Goal: Task Accomplishment & Management: Manage account settings

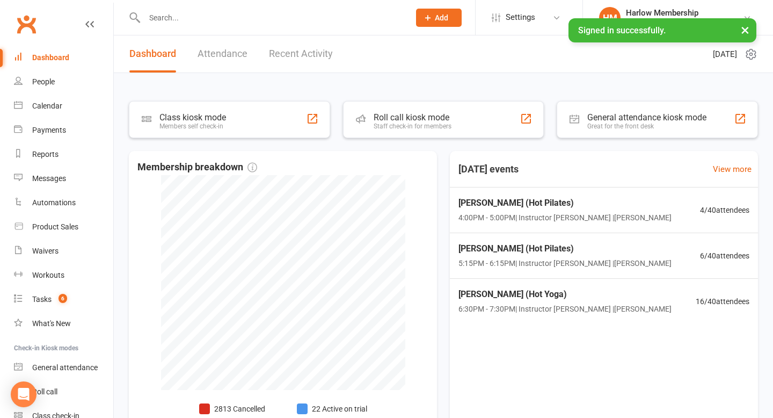
click at [159, 21] on input "text" at bounding box center [271, 17] width 261 height 15
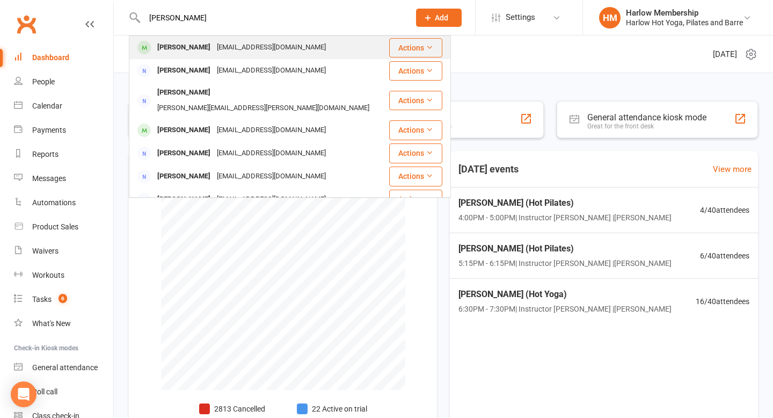
type input "[PERSON_NAME]"
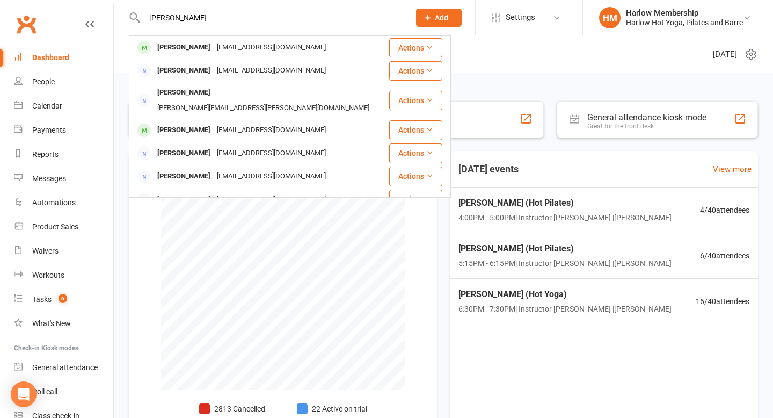
click at [239, 47] on div "[EMAIL_ADDRESS][DOMAIN_NAME]" at bounding box center [271, 48] width 115 height 16
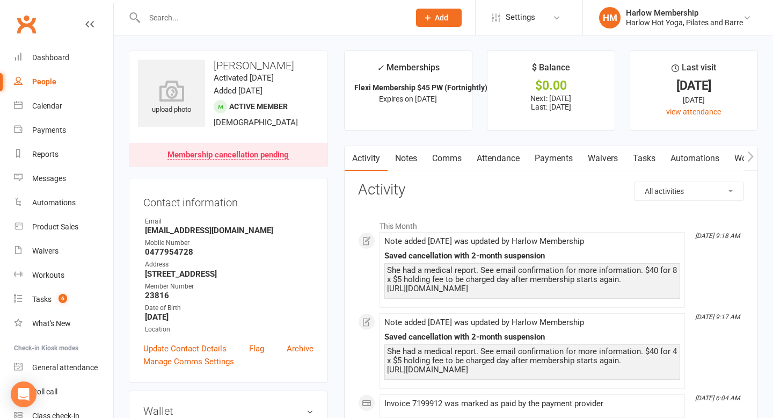
click at [590, 164] on link "Waivers" at bounding box center [602, 158] width 45 height 25
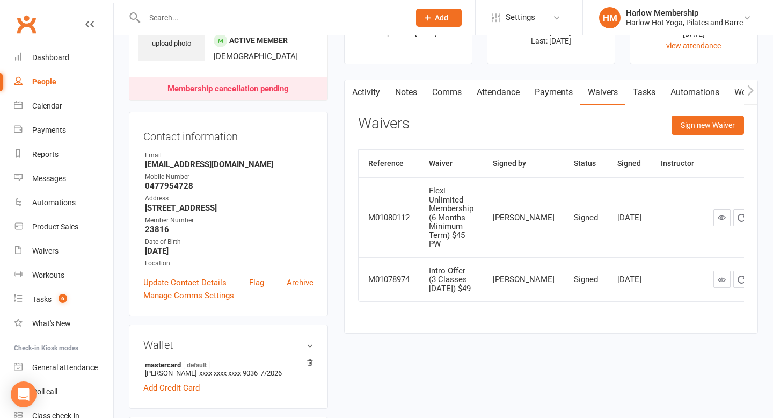
scroll to position [75, 0]
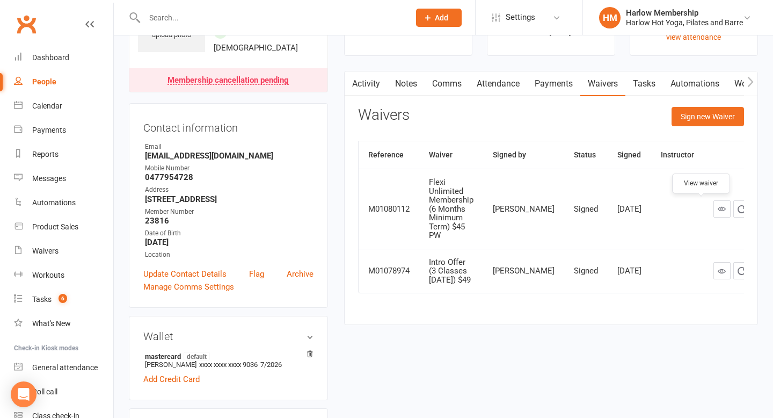
click at [713, 215] on link at bounding box center [721, 208] width 17 height 17
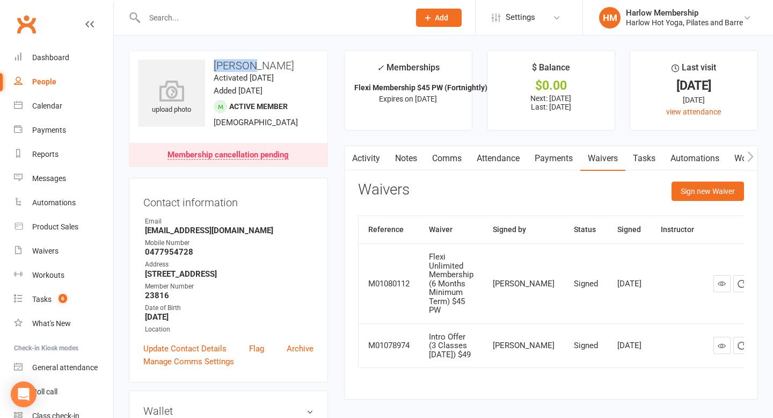
drag, startPoint x: 213, startPoint y: 62, endPoint x: 247, endPoint y: 63, distance: 33.8
click at [247, 64] on h3 "Valeriya Deryabkina" at bounding box center [228, 66] width 181 height 12
drag, startPoint x: 250, startPoint y: 65, endPoint x: 210, endPoint y: 63, distance: 39.2
click at [210, 64] on h3 "Valeriya Deryabkina" at bounding box center [228, 66] width 181 height 12
copy h3 "Valeriya"
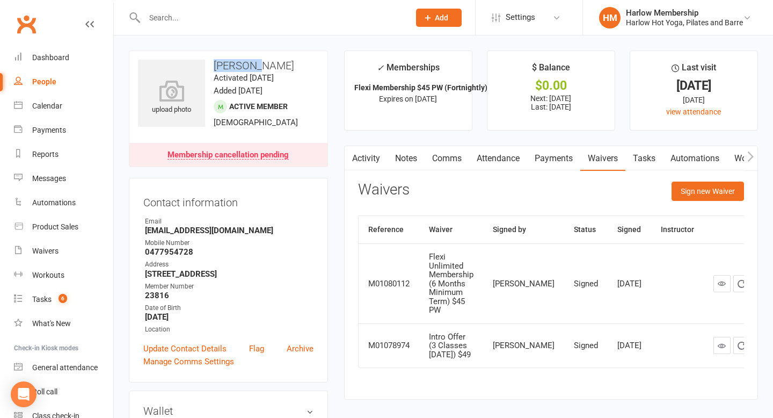
click at [568, 150] on link "Payments" at bounding box center [553, 158] width 53 height 25
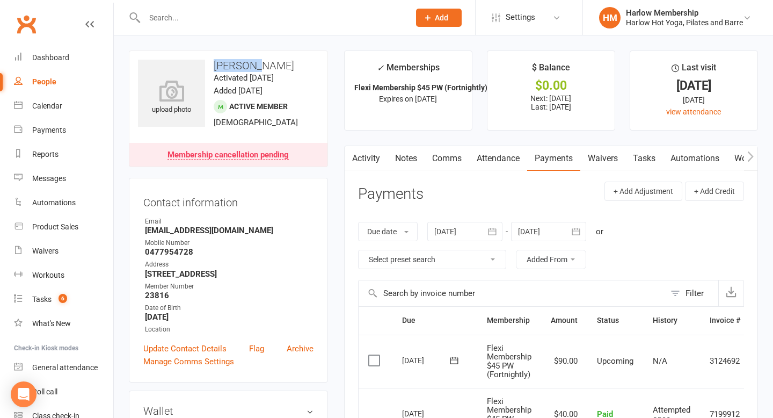
scroll to position [122, 0]
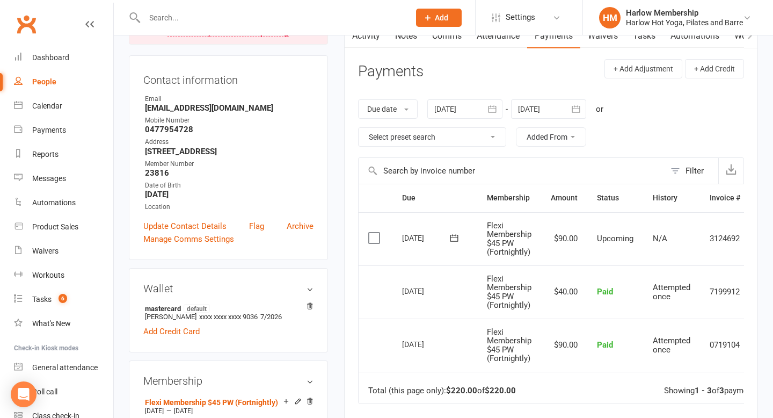
click at [185, 16] on input "text" at bounding box center [271, 17] width 261 height 15
paste input "Ailsa C"
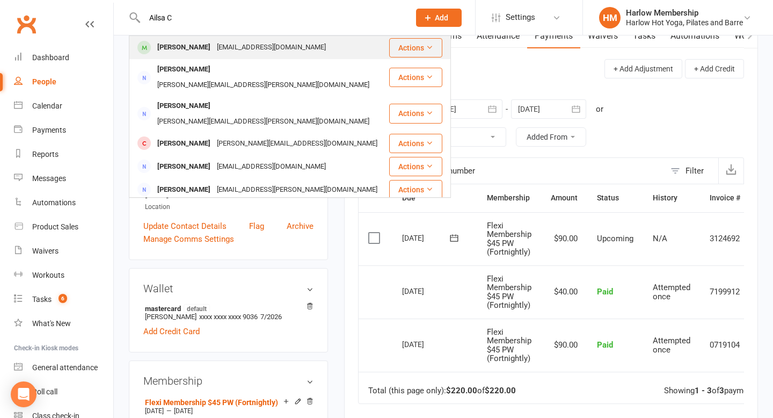
type input "Ailsa C"
click at [187, 41] on div "Ailsa Cairns" at bounding box center [184, 48] width 60 height 16
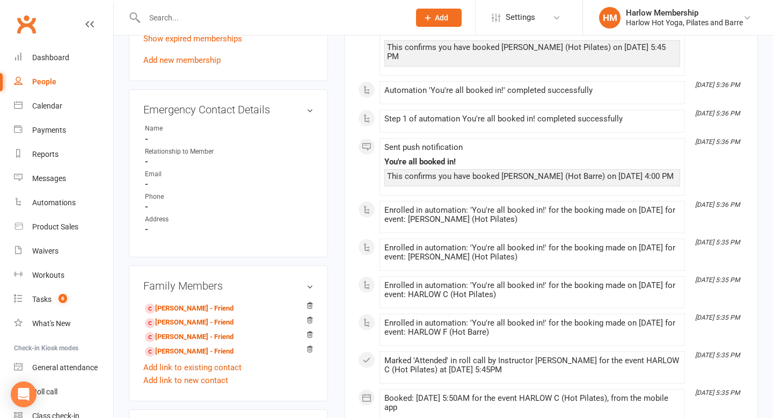
scroll to position [715, 0]
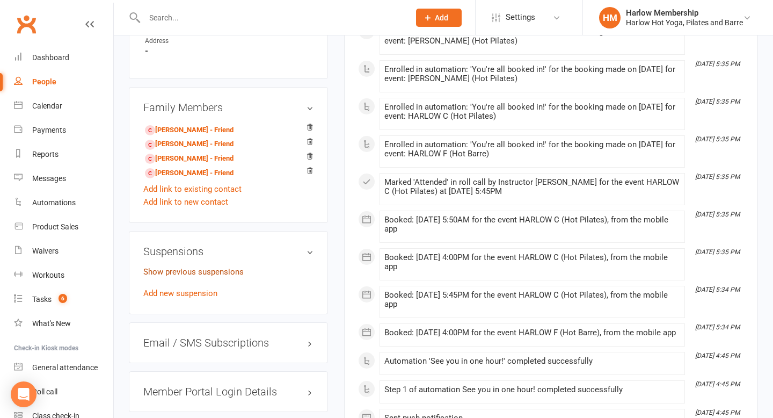
click at [224, 269] on link "Show previous suspensions" at bounding box center [193, 272] width 100 height 10
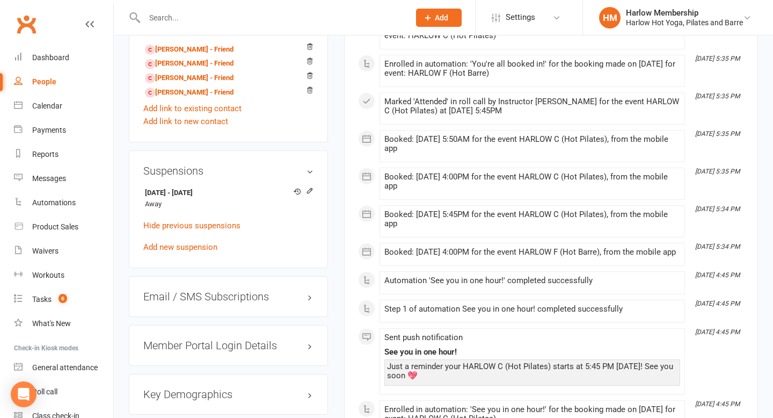
scroll to position [799, 0]
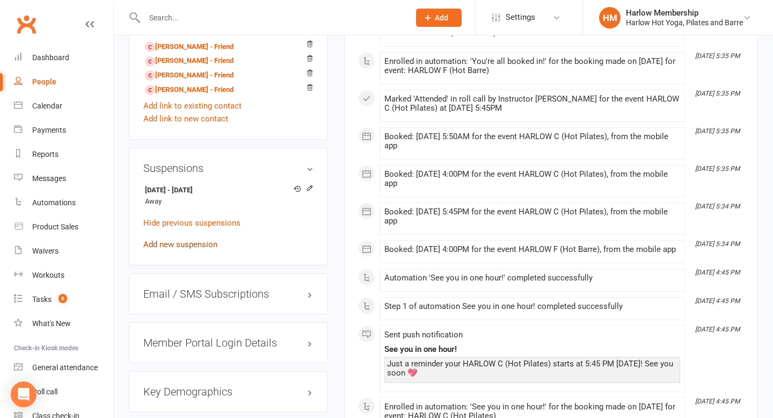
click at [195, 242] on link "Add new suspension" at bounding box center [180, 244] width 74 height 10
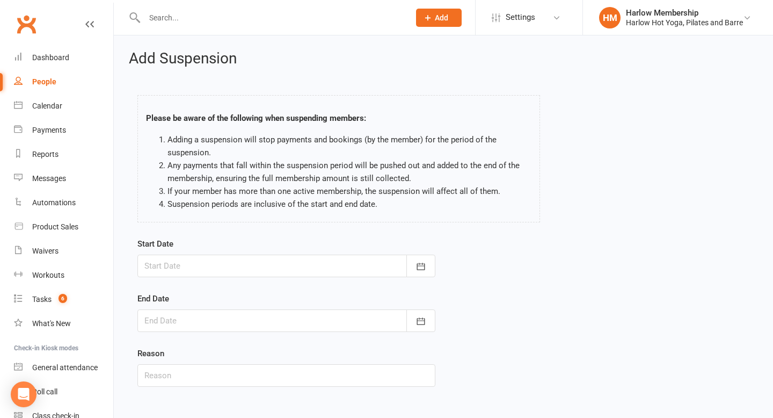
click at [222, 288] on form "Start Date October 2025 Sun Mon Tue Wed Thu Fri Sat 40 28 29 30 01 02 03 04 41 …" at bounding box center [286, 311] width 298 height 149
click at [426, 266] on icon "button" at bounding box center [420, 266] width 11 height 11
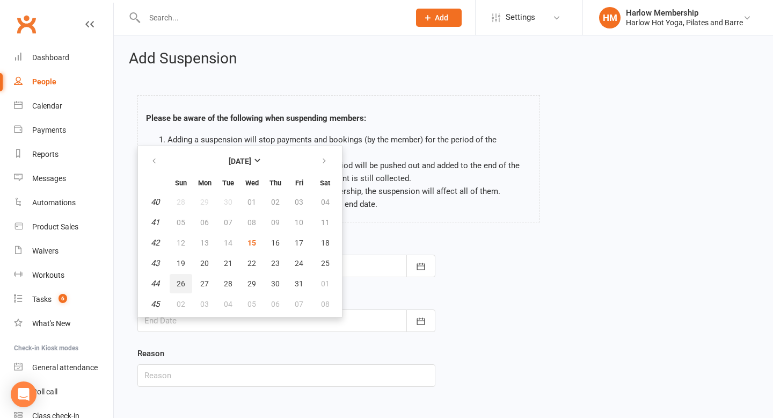
click at [186, 282] on button "26" at bounding box center [181, 283] width 23 height 19
type input "26 Oct 2025"
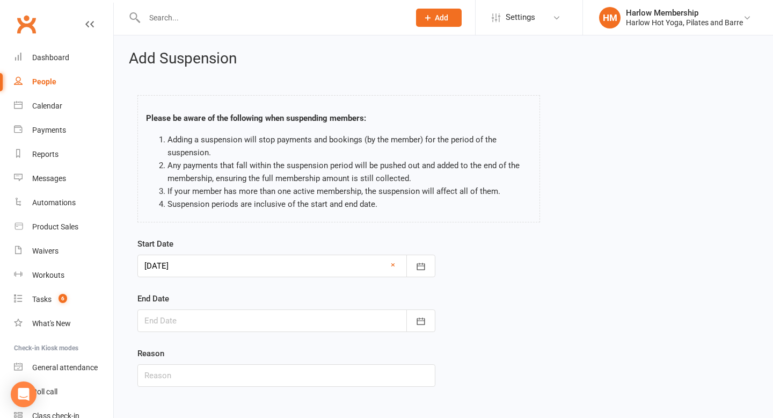
click at [191, 326] on div at bounding box center [286, 320] width 298 height 23
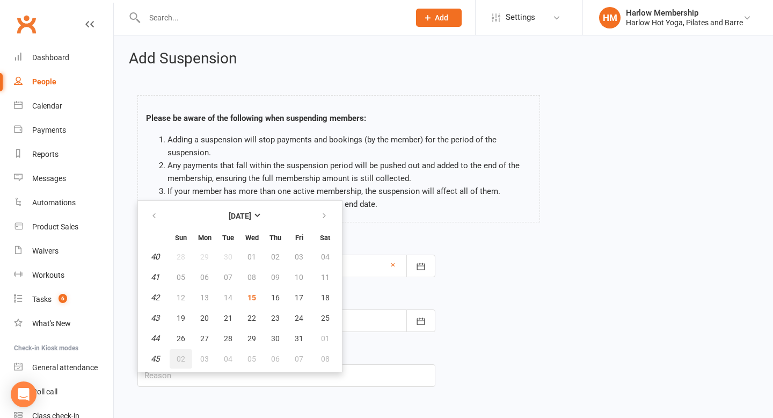
click at [181, 355] on span "02" at bounding box center [181, 358] width 9 height 9
type input "02 Nov 2025"
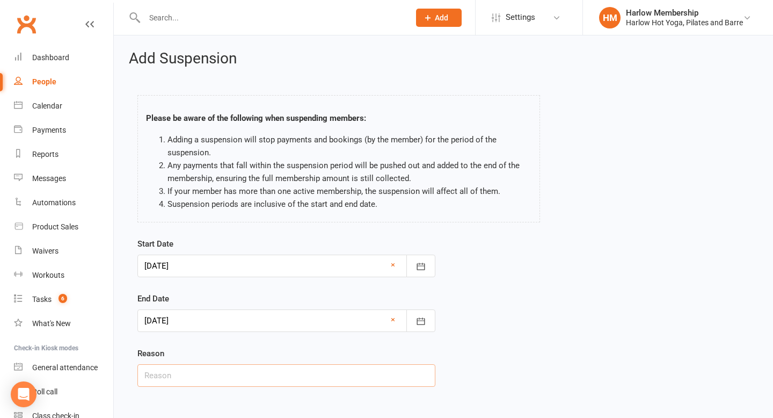
click at [180, 375] on input "text" at bounding box center [286, 375] width 298 height 23
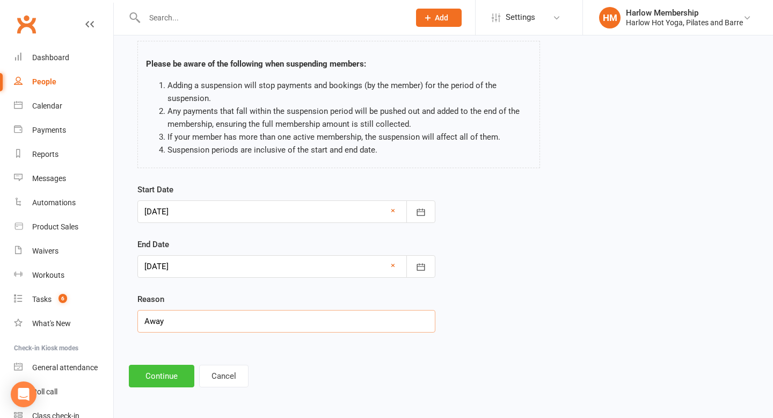
type input "Away"
click at [159, 382] on button "Continue" at bounding box center [161, 375] width 65 height 23
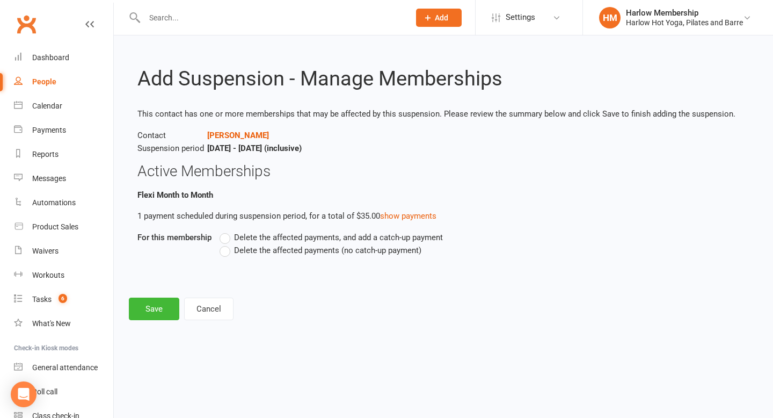
scroll to position [0, 0]
click at [230, 237] on label "Delete the affected payments, and add a catch-up payment" at bounding box center [330, 237] width 223 height 13
click at [226, 231] on input "Delete the affected payments, and add a catch-up payment" at bounding box center [222, 231] width 7 height 0
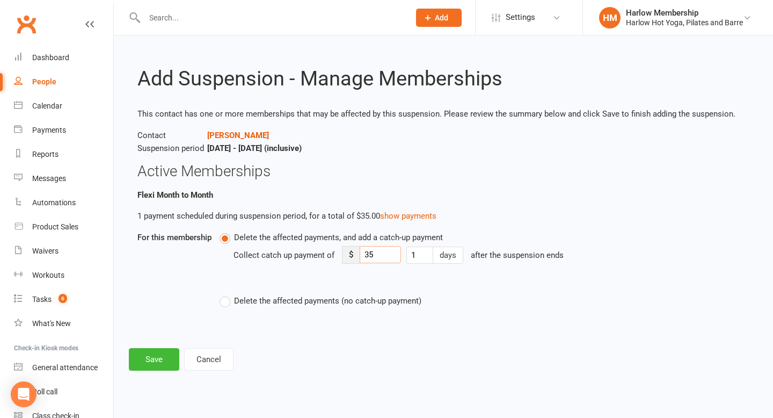
click at [379, 249] on input "35" at bounding box center [380, 254] width 41 height 17
type input "5"
click at [160, 373] on div "Add Suspension - Manage Memberships This contact has one or more memberships th…" at bounding box center [443, 210] width 659 height 350
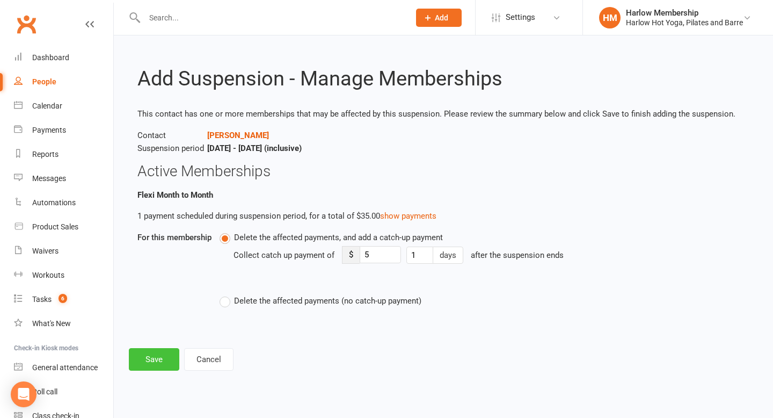
click at [157, 350] on button "Save" at bounding box center [154, 359] width 50 height 23
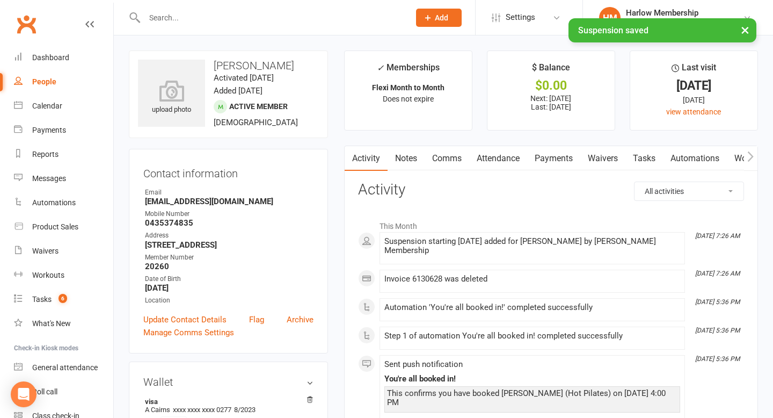
click at [440, 153] on link "Comms" at bounding box center [447, 158] width 45 height 25
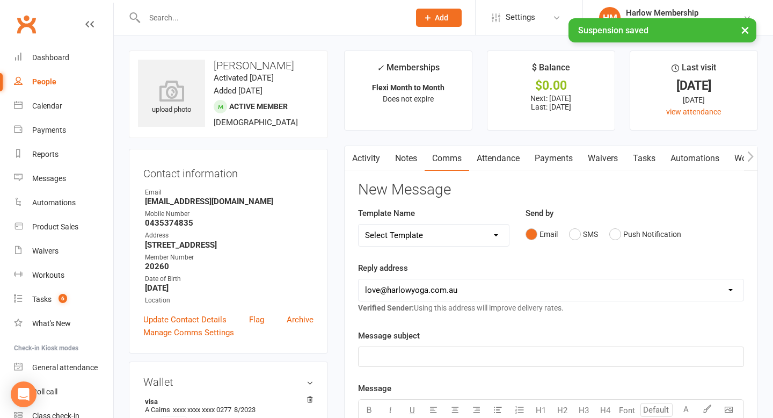
click at [414, 158] on link "Notes" at bounding box center [405, 158] width 37 height 25
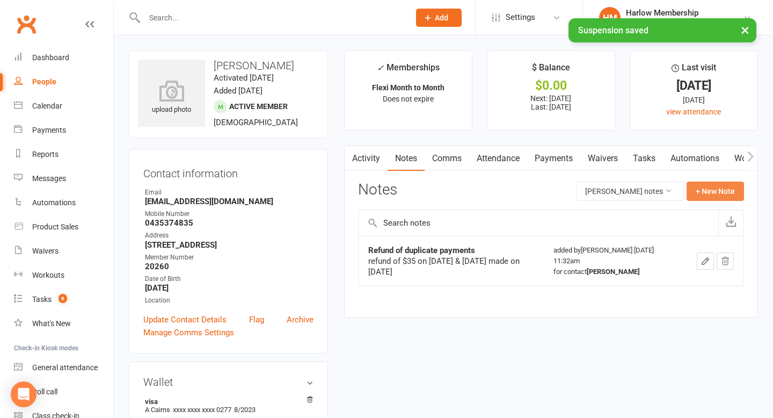
click at [699, 197] on button "+ New Note" at bounding box center [714, 190] width 57 height 19
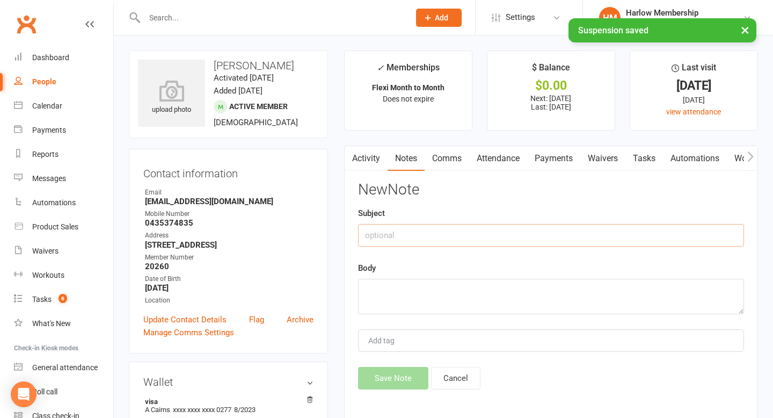
click at [520, 228] on input "text" at bounding box center [551, 235] width 386 height 23
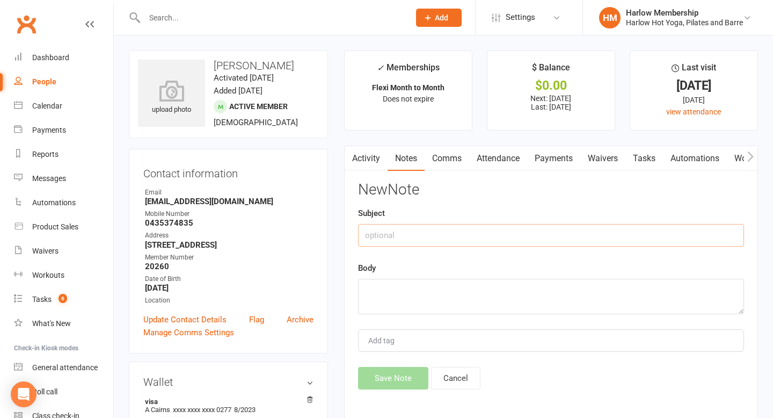
click at [447, 235] on input "text" at bounding box center [551, 235] width 386 height 23
type input "Suspension x 1 week 2025"
click at [425, 297] on textarea at bounding box center [551, 296] width 386 height 35
paste textarea "https://mail.google.com/mail/u/0/#inbox/FMfcgzQcqHbhCtNdbZtSxlfzdVtmvmxB"
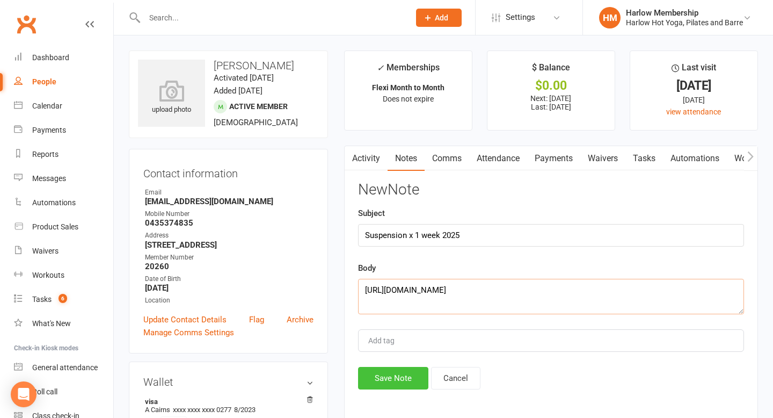
type textarea "https://mail.google.com/mail/u/0/#inbox/FMfcgzQcqHbhCtNdbZtSxlfzdVtmvmxB"
click at [389, 377] on button "Save Note" at bounding box center [393, 378] width 70 height 23
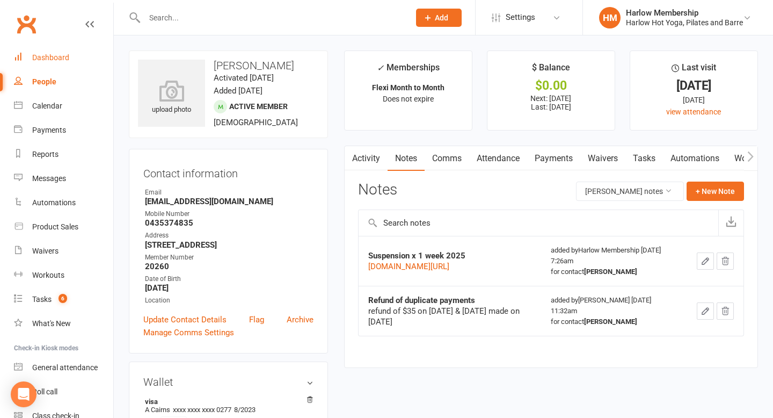
click at [67, 53] on div "Dashboard" at bounding box center [50, 57] width 37 height 9
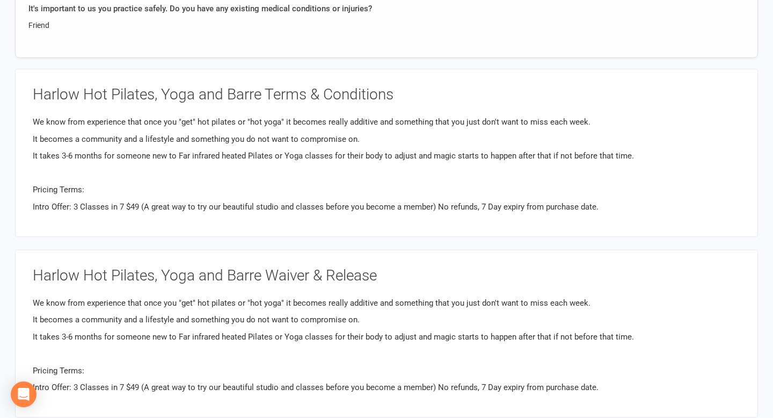
scroll to position [825, 0]
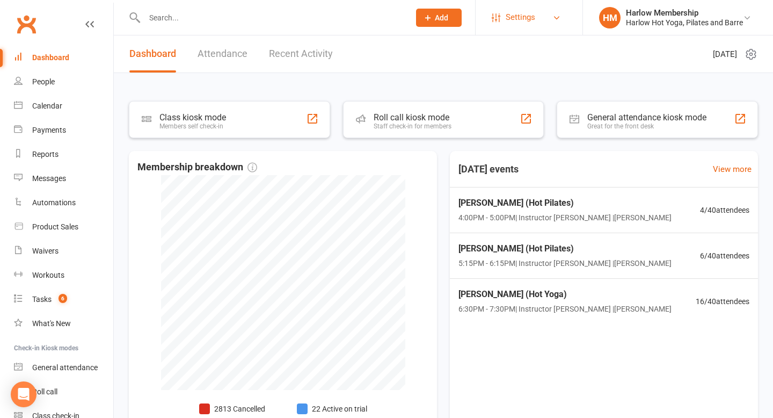
click at [538, 19] on link "Settings" at bounding box center [529, 17] width 75 height 24
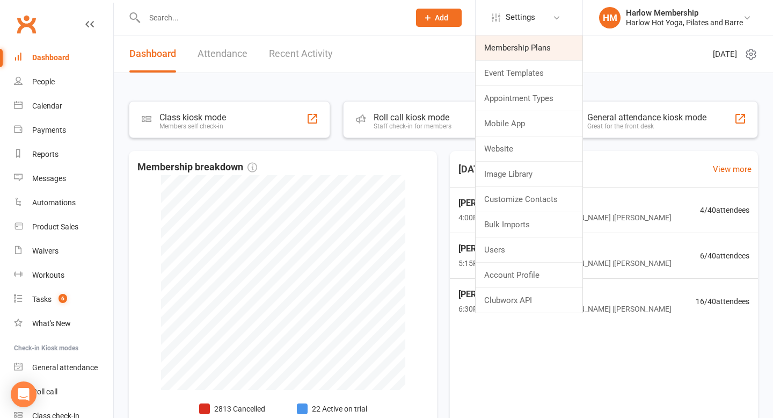
click at [529, 42] on link "Membership Plans" at bounding box center [528, 47] width 107 height 25
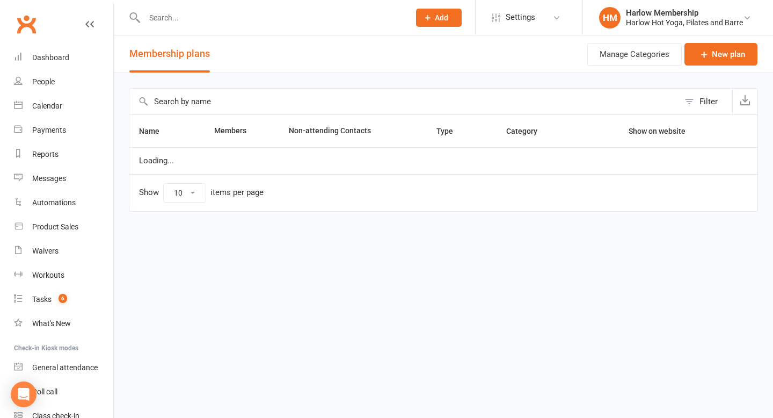
select select "100"
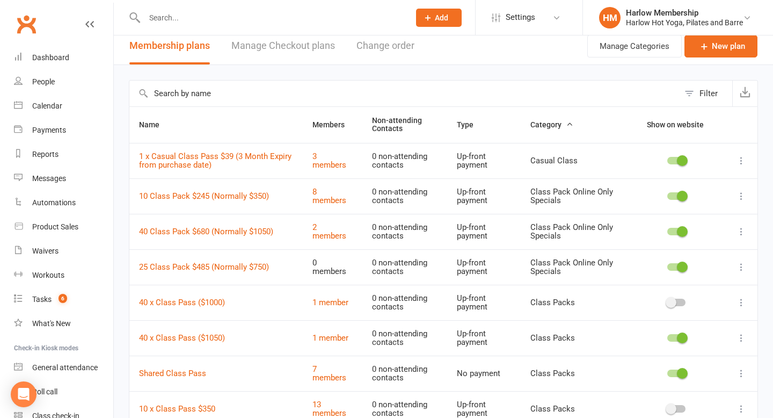
scroll to position [6, 0]
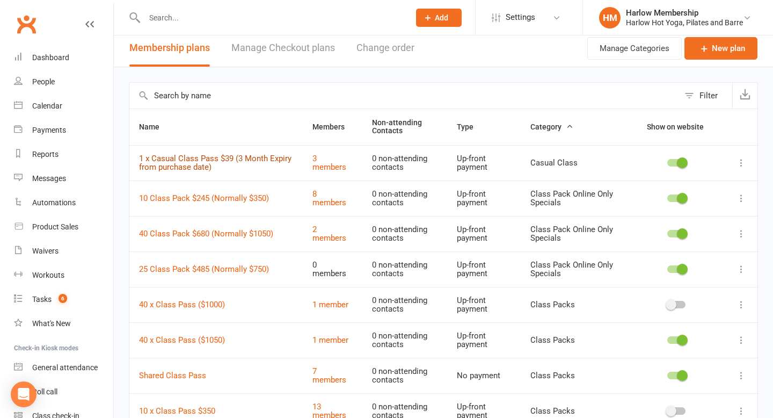
click at [172, 167] on link "1 x Casual Class Pass $39 (3 Month Expiry from purchase date)" at bounding box center [215, 162] width 152 height 19
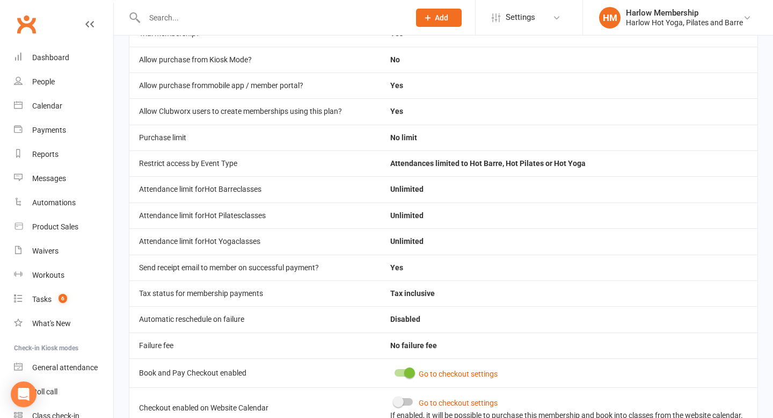
scroll to position [479, 0]
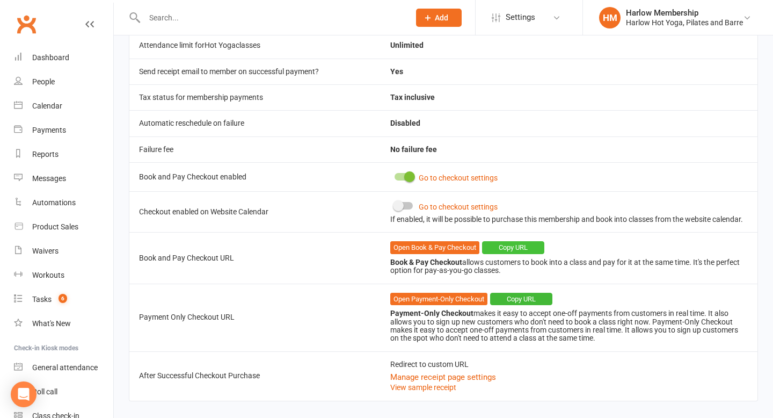
click at [514, 254] on button "Copy URL" at bounding box center [513, 247] width 62 height 13
click at [50, 102] on div "Calendar" at bounding box center [47, 105] width 30 height 9
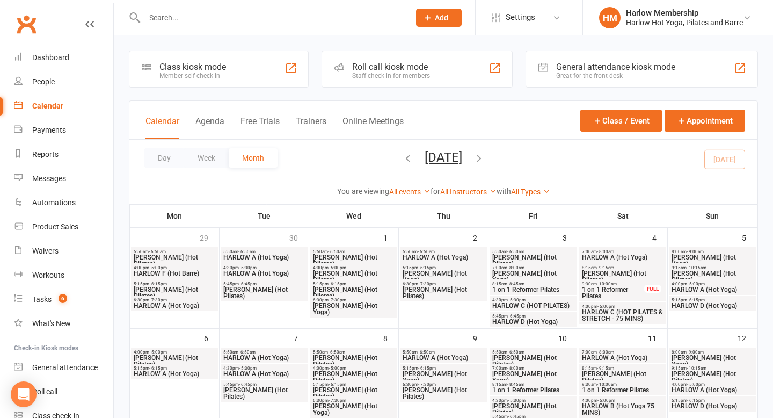
click at [485, 156] on icon "button" at bounding box center [479, 158] width 12 height 12
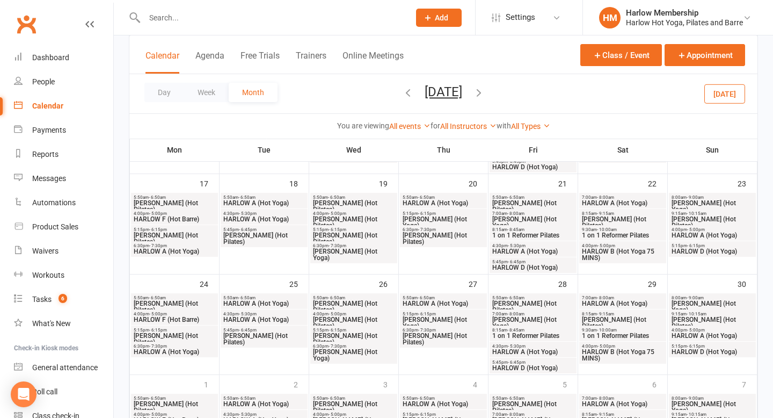
scroll to position [388, 0]
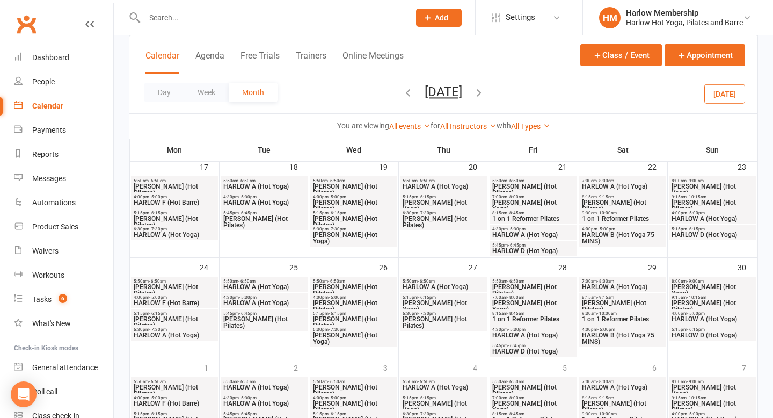
click at [274, 320] on span "[PERSON_NAME] (Hot Pilates)" at bounding box center [264, 322] width 83 height 13
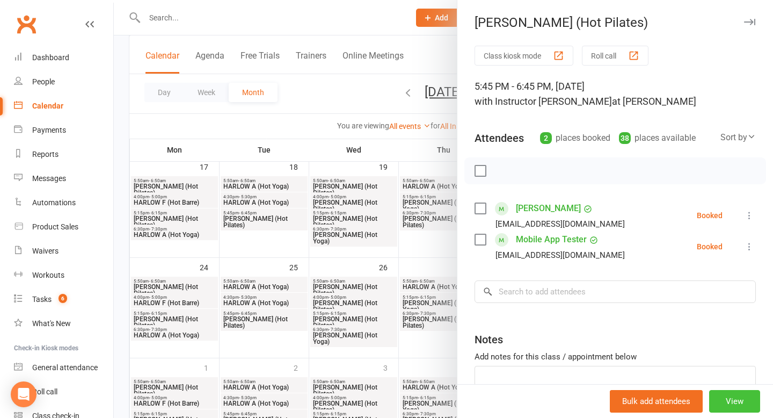
click at [729, 403] on button "View" at bounding box center [734, 401] width 51 height 23
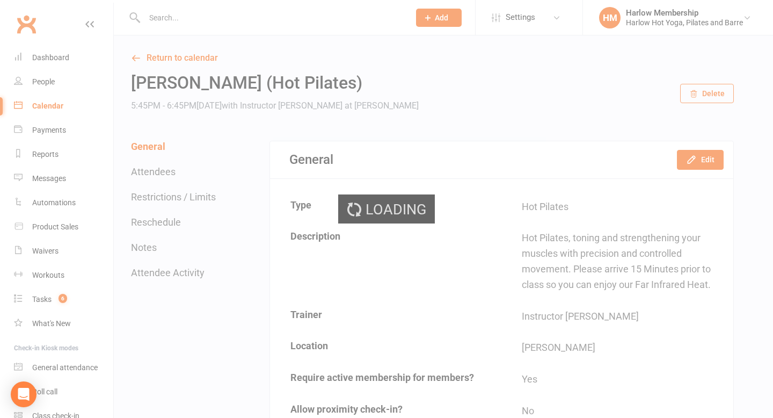
click at [692, 166] on div "Loading" at bounding box center [386, 209] width 773 height 418
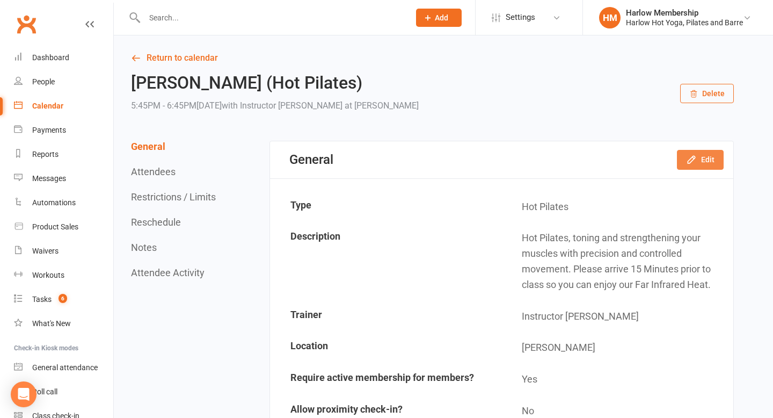
click at [692, 166] on button "Edit" at bounding box center [700, 159] width 47 height 19
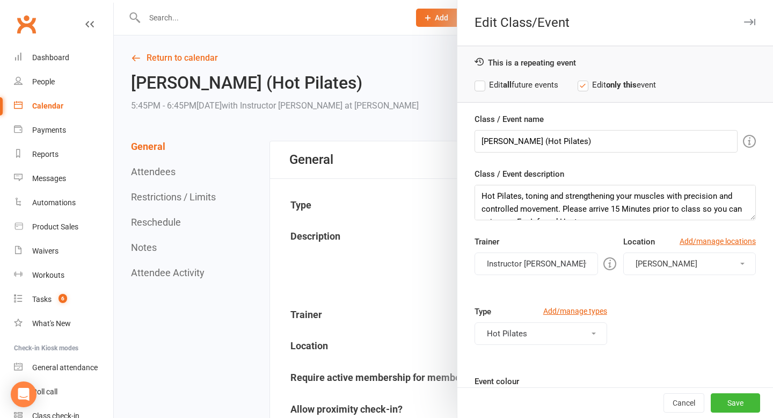
click at [529, 268] on button "Instructor [PERSON_NAME]" at bounding box center [535, 263] width 123 height 23
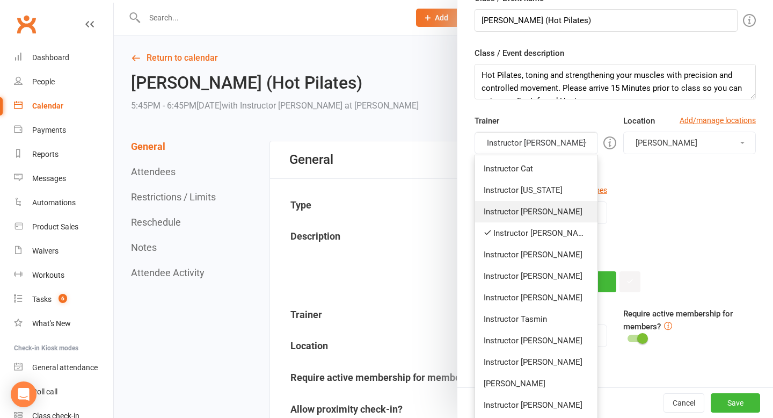
scroll to position [122, 0]
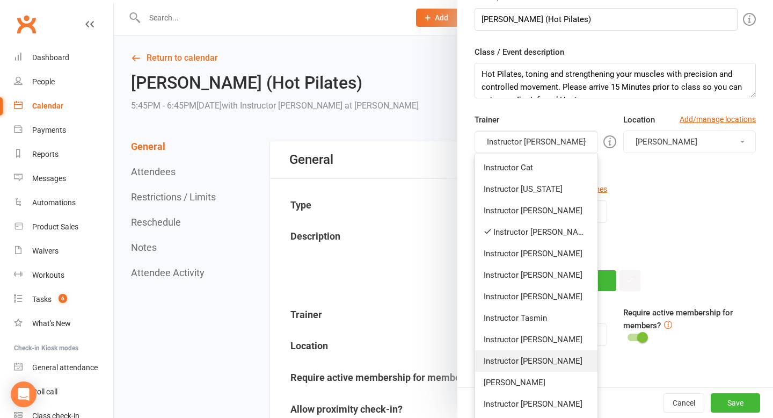
click at [523, 361] on link "Instructor [PERSON_NAME]" at bounding box center [536, 360] width 122 height 21
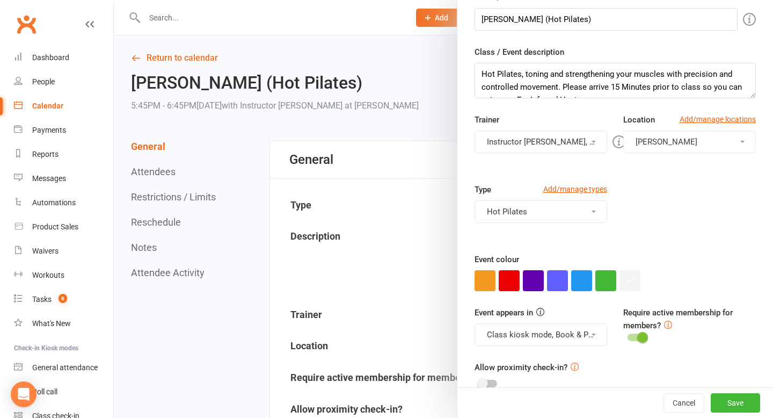
click at [524, 138] on button "Instructor Jess, Instructor Liliana" at bounding box center [540, 141] width 133 height 23
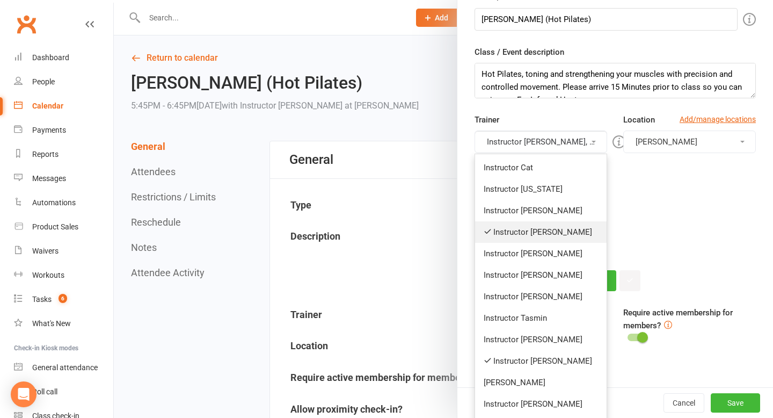
click at [535, 238] on link "Instructor Jess" at bounding box center [540, 231] width 131 height 21
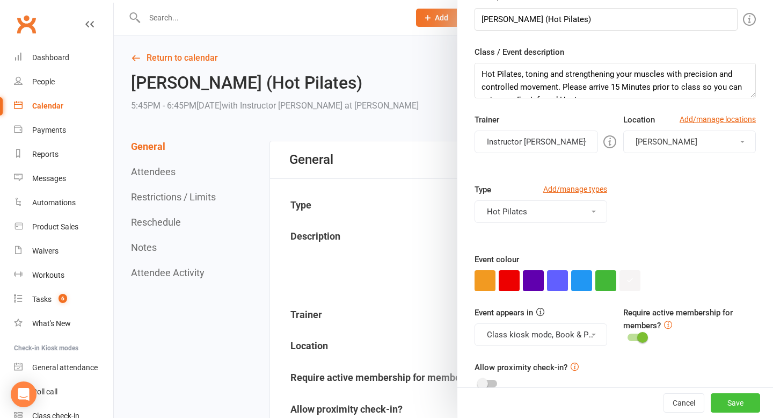
click at [723, 403] on button "Save" at bounding box center [735, 402] width 49 height 19
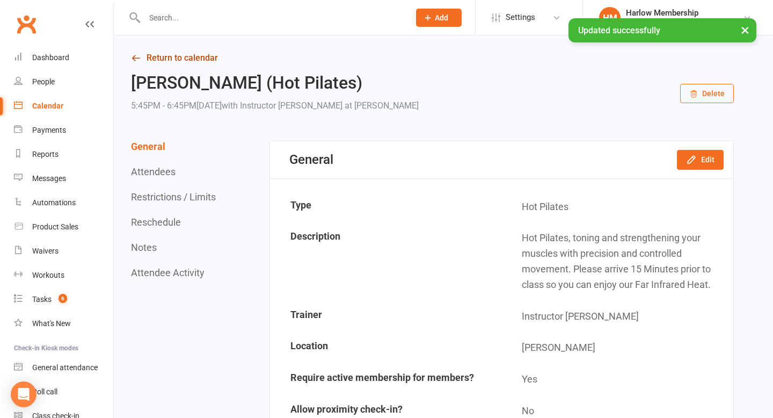
click at [179, 55] on link "Return to calendar" at bounding box center [432, 57] width 603 height 15
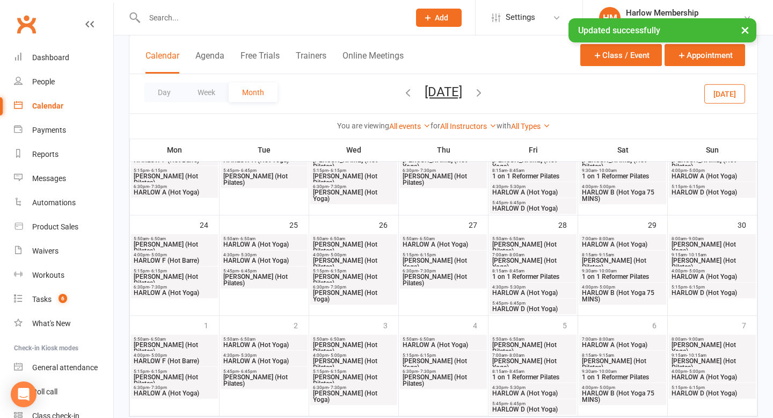
scroll to position [460, 0]
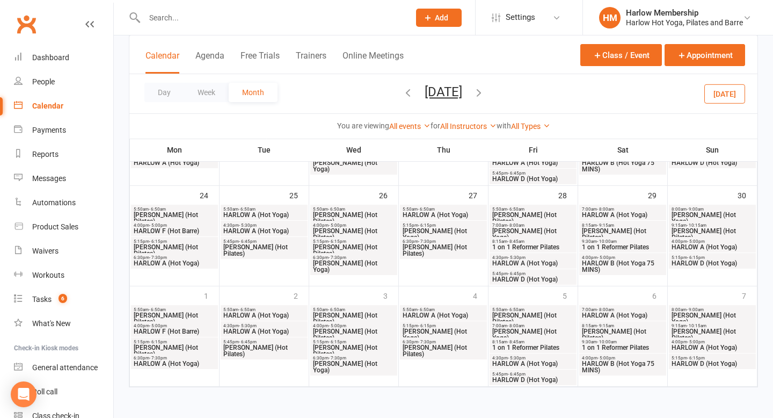
click at [268, 346] on span "[PERSON_NAME] (Hot Pilates)" at bounding box center [264, 350] width 83 height 13
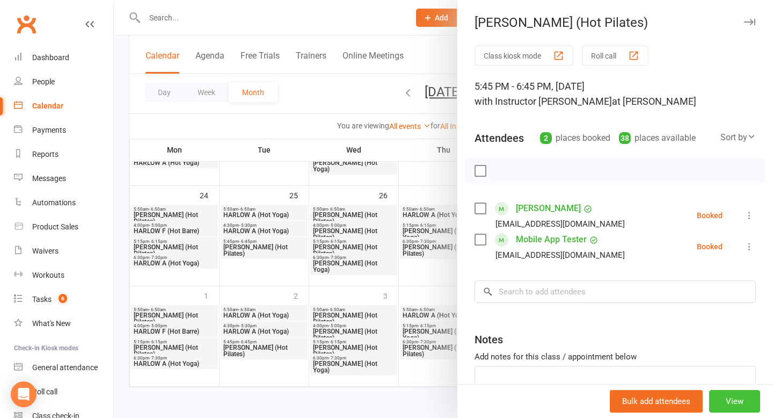
click at [726, 412] on button "View" at bounding box center [734, 401] width 51 height 23
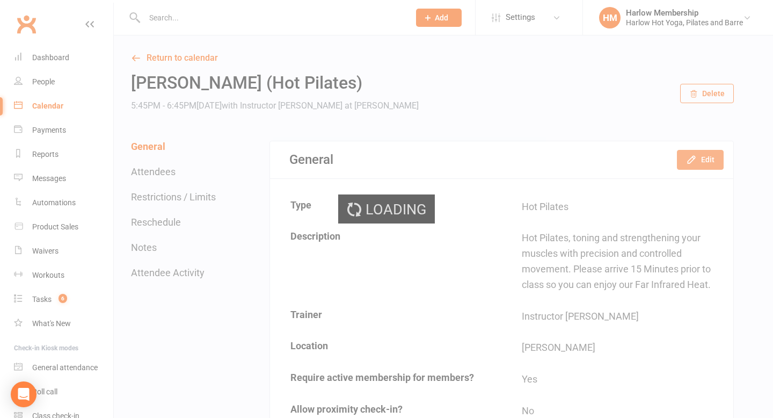
click at [703, 159] on button "Edit" at bounding box center [700, 159] width 47 height 19
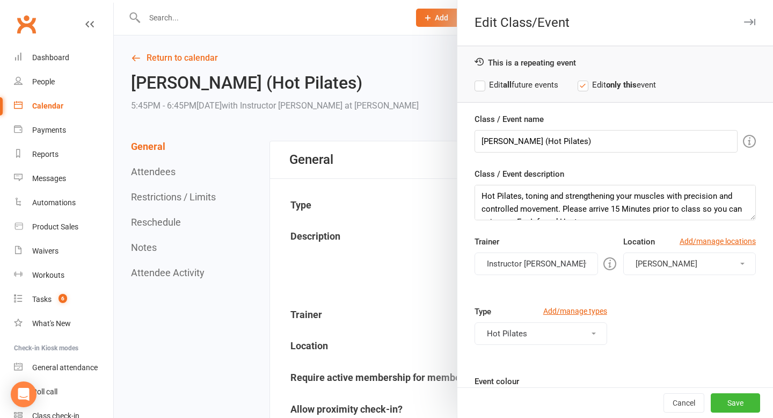
click at [543, 273] on button "Instructor Jess" at bounding box center [535, 263] width 123 height 23
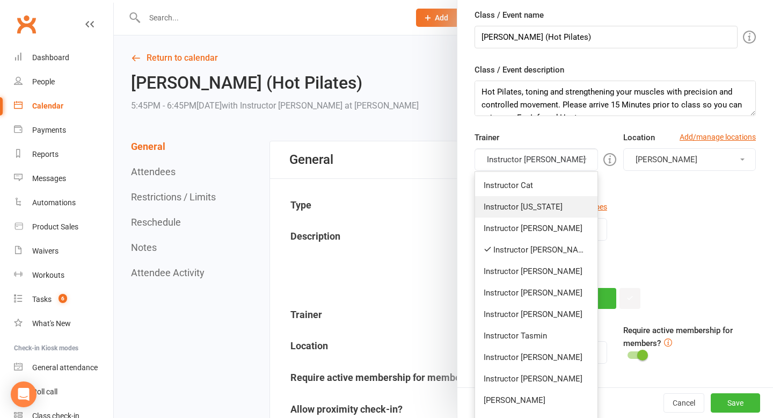
scroll to position [106, 0]
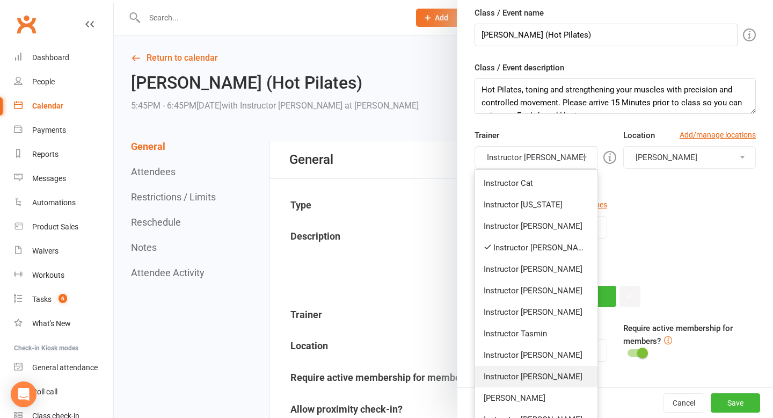
click at [532, 374] on link "Instructor Liliana" at bounding box center [536, 375] width 122 height 21
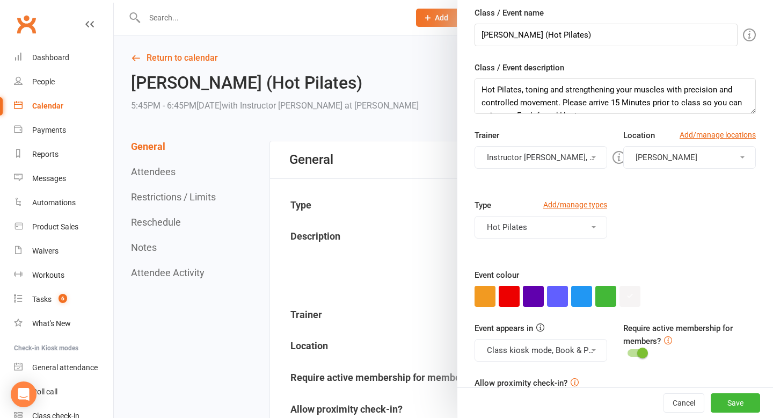
click at [536, 155] on button "Instructor Jess, Instructor Liliana" at bounding box center [540, 157] width 133 height 23
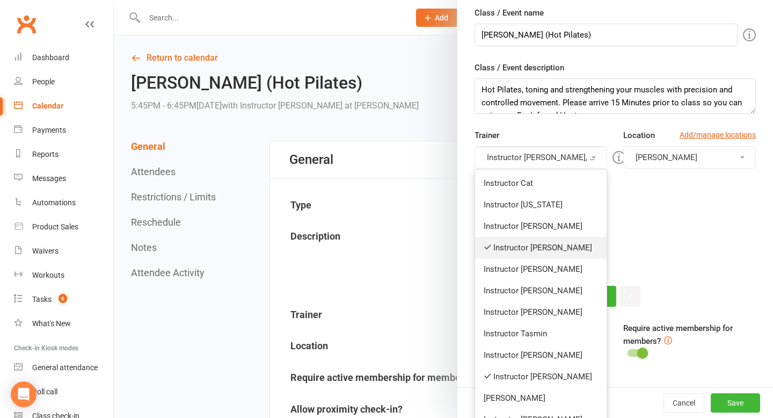
click at [537, 246] on link "Instructor Jess" at bounding box center [540, 247] width 131 height 21
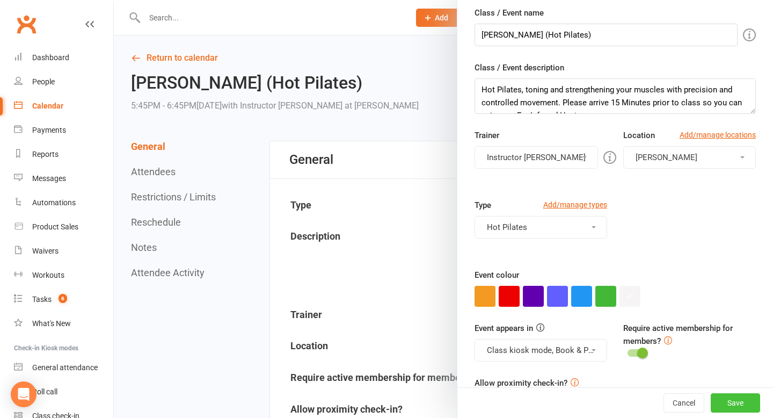
click at [728, 397] on button "Save" at bounding box center [735, 402] width 49 height 19
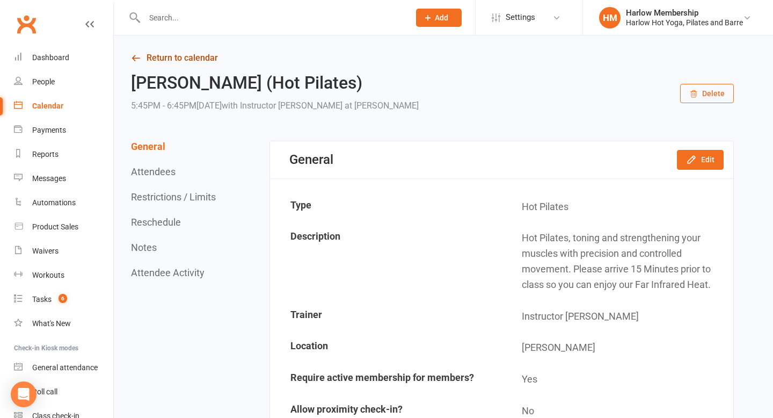
click at [153, 55] on link "Return to calendar" at bounding box center [432, 57] width 603 height 15
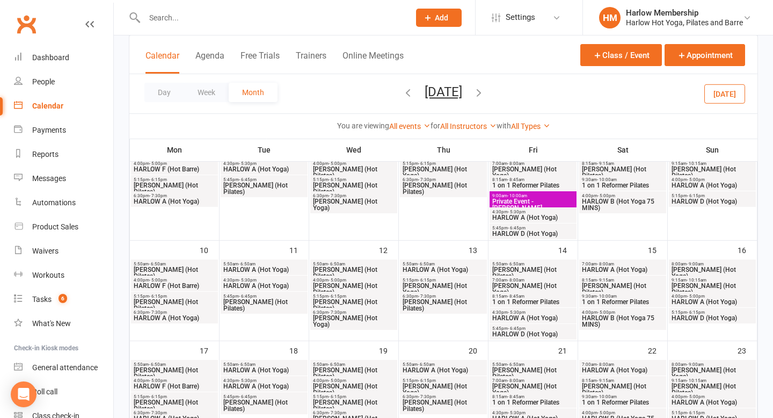
scroll to position [207, 0]
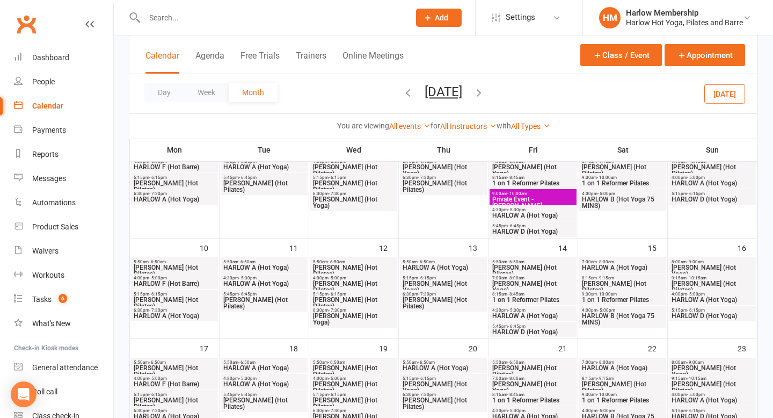
click at [485, 94] on icon "button" at bounding box center [479, 92] width 12 height 12
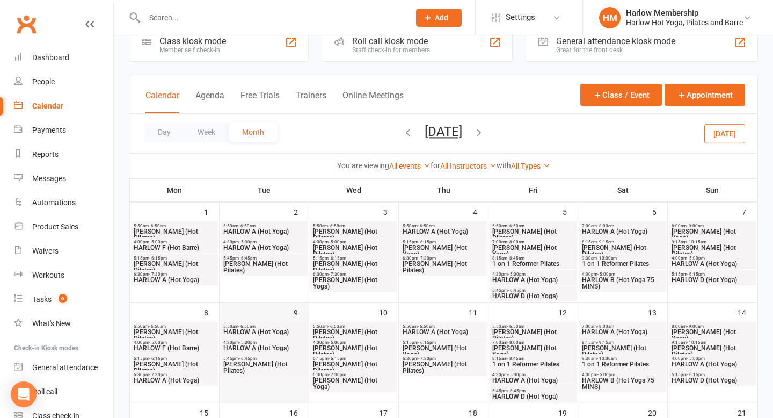
scroll to position [26, 0]
click at [265, 265] on span "[PERSON_NAME] (Hot Pilates)" at bounding box center [264, 266] width 83 height 13
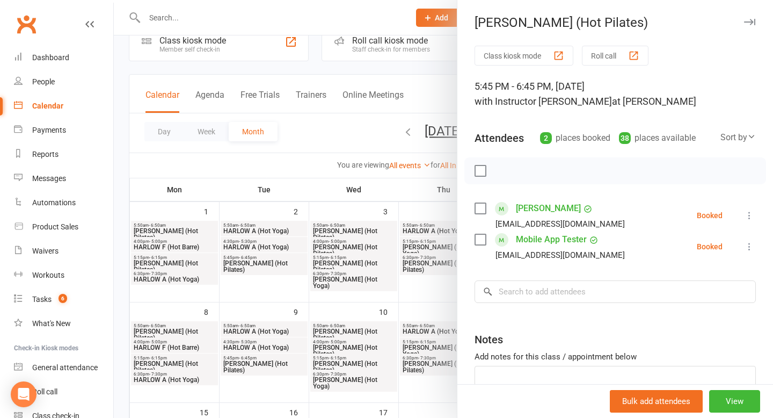
click at [265, 369] on div at bounding box center [443, 209] width 659 height 418
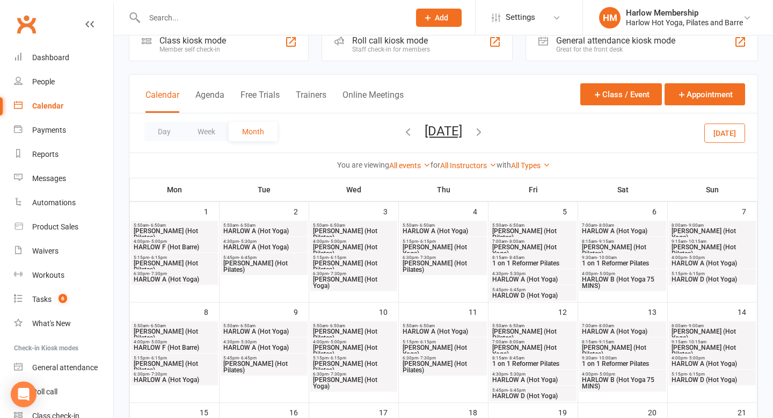
click at [267, 362] on span "[PERSON_NAME] (Hot Pilates)" at bounding box center [264, 366] width 83 height 13
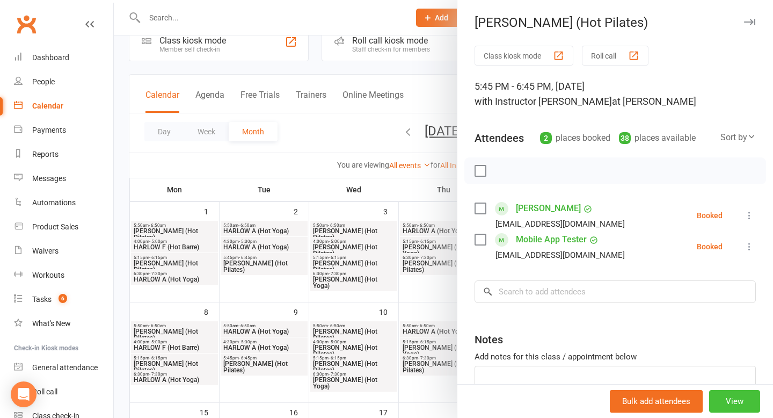
click at [731, 400] on button "View" at bounding box center [734, 401] width 51 height 23
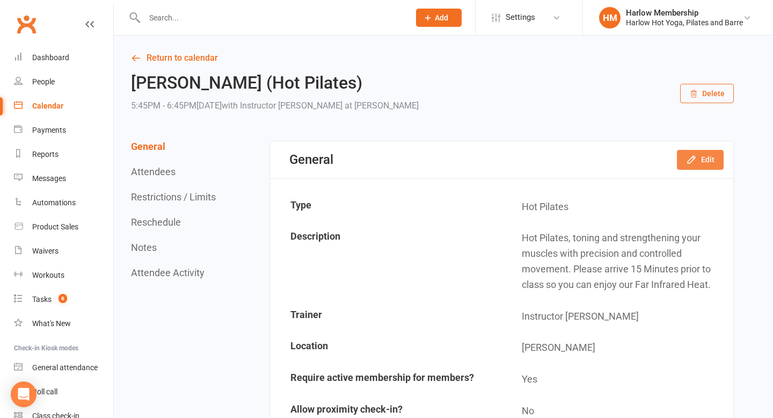
click at [692, 165] on icon "button" at bounding box center [691, 159] width 11 height 11
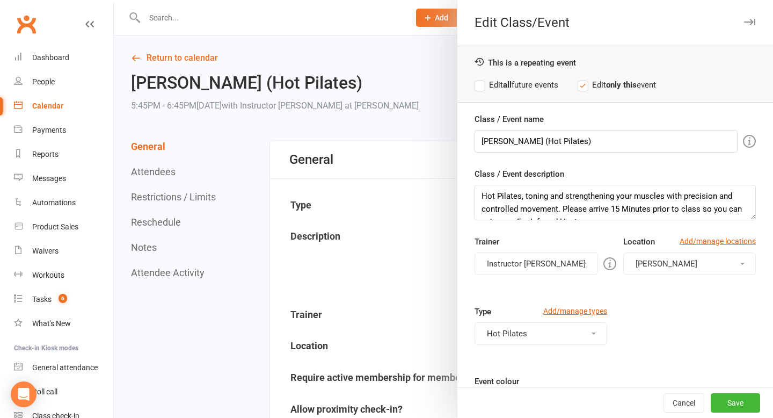
click at [525, 259] on button "Instructor Jess" at bounding box center [535, 263] width 123 height 23
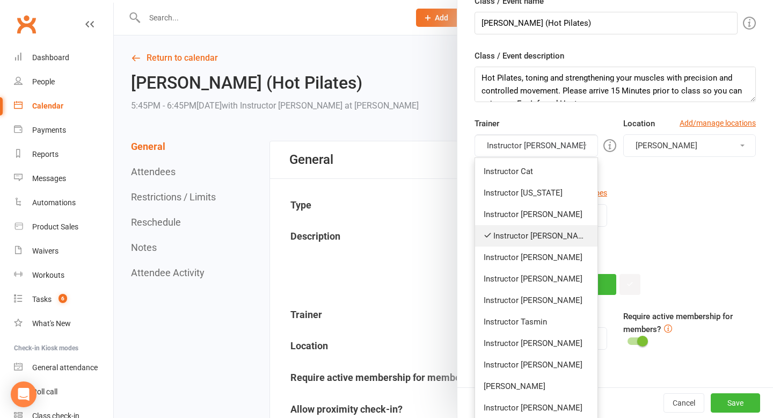
scroll to position [119, 0]
click at [526, 362] on link "Instructor Liliana" at bounding box center [536, 363] width 122 height 21
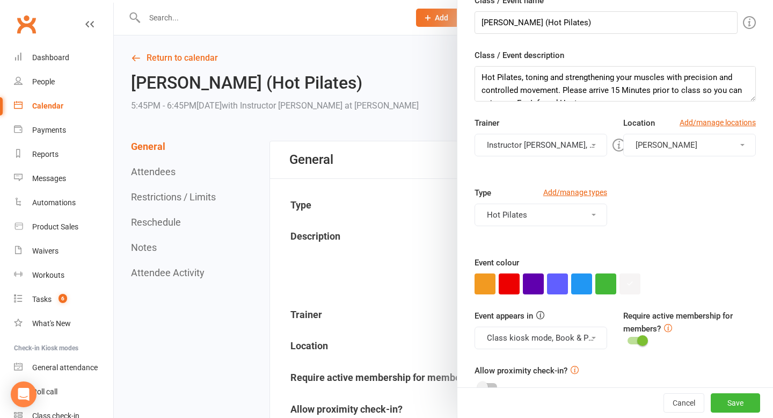
click at [524, 148] on button "Instructor Jess, Instructor Liliana" at bounding box center [540, 145] width 133 height 23
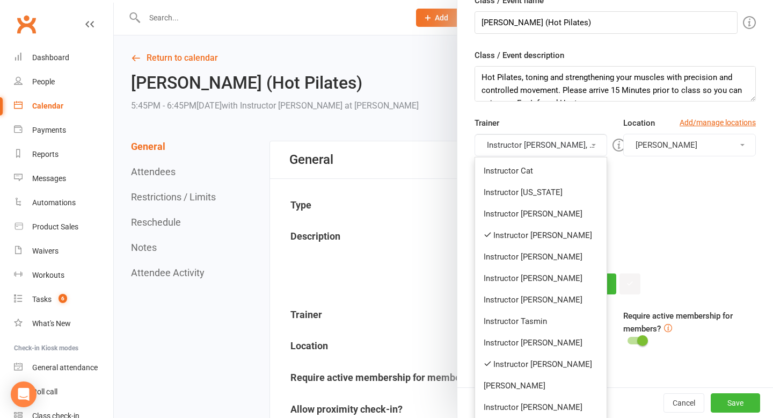
click at [529, 232] on link "Instructor Jess" at bounding box center [540, 234] width 131 height 21
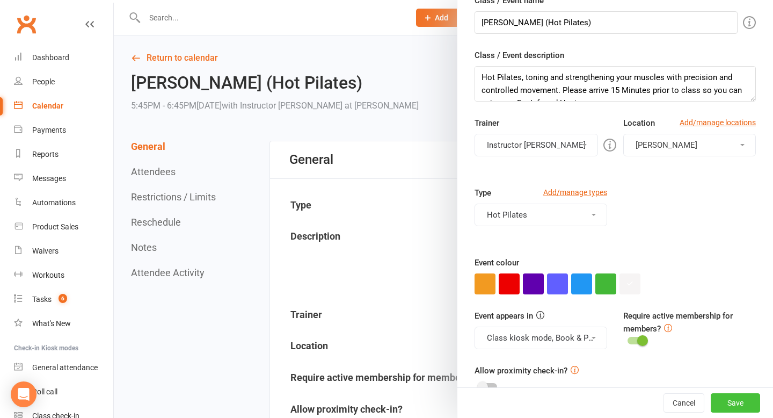
click at [739, 399] on button "Save" at bounding box center [735, 402] width 49 height 19
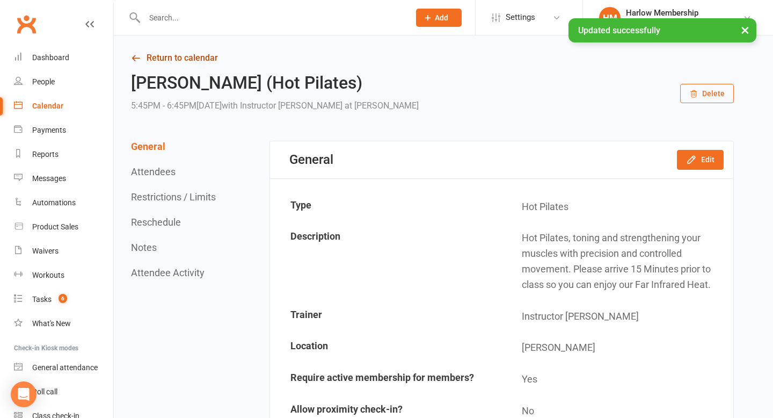
click at [138, 57] on icon at bounding box center [136, 58] width 10 height 10
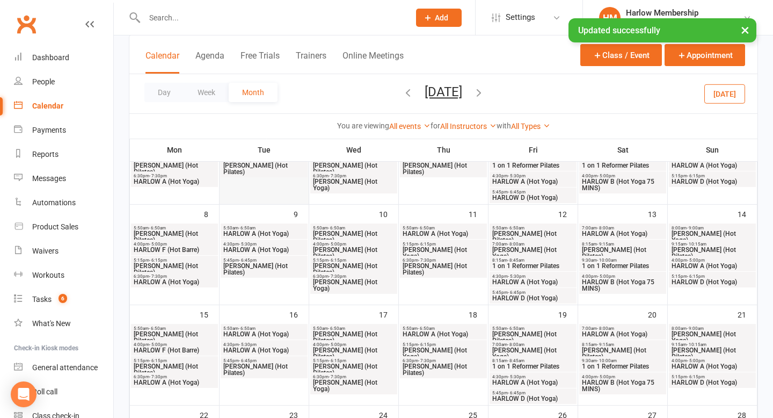
scroll to position [165, 0]
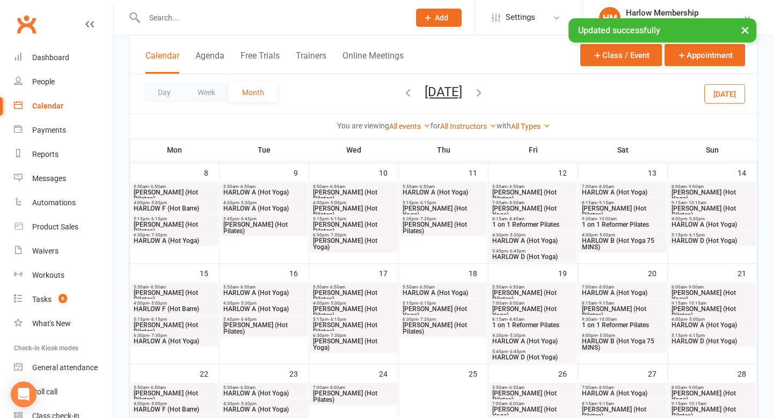
click at [274, 324] on span "[PERSON_NAME] (Hot Pilates)" at bounding box center [264, 327] width 83 height 13
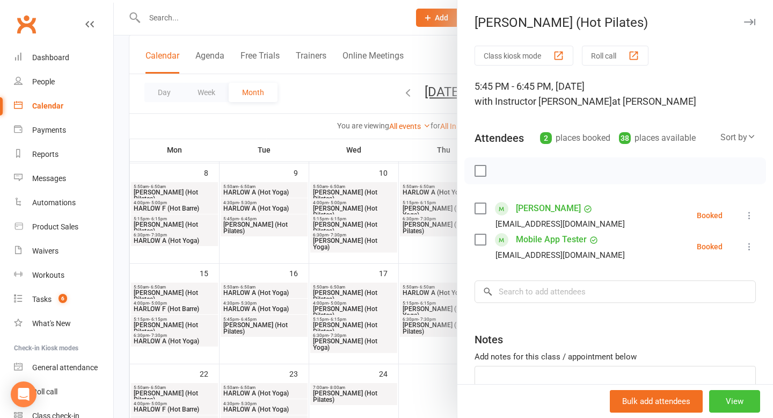
click at [737, 406] on button "View" at bounding box center [734, 401] width 51 height 23
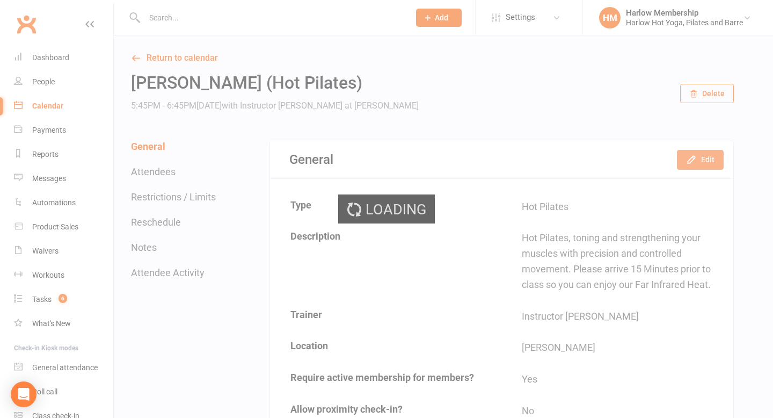
click at [710, 158] on button "Edit" at bounding box center [700, 159] width 47 height 19
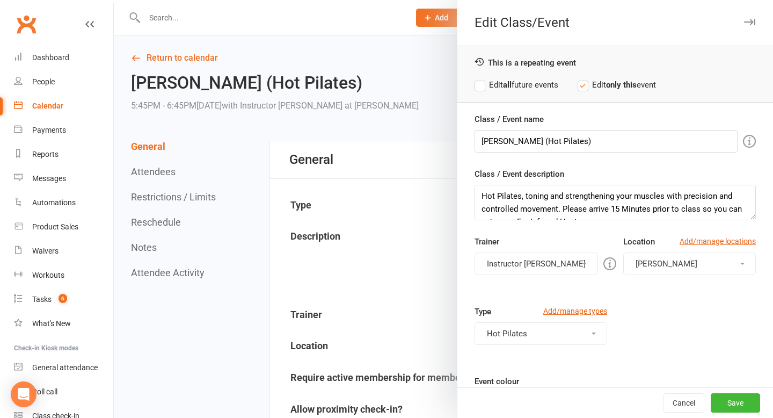
click at [537, 266] on button "Instructor Jess" at bounding box center [535, 263] width 123 height 23
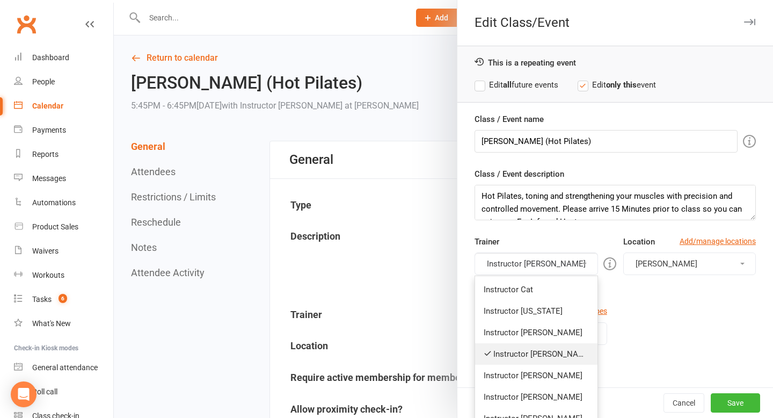
click at [542, 346] on link "Instructor Jess" at bounding box center [536, 353] width 122 height 21
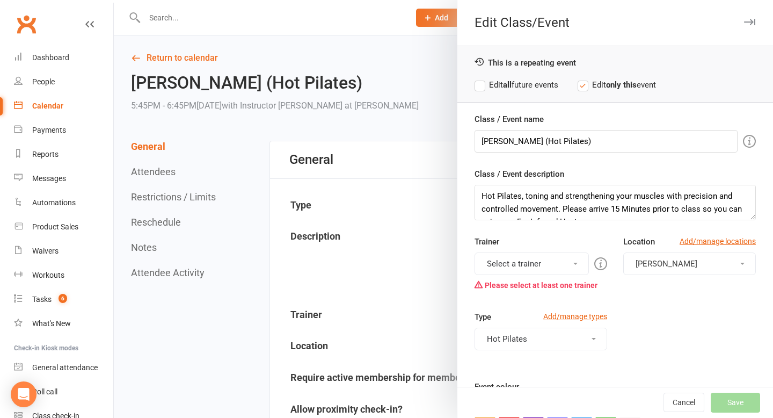
click at [535, 265] on button "Select a trainer" at bounding box center [531, 263] width 114 height 23
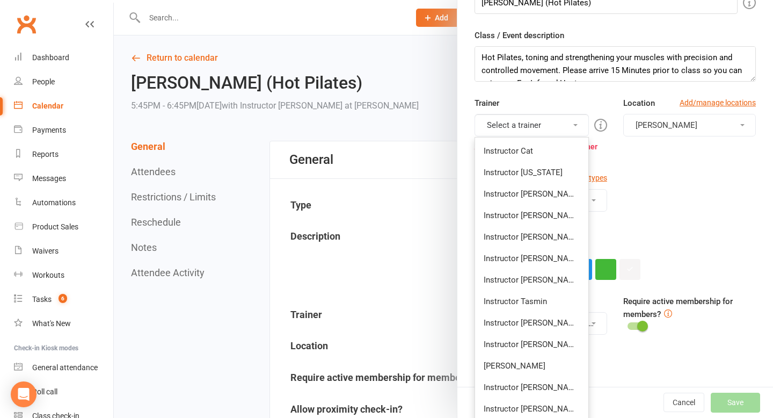
scroll to position [139, 0]
click at [541, 336] on link "Instructor Liliana" at bounding box center [531, 343] width 113 height 21
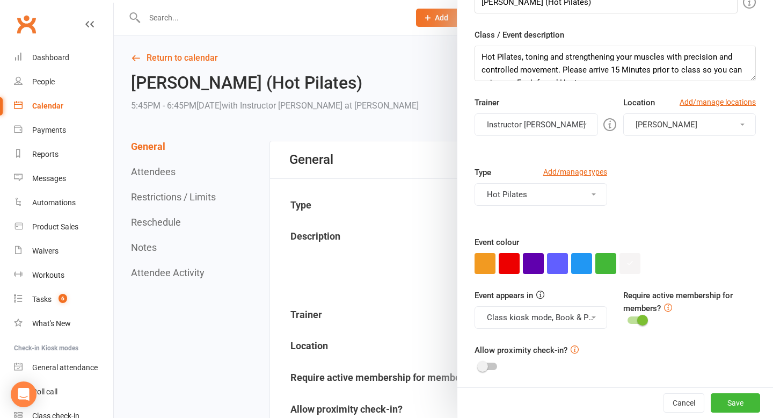
click at [746, 413] on div "Cancel Save" at bounding box center [615, 402] width 316 height 31
click at [739, 402] on button "Save" at bounding box center [735, 402] width 49 height 19
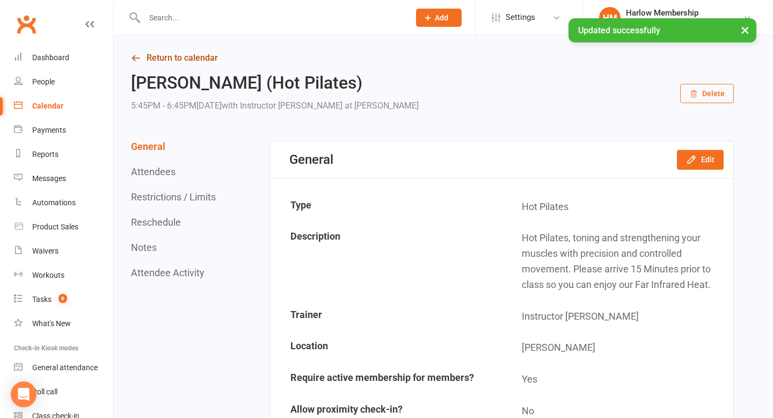
click at [144, 55] on link "Return to calendar" at bounding box center [432, 57] width 603 height 15
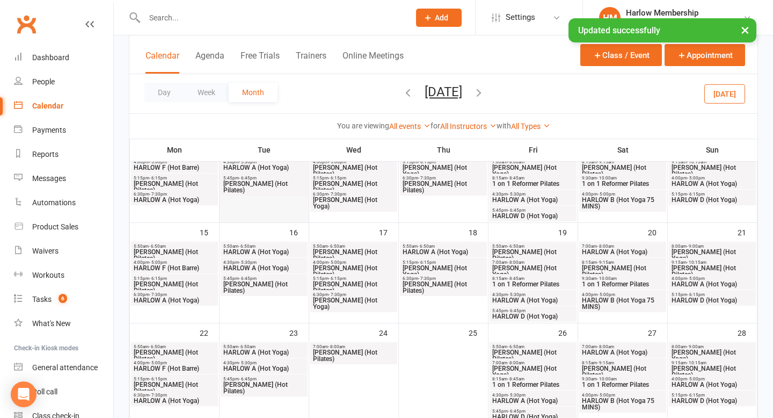
scroll to position [207, 0]
click at [272, 381] on span "[PERSON_NAME] (Hot Pilates)" at bounding box center [264, 386] width 83 height 13
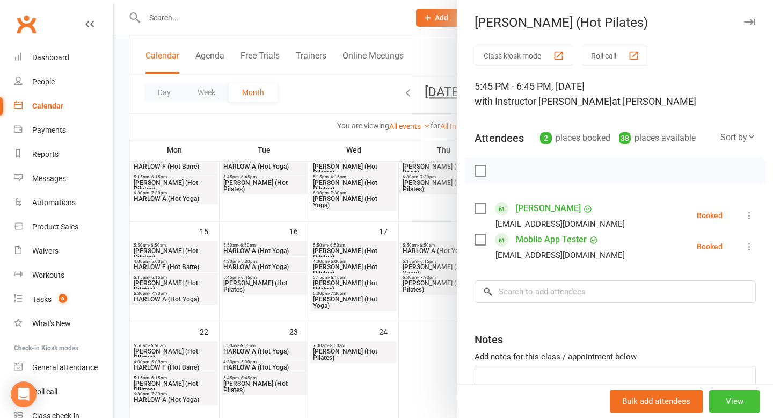
click at [726, 402] on button "View" at bounding box center [734, 401] width 51 height 23
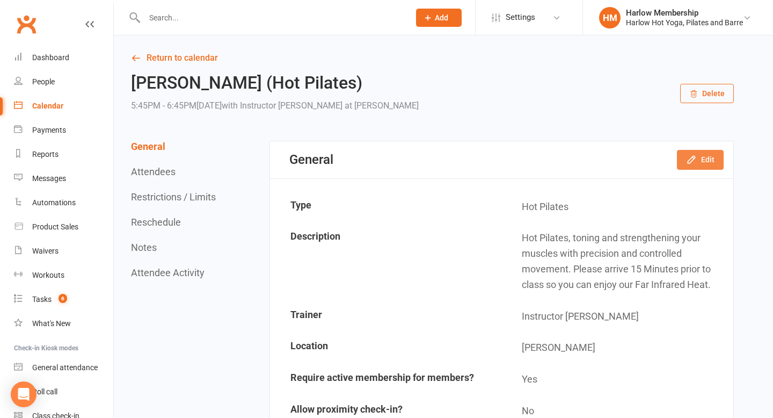
click at [695, 161] on icon "button" at bounding box center [691, 159] width 11 height 11
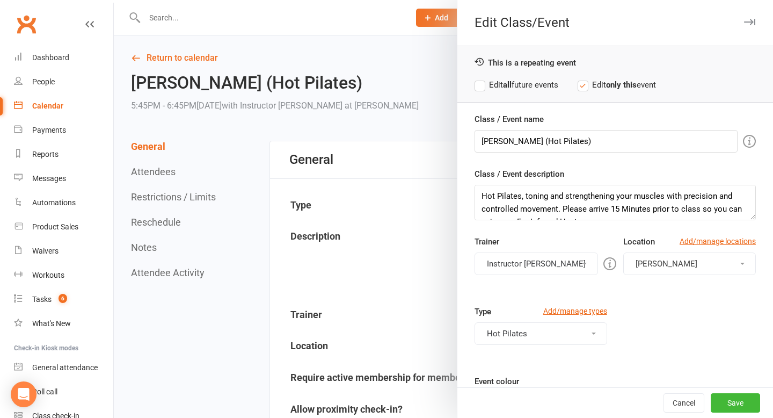
click at [504, 272] on button "Instructor Jess" at bounding box center [535, 263] width 123 height 23
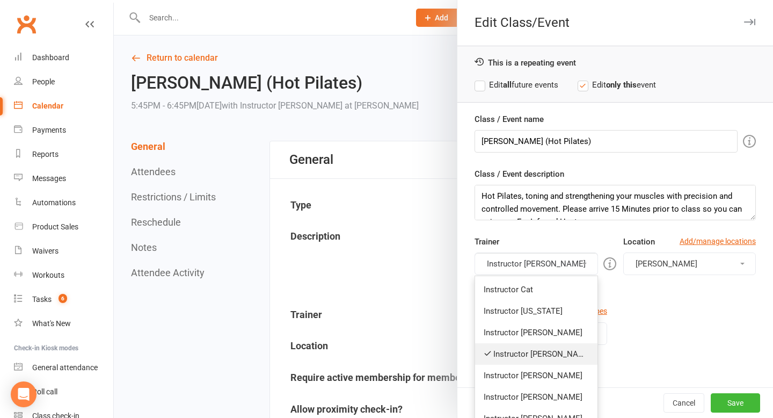
click at [529, 349] on link "Instructor Jess" at bounding box center [536, 353] width 122 height 21
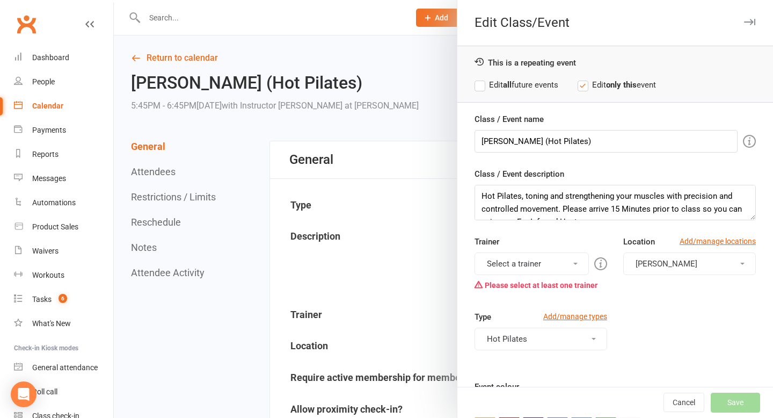
click at [531, 262] on button "Select a trainer" at bounding box center [531, 263] width 114 height 23
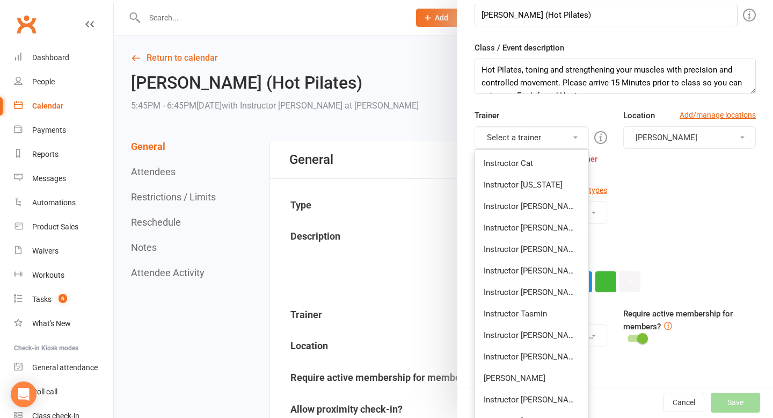
scroll to position [128, 0]
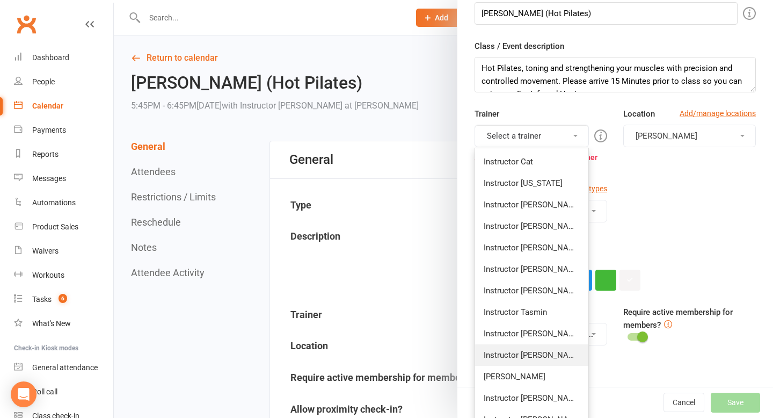
click at [540, 355] on link "Instructor Liliana" at bounding box center [531, 354] width 113 height 21
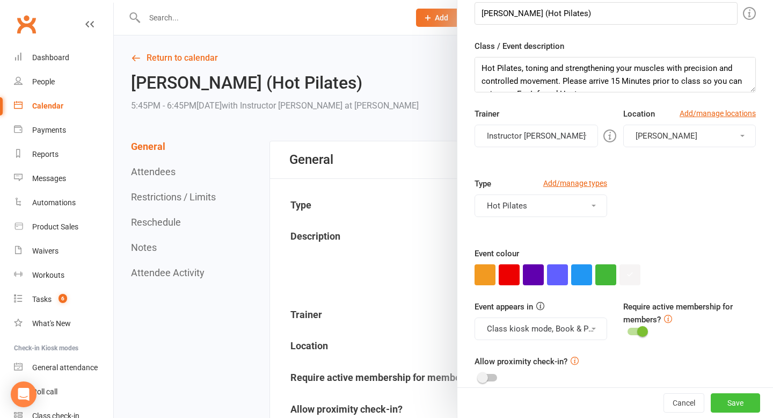
click at [743, 407] on button "Save" at bounding box center [735, 402] width 49 height 19
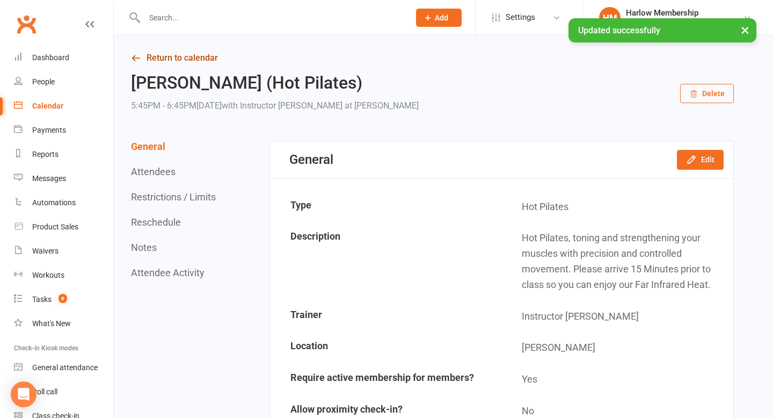
click at [142, 61] on link "Return to calendar" at bounding box center [432, 57] width 603 height 15
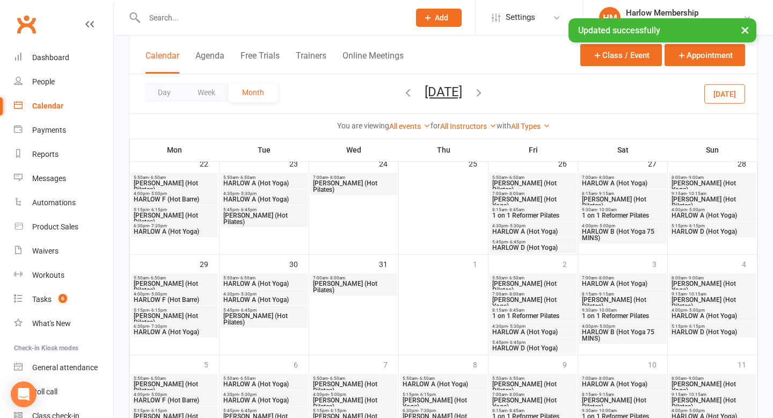
scroll to position [376, 0]
click at [267, 316] on span "[PERSON_NAME] (Hot Pilates)" at bounding box center [264, 318] width 83 height 13
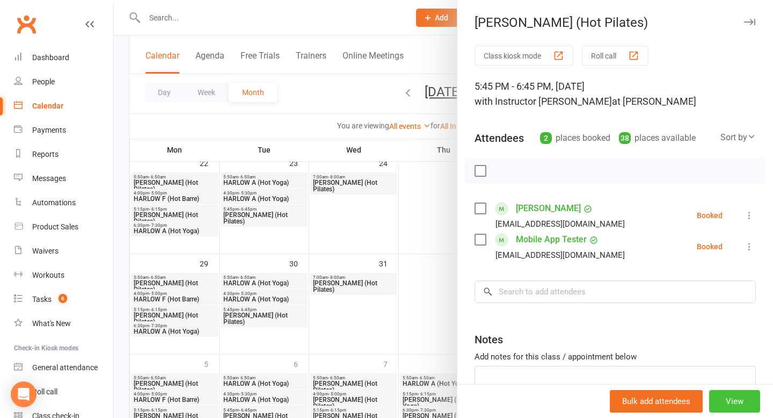
click at [716, 404] on button "View" at bounding box center [734, 401] width 51 height 23
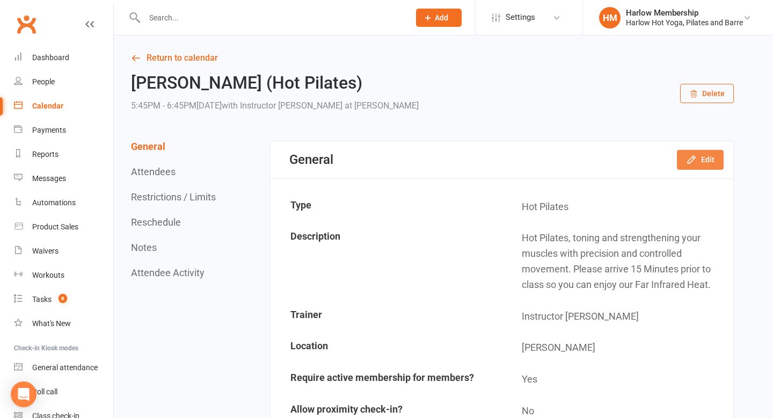
click at [702, 164] on button "Edit" at bounding box center [700, 159] width 47 height 19
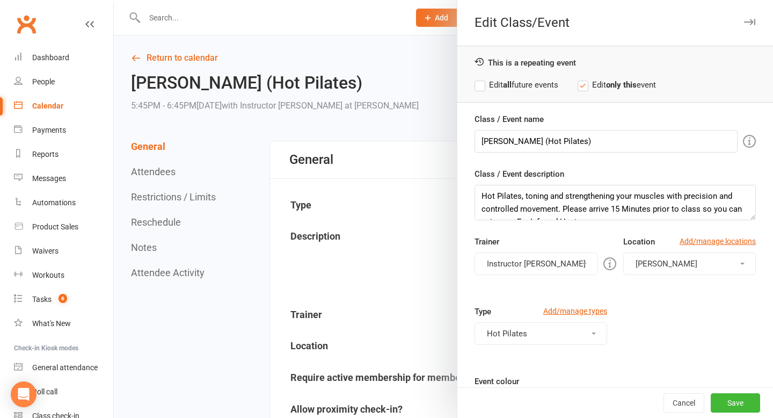
click at [572, 259] on div "You can assign a trainer/instructor to the event. Don't see your trainer in the…" at bounding box center [482, 263] width 206 height 25
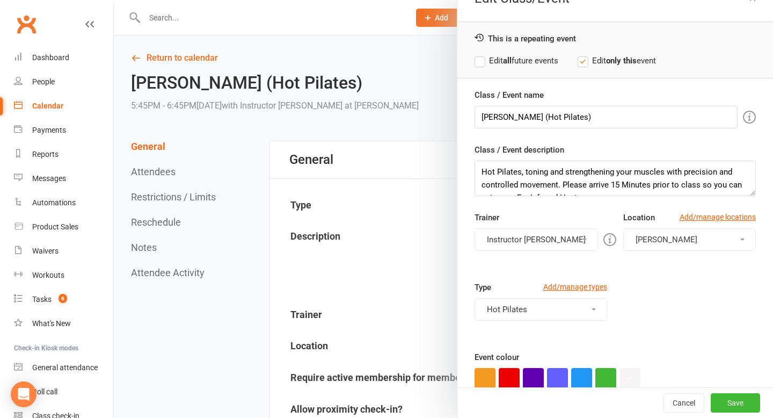
scroll to position [27, 0]
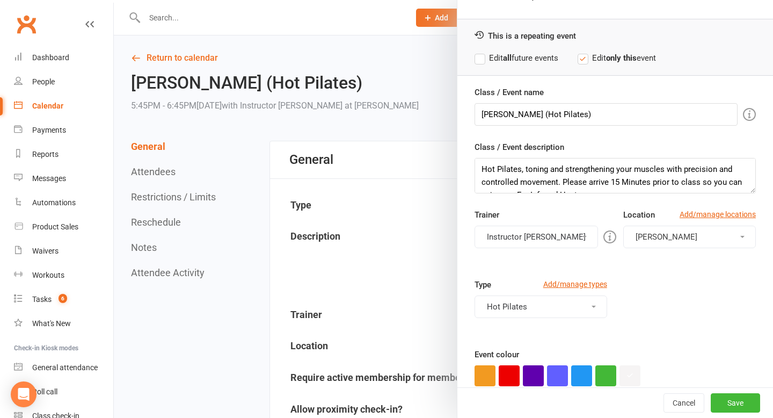
click at [538, 244] on button "Instructor Jess" at bounding box center [535, 236] width 123 height 23
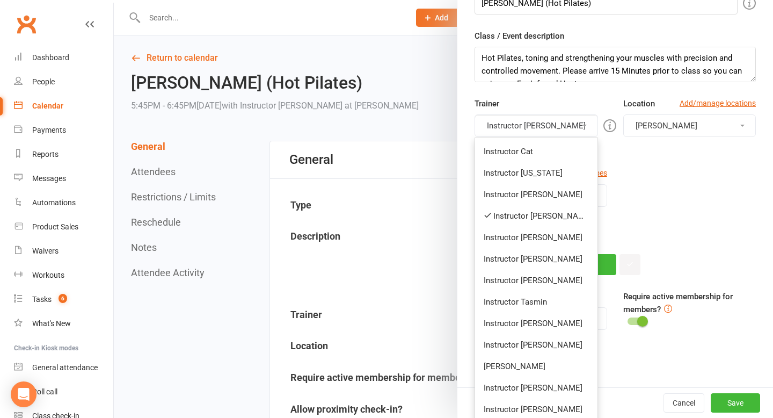
scroll to position [138, 0]
click at [539, 338] on link "Instructor Liliana" at bounding box center [536, 343] width 122 height 21
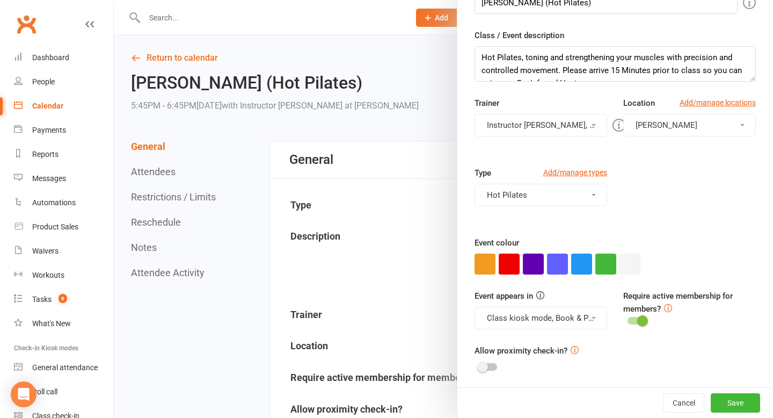
click at [540, 129] on button "Instructor Jess, Instructor Liliana" at bounding box center [540, 125] width 133 height 23
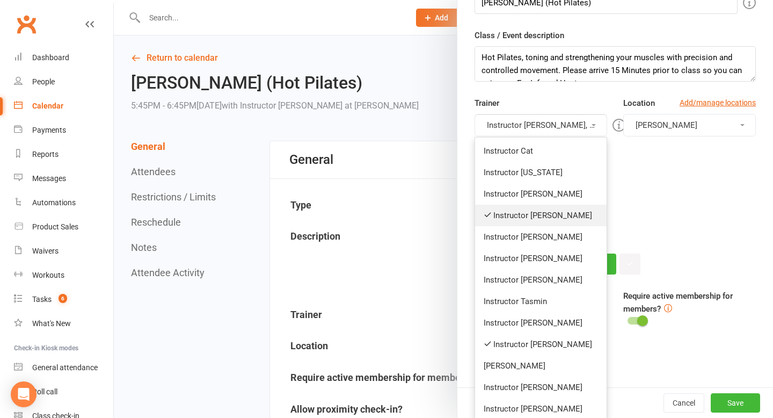
click at [539, 218] on link "Instructor Jess" at bounding box center [540, 214] width 131 height 21
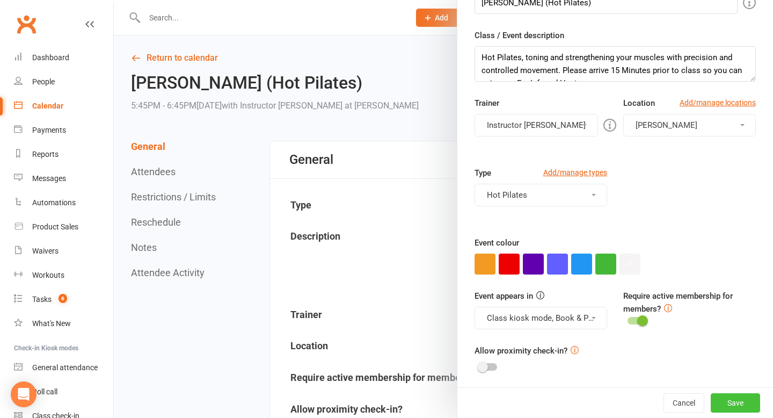
click at [730, 405] on button "Save" at bounding box center [735, 402] width 49 height 19
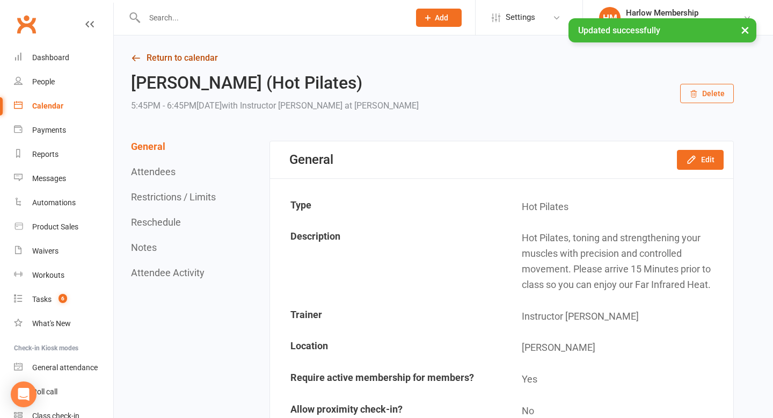
click at [148, 56] on link "Return to calendar" at bounding box center [432, 57] width 603 height 15
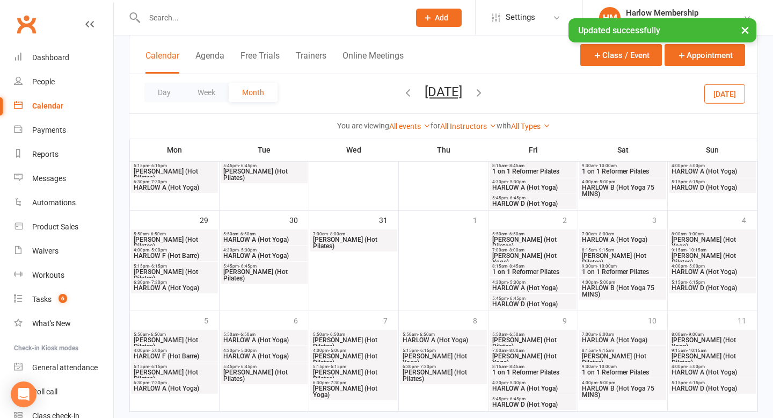
scroll to position [444, 0]
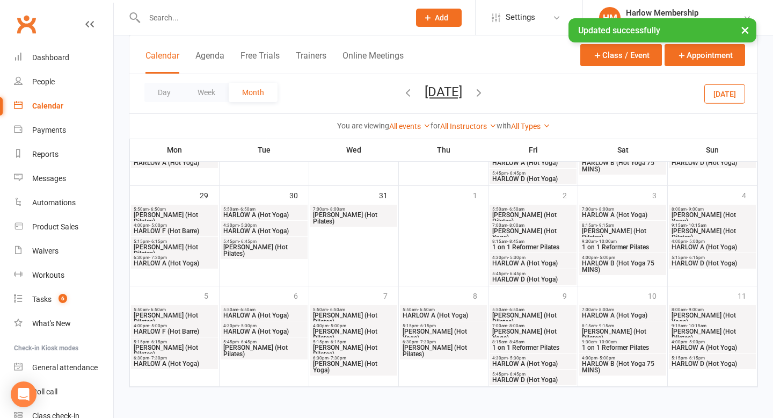
click at [274, 348] on span "[PERSON_NAME] (Hot Pilates)" at bounding box center [264, 350] width 83 height 13
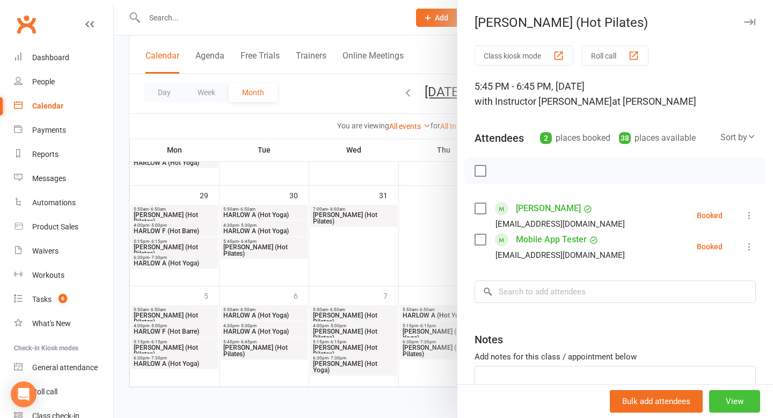
click at [733, 400] on button "View" at bounding box center [734, 401] width 51 height 23
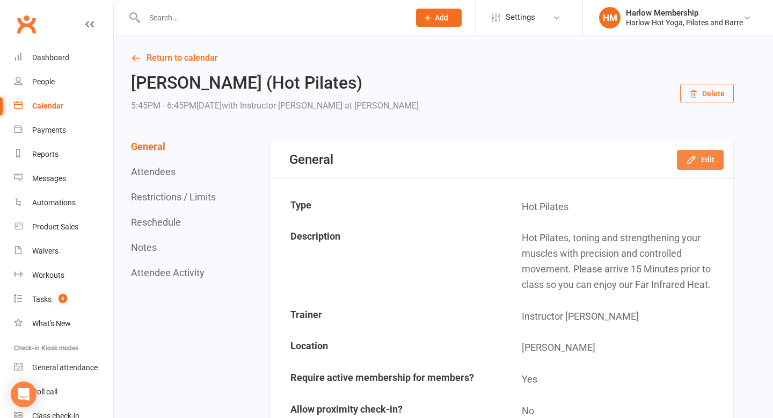
click at [716, 158] on button "Edit" at bounding box center [700, 159] width 47 height 19
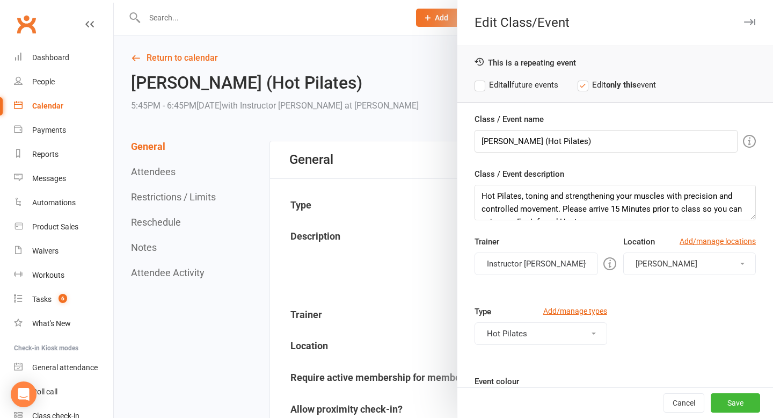
click at [562, 264] on button "Instructor Jess" at bounding box center [535, 263] width 123 height 23
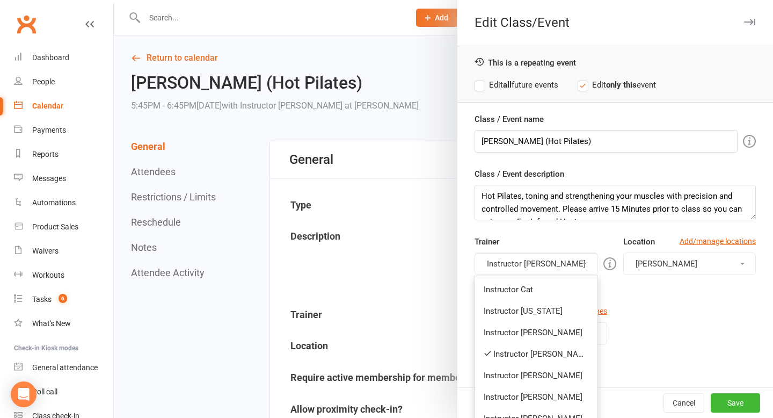
scroll to position [109, 0]
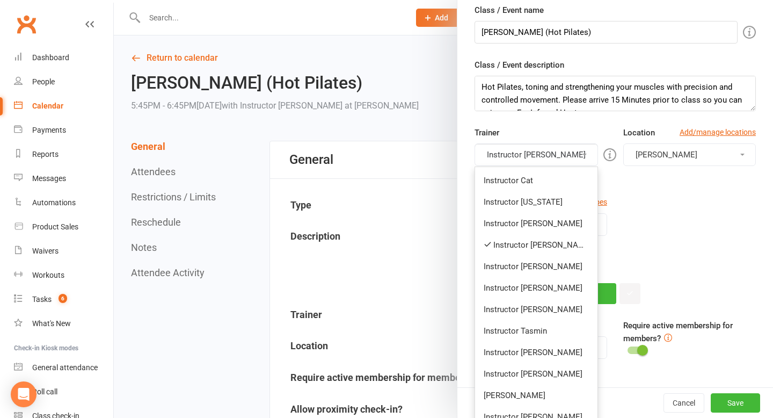
click at [548, 243] on link "Instructor Jess" at bounding box center [536, 244] width 122 height 21
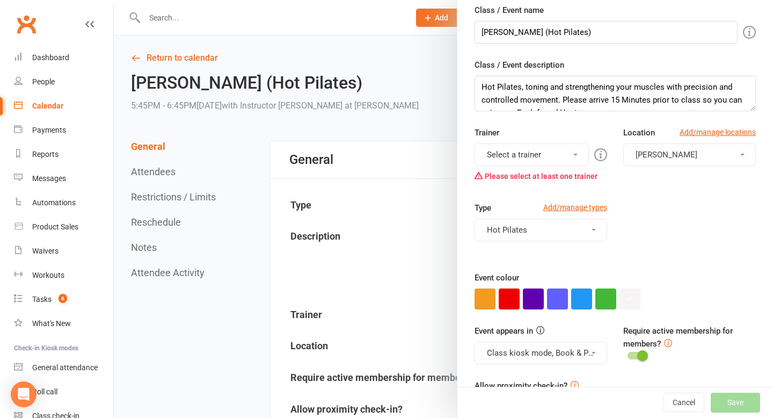
click at [538, 152] on button "Select a trainer" at bounding box center [531, 154] width 114 height 23
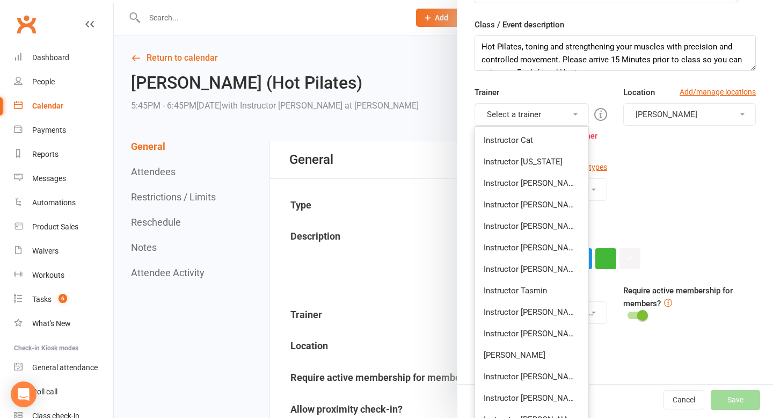
click at [539, 334] on link "Instructor Liliana" at bounding box center [531, 333] width 113 height 21
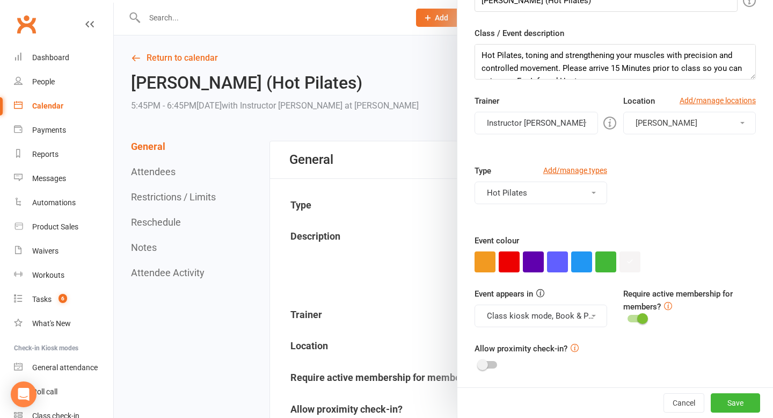
scroll to position [141, 0]
click at [735, 399] on button "Save" at bounding box center [735, 402] width 49 height 19
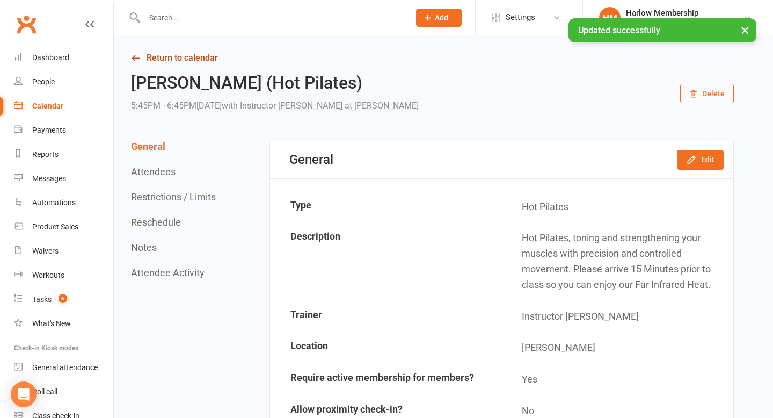
click at [134, 60] on icon at bounding box center [136, 58] width 10 height 10
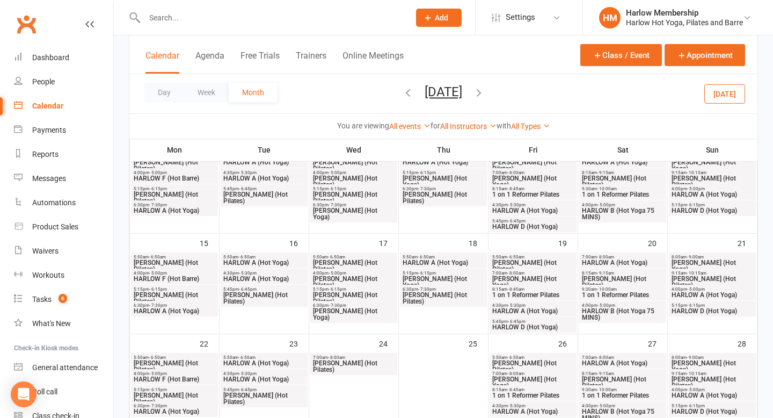
scroll to position [195, 0]
click at [485, 89] on icon "button" at bounding box center [479, 92] width 12 height 12
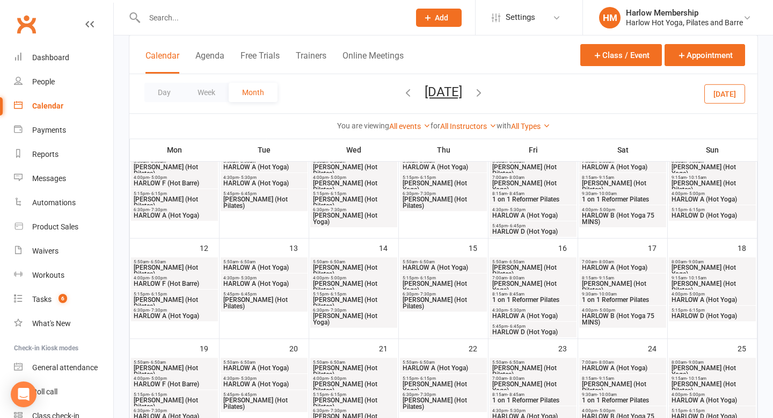
scroll to position [192, 0]
click at [274, 298] on span "[PERSON_NAME] (Hot Pilates)" at bounding box center [264, 301] width 83 height 13
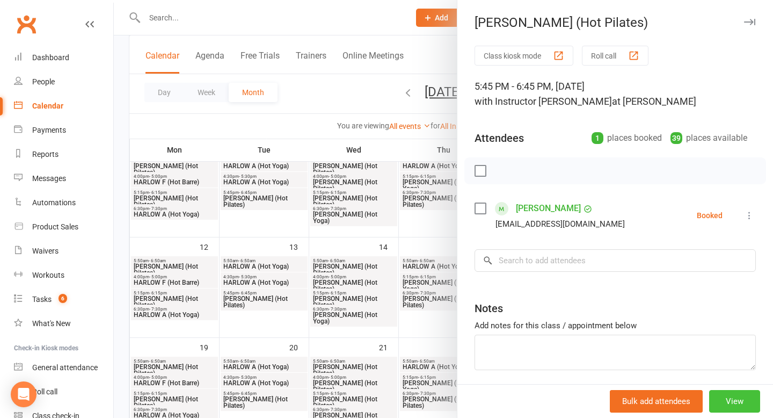
click at [722, 402] on button "View" at bounding box center [734, 401] width 51 height 23
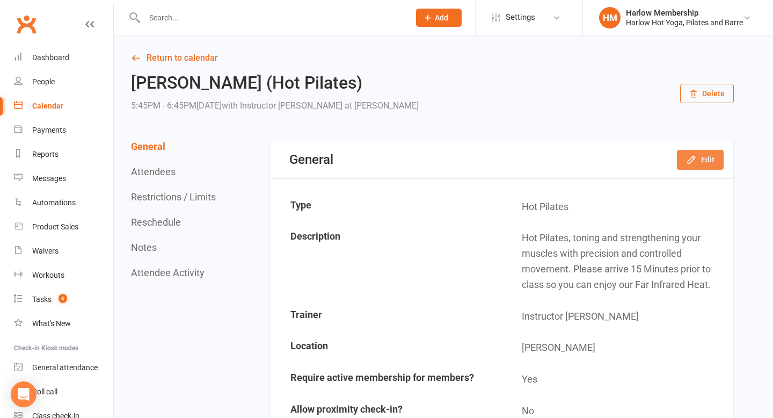
click at [699, 163] on button "Edit" at bounding box center [700, 159] width 47 height 19
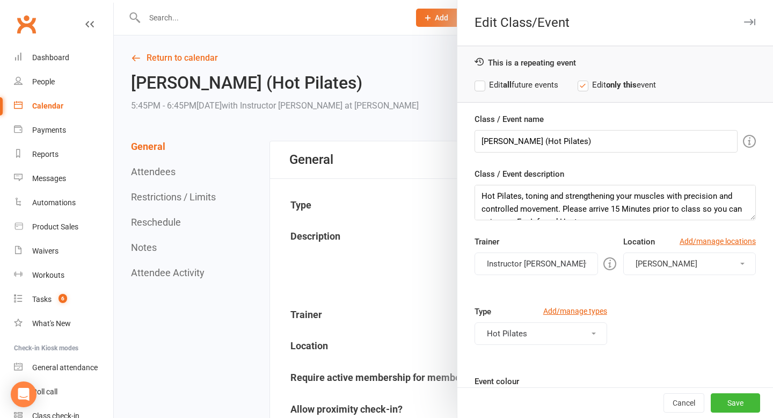
click at [572, 266] on button "Instructor Jess" at bounding box center [535, 263] width 123 height 23
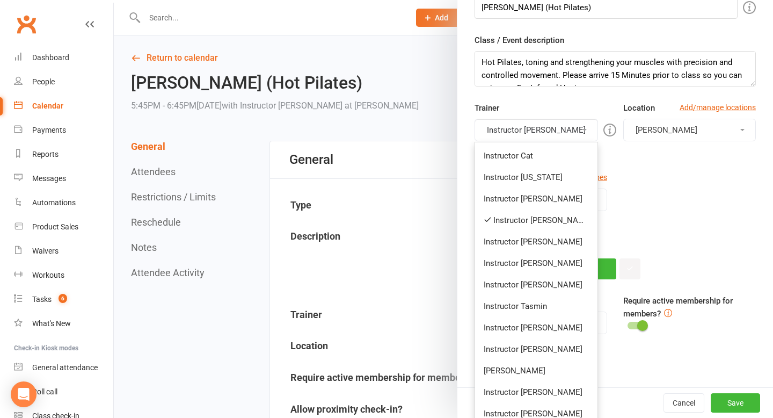
scroll to position [134, 0]
click at [540, 350] on link "Instructor Liliana" at bounding box center [536, 348] width 122 height 21
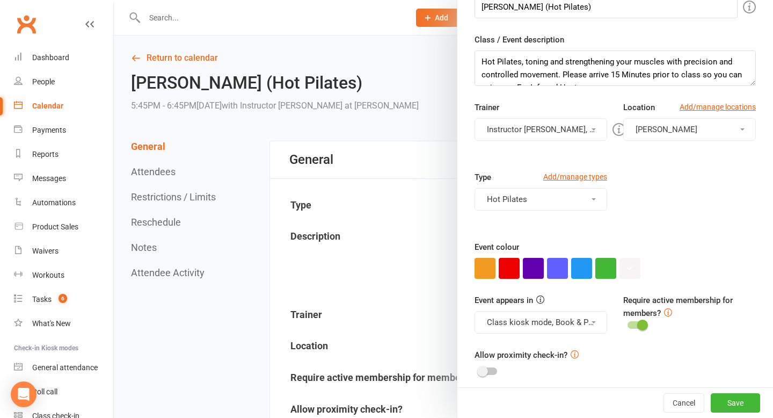
click at [539, 130] on button "Instructor Jess, Instructor Liliana" at bounding box center [540, 129] width 133 height 23
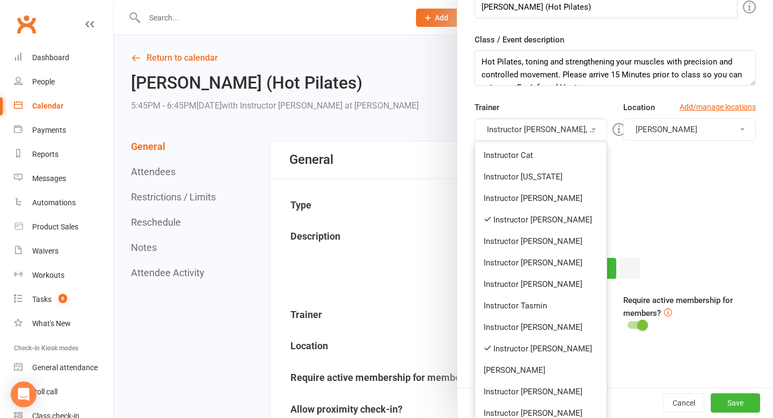
click at [542, 217] on link "Instructor Jess" at bounding box center [540, 219] width 131 height 21
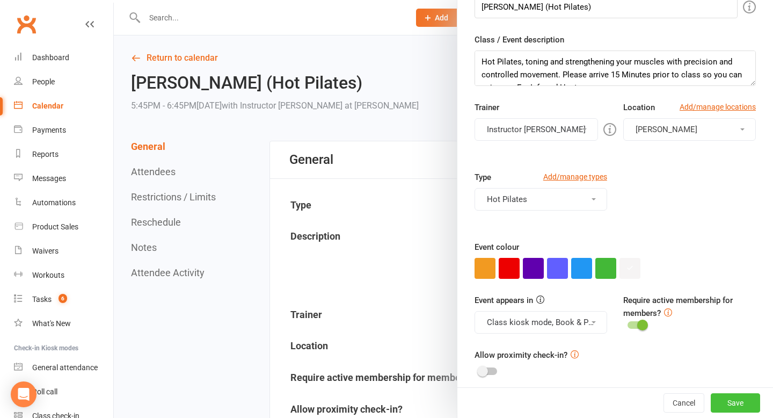
click at [742, 409] on button "Save" at bounding box center [735, 402] width 49 height 19
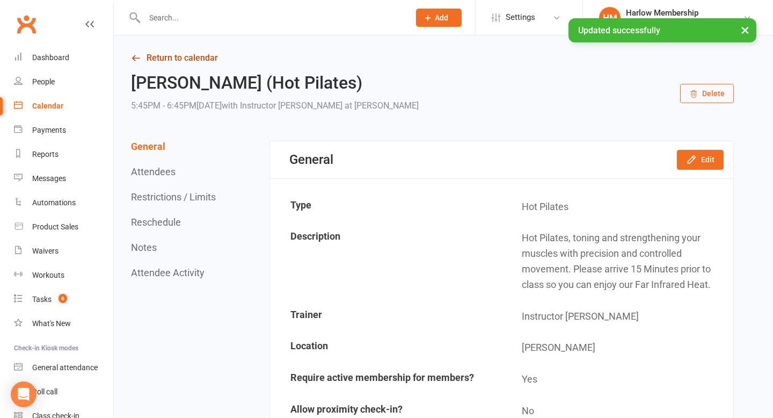
click at [136, 59] on icon at bounding box center [136, 58] width 10 height 10
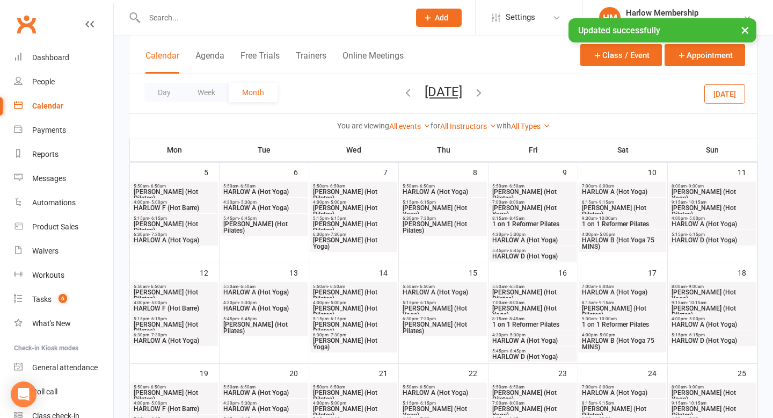
scroll to position [253, 0]
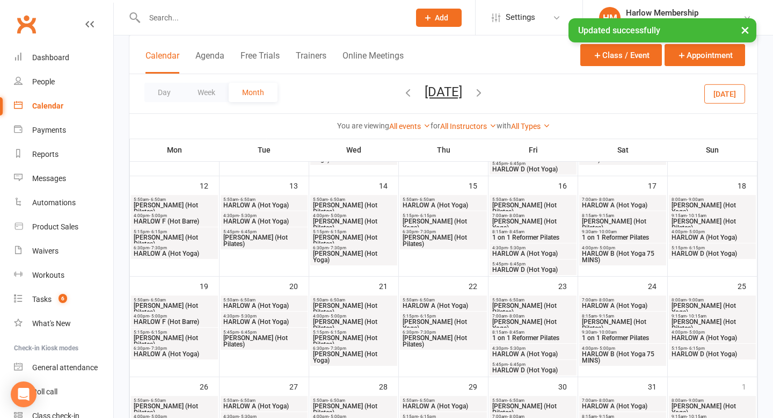
click at [269, 339] on span "[PERSON_NAME] (Hot Pilates)" at bounding box center [264, 340] width 83 height 13
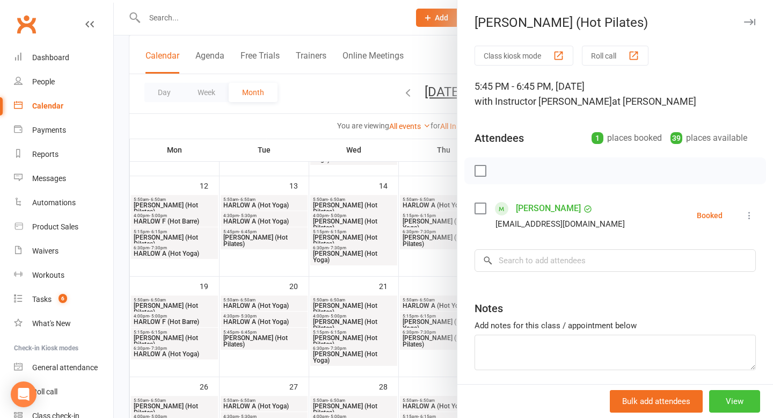
click at [713, 397] on button "View" at bounding box center [734, 401] width 51 height 23
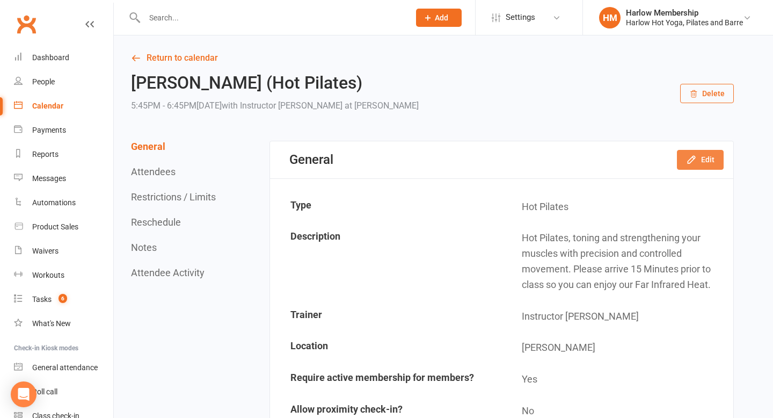
click at [711, 162] on button "Edit" at bounding box center [700, 159] width 47 height 19
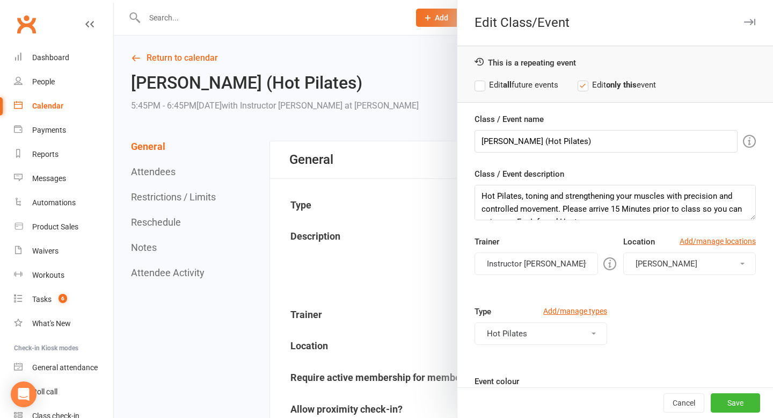
click at [563, 264] on button "Instructor Jess" at bounding box center [535, 263] width 123 height 23
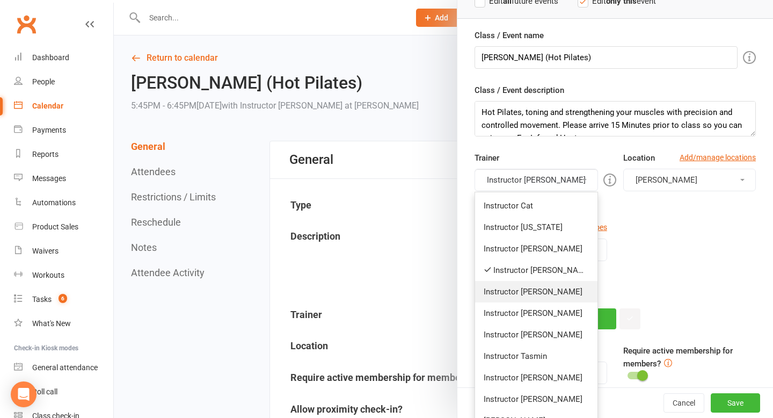
scroll to position [83, 0]
click at [538, 274] on link "Instructor Jess" at bounding box center [536, 270] width 122 height 21
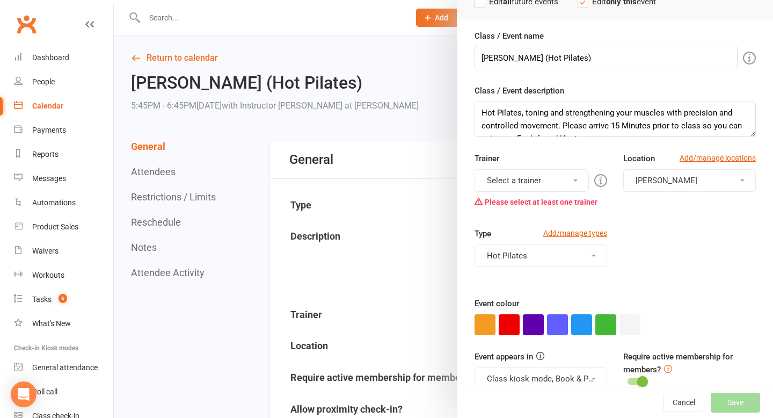
click at [538, 172] on button "Select a trainer" at bounding box center [531, 180] width 114 height 23
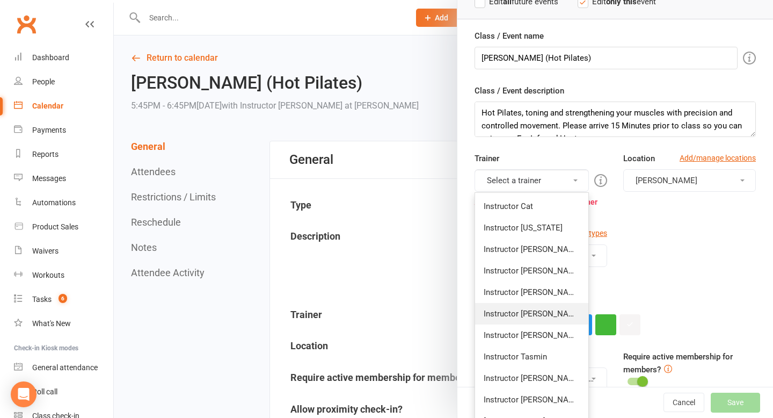
scroll to position [120, 0]
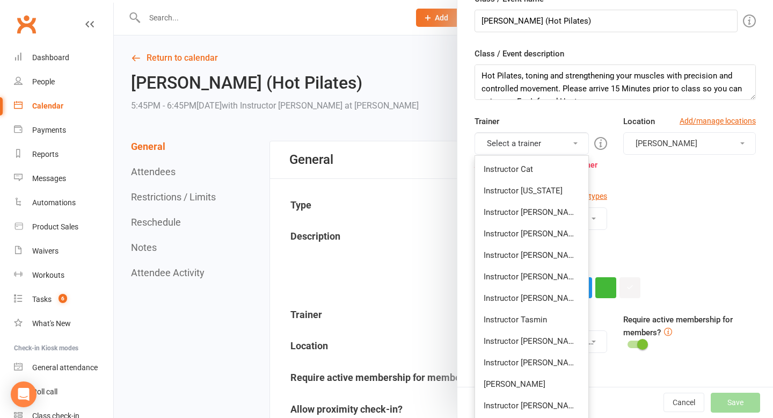
click at [535, 365] on link "Instructor Liliana" at bounding box center [531, 362] width 113 height 21
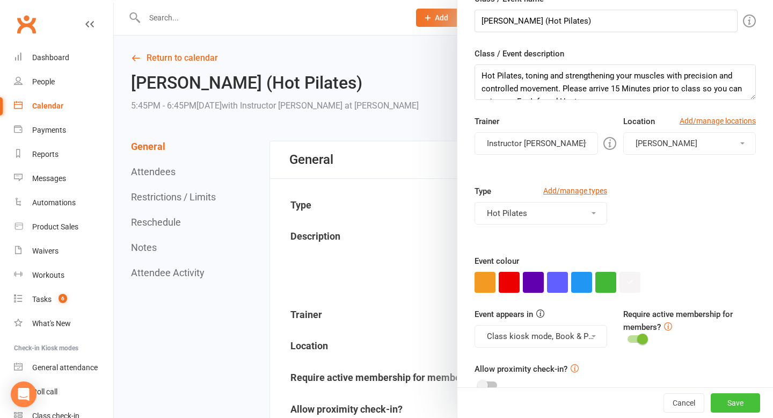
click at [745, 403] on button "Save" at bounding box center [735, 402] width 49 height 19
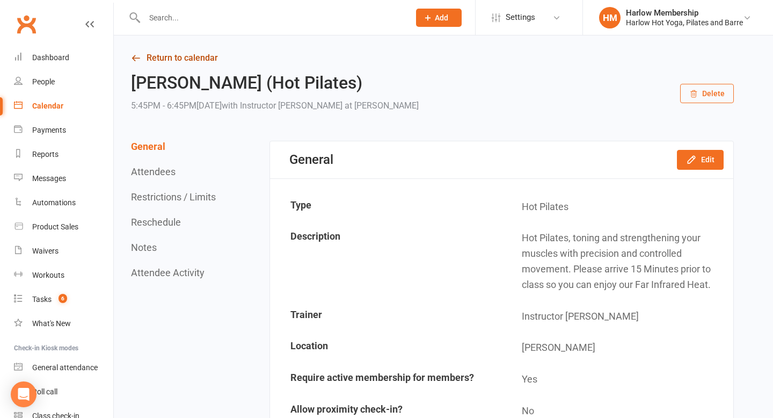
click at [135, 56] on icon at bounding box center [136, 58] width 10 height 10
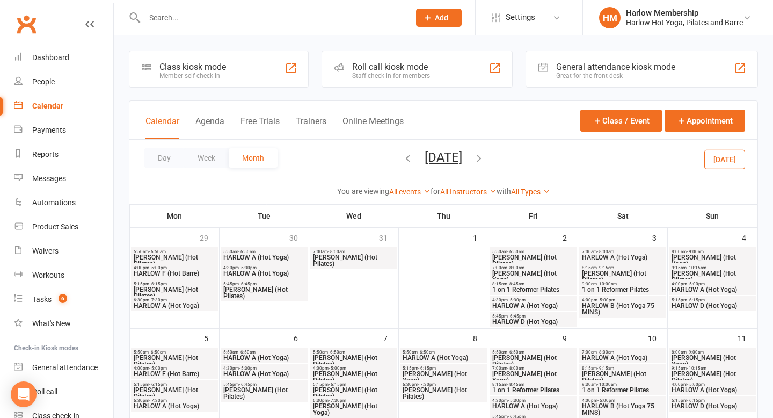
click at [402, 152] on icon "button" at bounding box center [408, 158] width 12 height 12
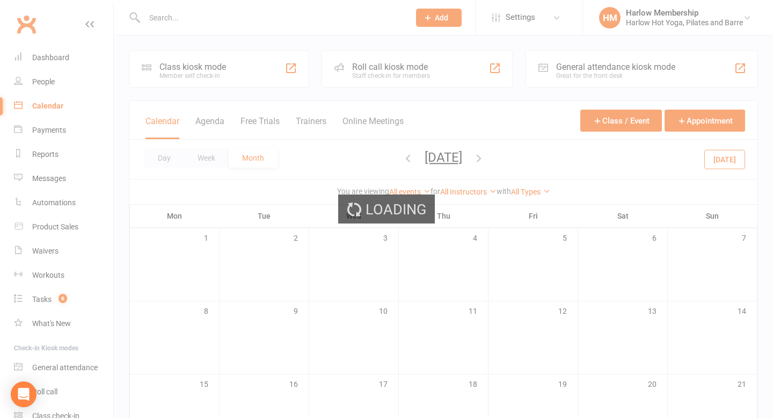
click at [387, 152] on div "Loading" at bounding box center [386, 209] width 773 height 418
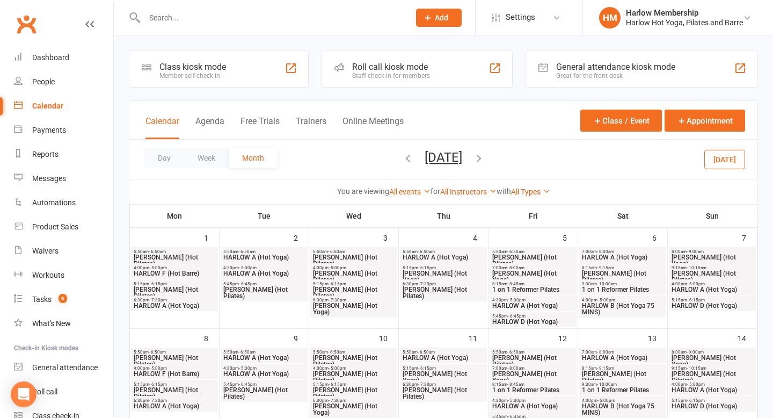
click at [402, 158] on icon "button" at bounding box center [408, 158] width 12 height 12
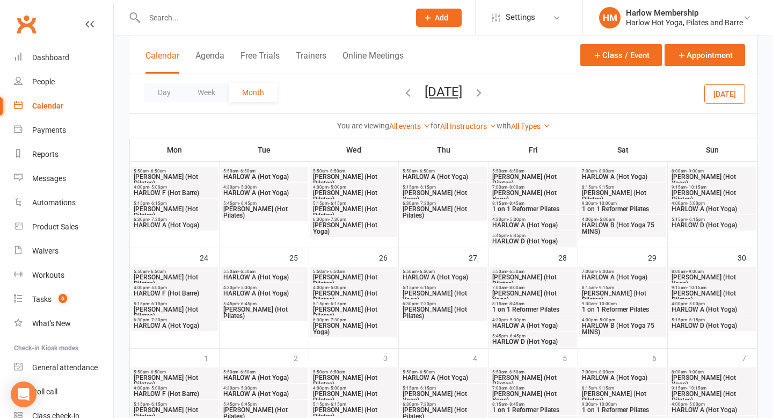
scroll to position [399, 0]
click at [352, 290] on span "[PERSON_NAME] (Hot Pilates)" at bounding box center [353, 295] width 83 height 13
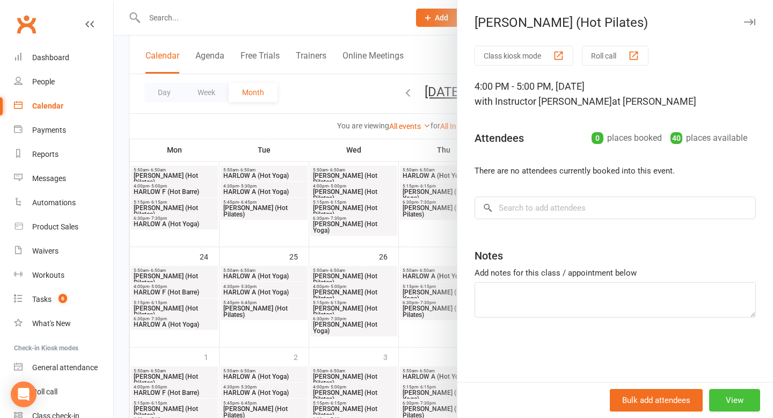
click at [724, 396] on button "View" at bounding box center [734, 400] width 51 height 23
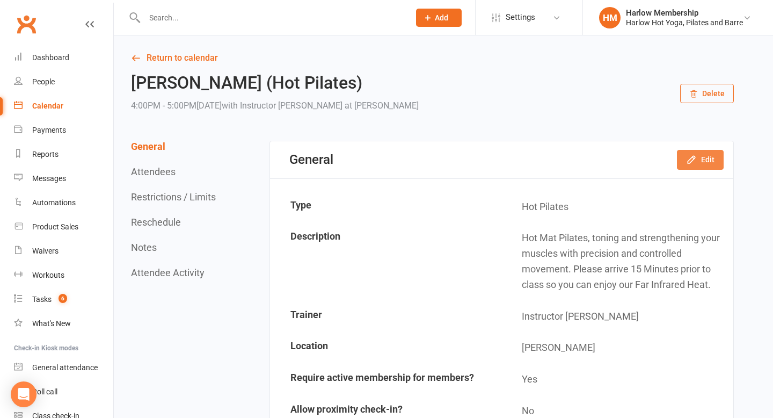
click at [703, 160] on button "Edit" at bounding box center [700, 159] width 47 height 19
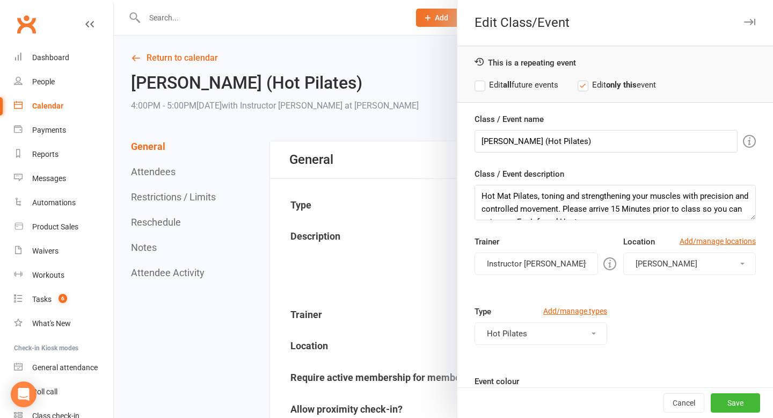
click at [521, 266] on button "Instructor Jess" at bounding box center [535, 263] width 123 height 23
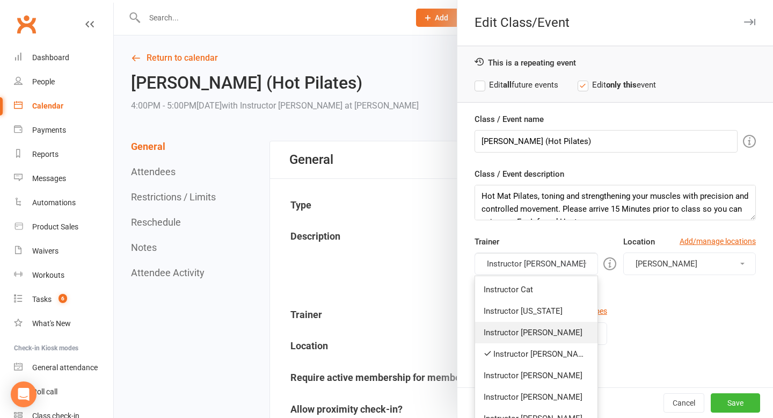
scroll to position [135, 0]
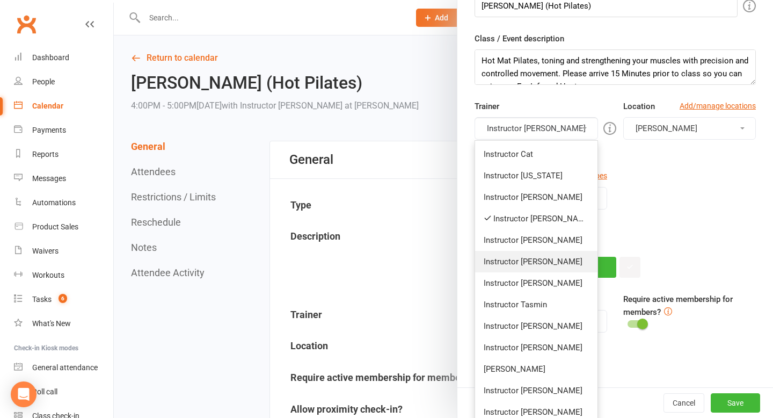
click at [524, 267] on link "Instructor Claudia" at bounding box center [536, 261] width 122 height 21
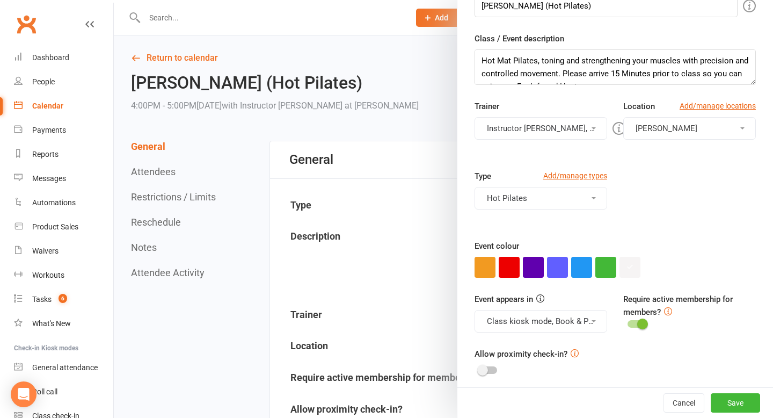
click at [515, 124] on button "Instructor Jess, Instructor Claudia" at bounding box center [540, 128] width 133 height 23
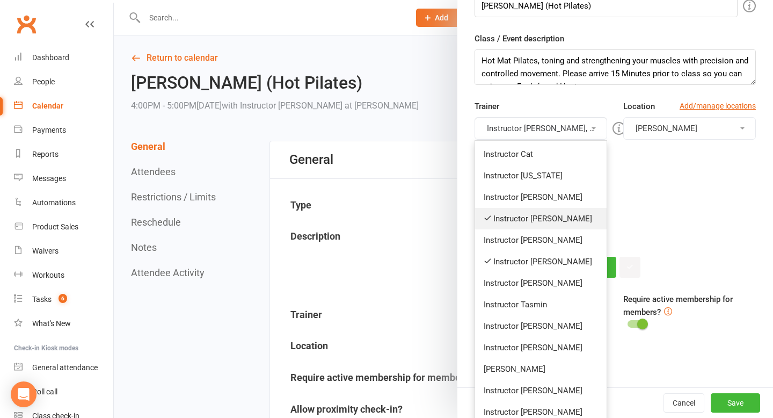
click at [516, 216] on link "Instructor Jess" at bounding box center [540, 218] width 131 height 21
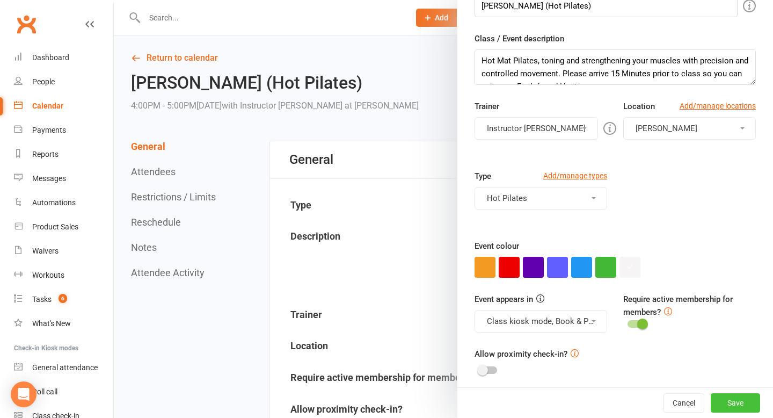
click at [727, 401] on button "Save" at bounding box center [735, 402] width 49 height 19
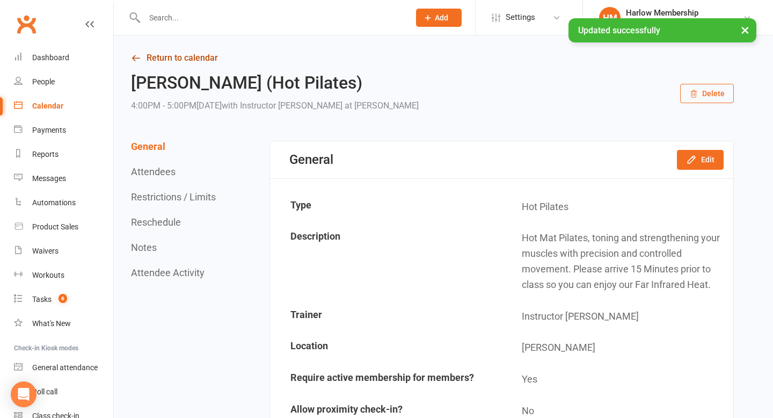
click at [145, 56] on link "Return to calendar" at bounding box center [432, 57] width 603 height 15
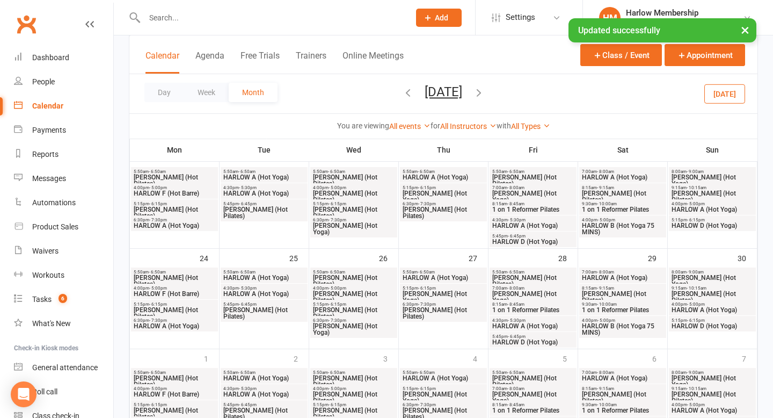
scroll to position [407, 0]
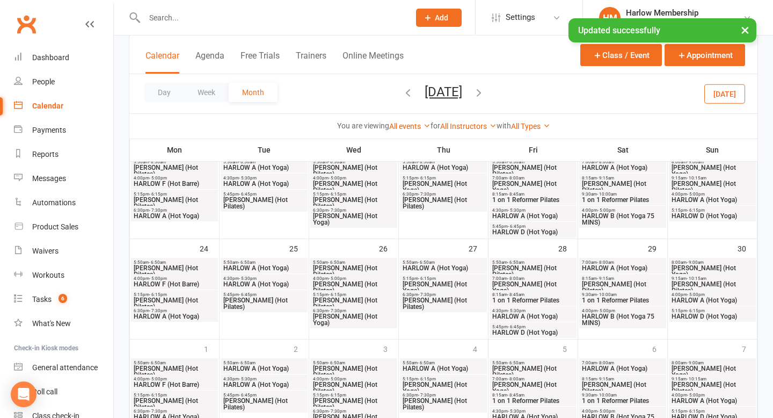
click at [356, 298] on span "[PERSON_NAME] (Hot Pilates)" at bounding box center [353, 303] width 83 height 13
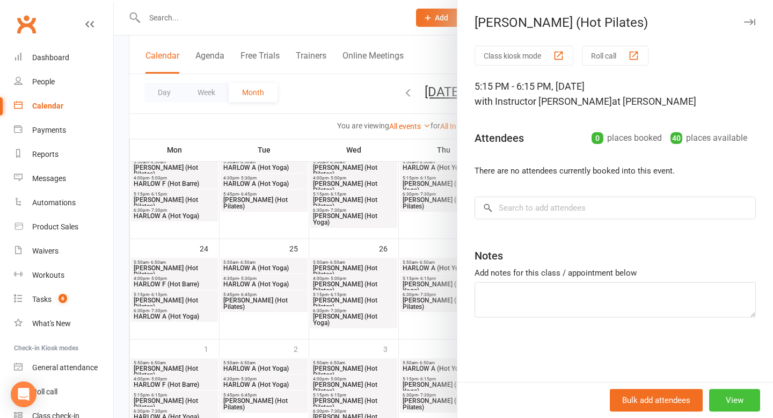
click at [736, 401] on button "View" at bounding box center [734, 400] width 51 height 23
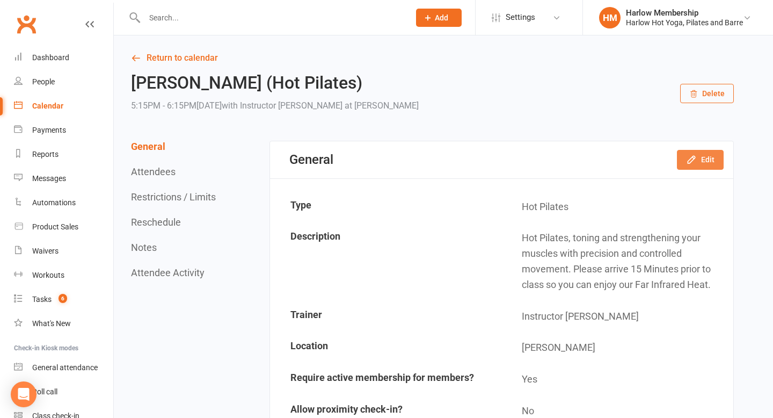
click at [712, 151] on button "Edit" at bounding box center [700, 159] width 47 height 19
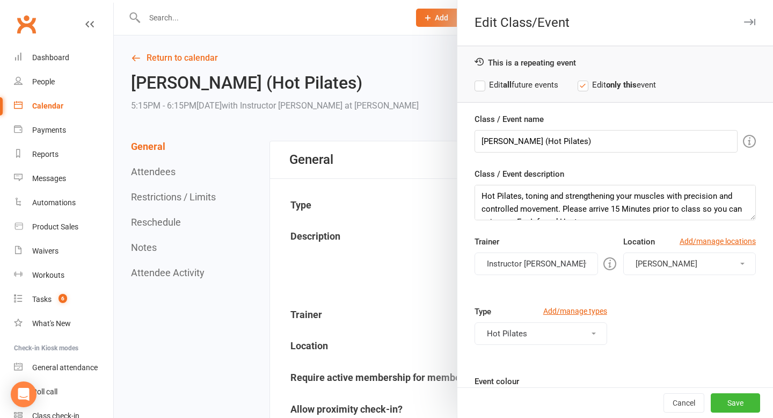
click at [510, 259] on button "Instructor Jess" at bounding box center [535, 263] width 123 height 23
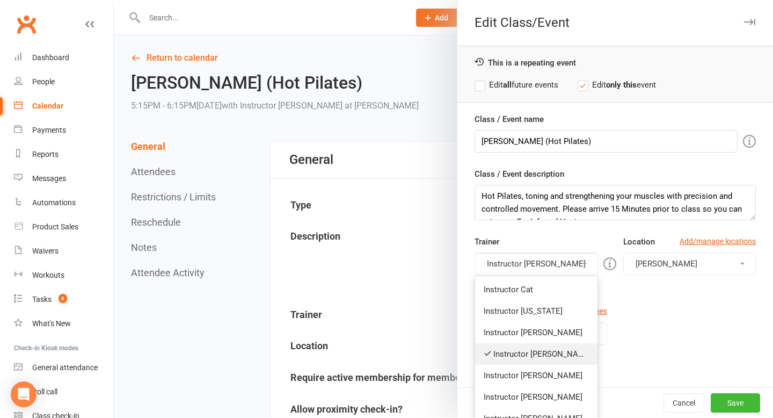
click at [520, 347] on link "Instructor Jess" at bounding box center [536, 353] width 122 height 21
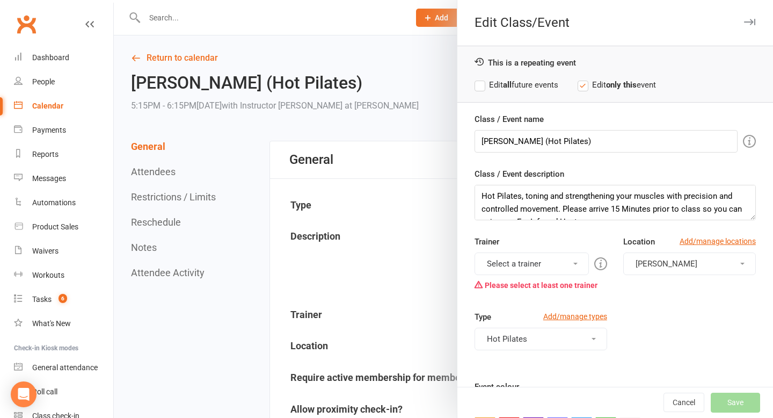
click at [523, 265] on button "Select a trainer" at bounding box center [531, 263] width 114 height 23
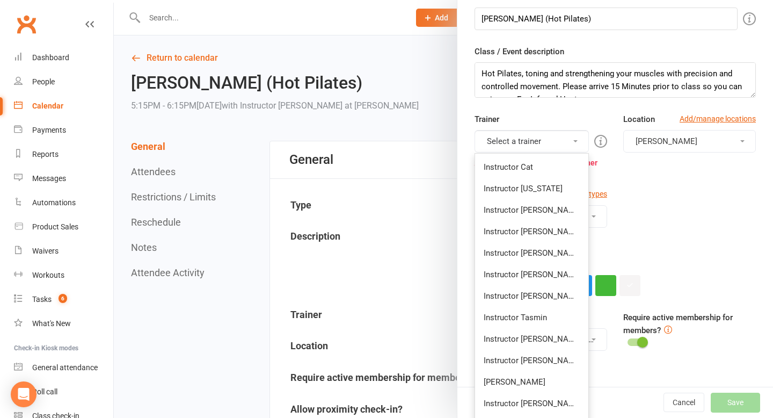
scroll to position [123, 0]
click at [524, 270] on link "Instructor Claudia" at bounding box center [531, 272] width 113 height 21
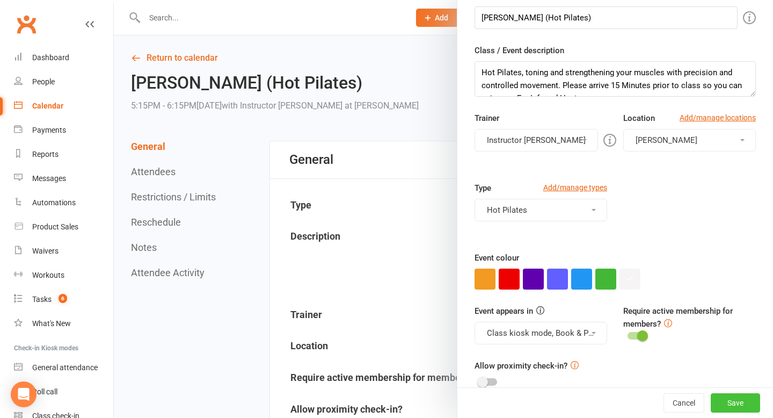
click at [724, 408] on button "Save" at bounding box center [735, 402] width 49 height 19
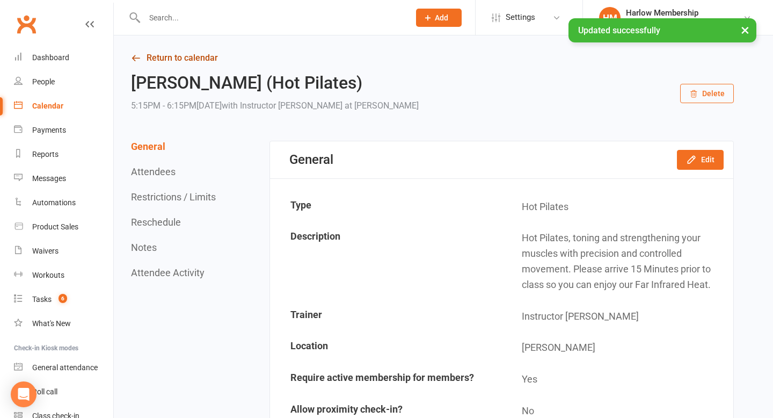
click at [137, 57] on icon at bounding box center [136, 58] width 10 height 10
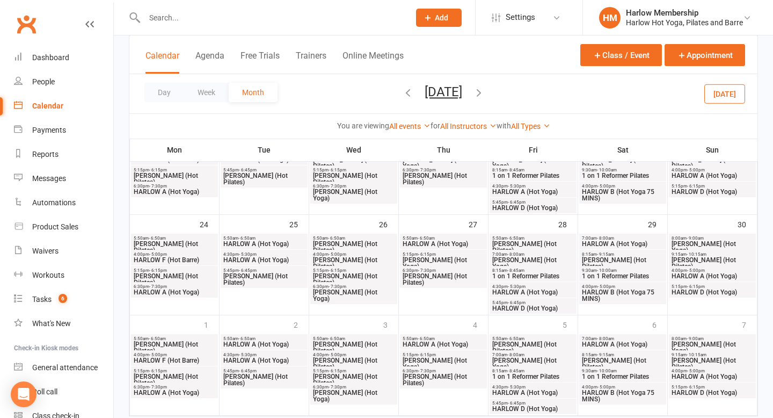
scroll to position [460, 0]
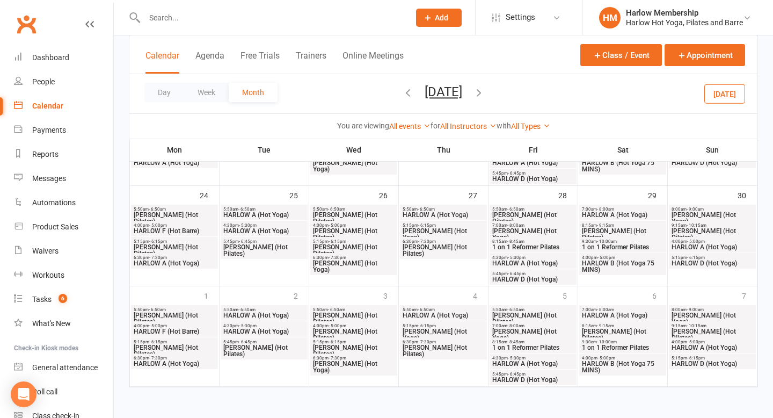
click at [358, 330] on span "[PERSON_NAME] (Hot Pilates)" at bounding box center [353, 334] width 83 height 13
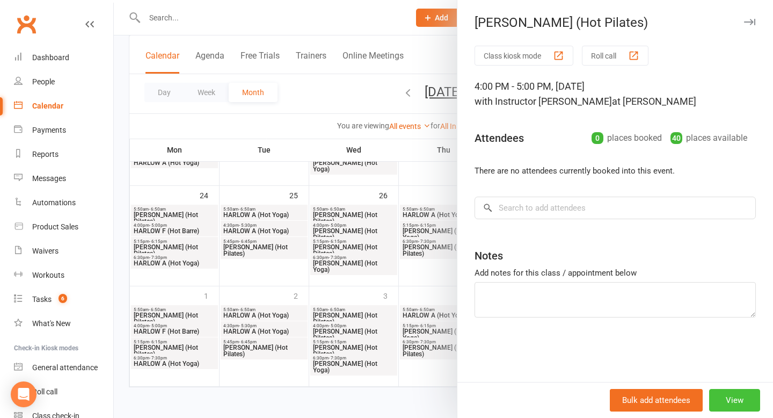
click at [731, 397] on button "View" at bounding box center [734, 400] width 51 height 23
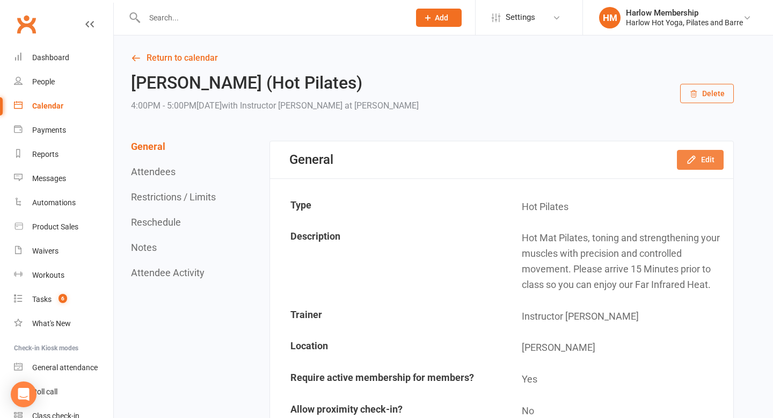
click at [693, 162] on icon "button" at bounding box center [691, 159] width 11 height 11
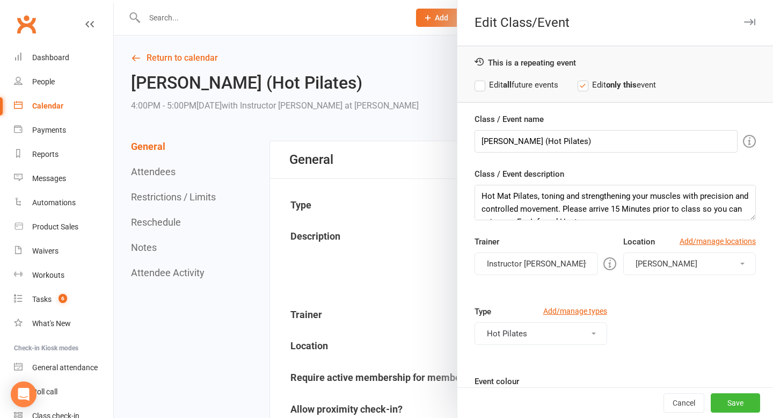
click at [558, 268] on button "Instructor Jess" at bounding box center [535, 263] width 123 height 23
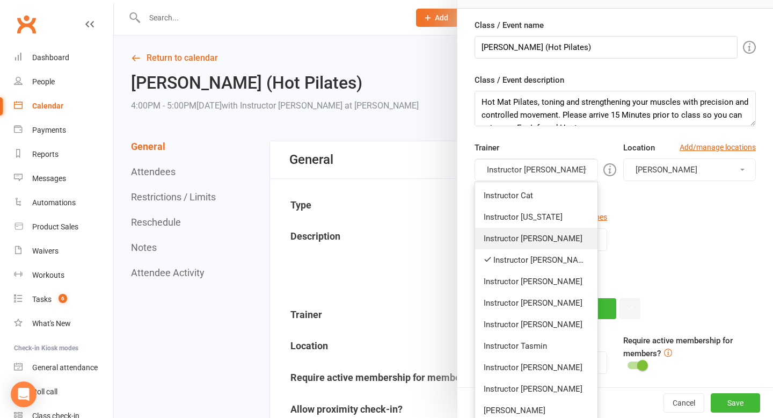
scroll to position [101, 0]
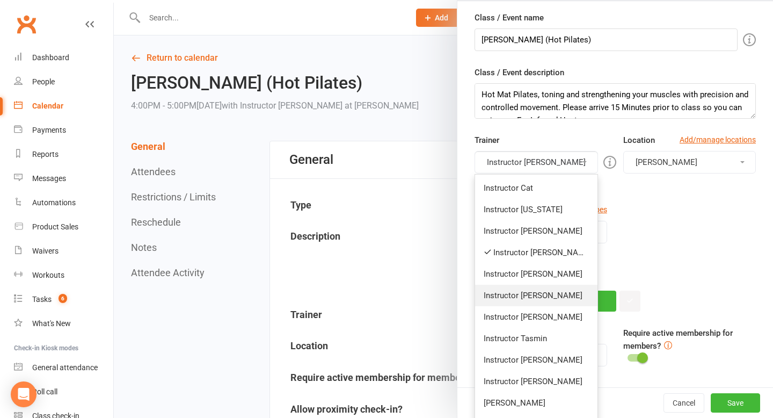
click at [539, 296] on link "Instructor Claudia" at bounding box center [536, 294] width 122 height 21
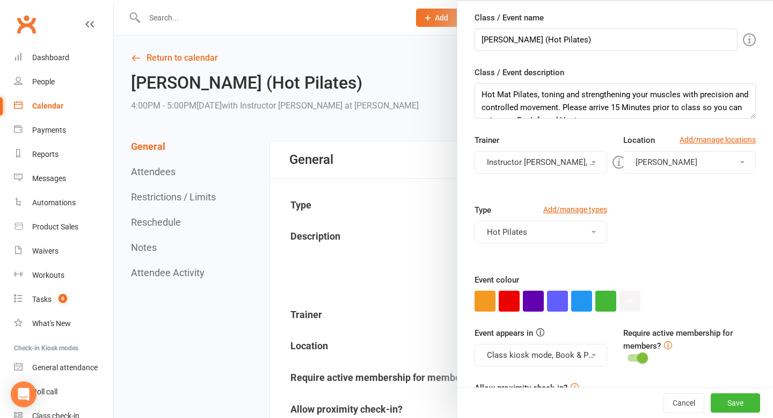
click at [536, 163] on button "Instructor Jess, Instructor Claudia" at bounding box center [540, 162] width 133 height 23
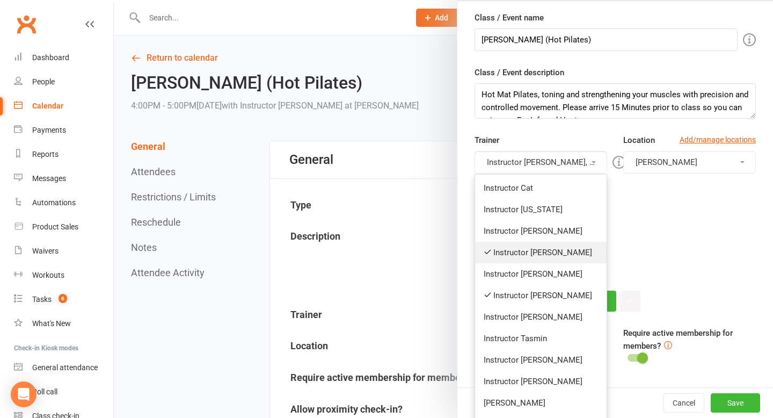
click at [540, 254] on link "Instructor Jess" at bounding box center [540, 252] width 131 height 21
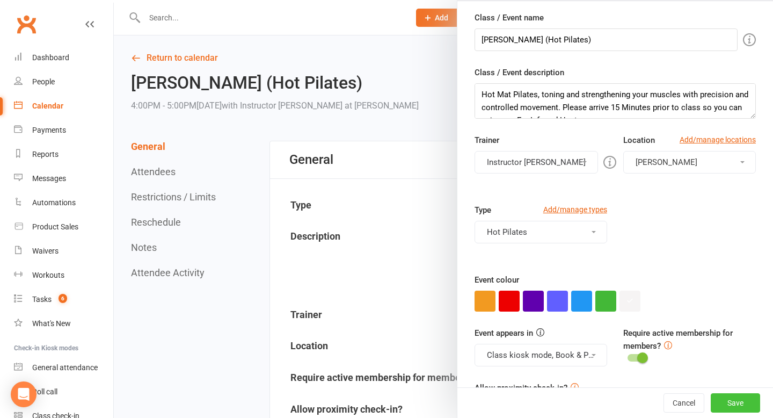
click at [730, 399] on button "Save" at bounding box center [735, 402] width 49 height 19
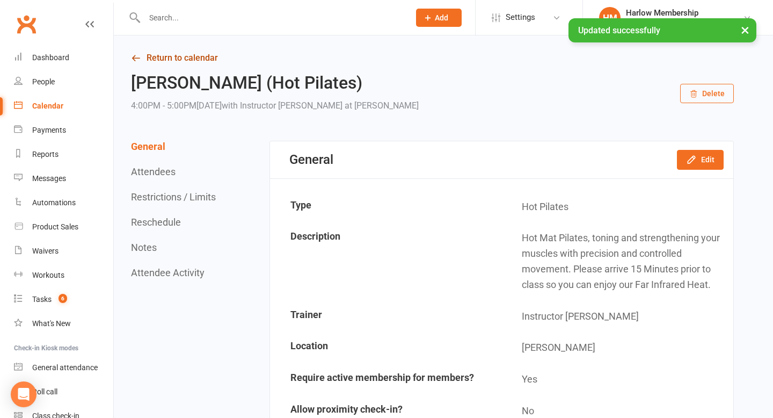
click at [131, 64] on link "Return to calendar" at bounding box center [432, 57] width 603 height 15
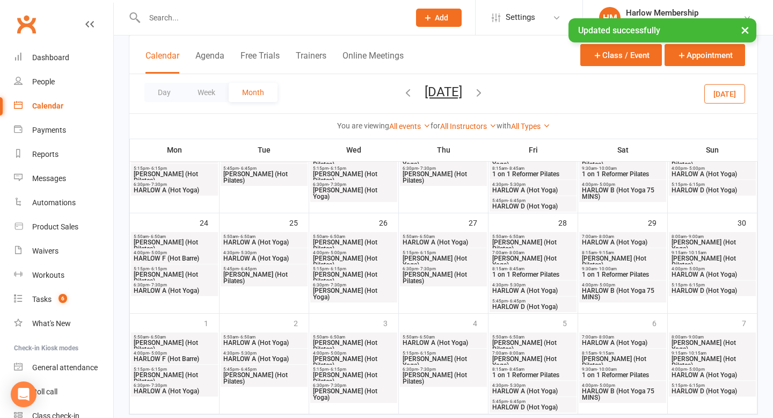
scroll to position [460, 0]
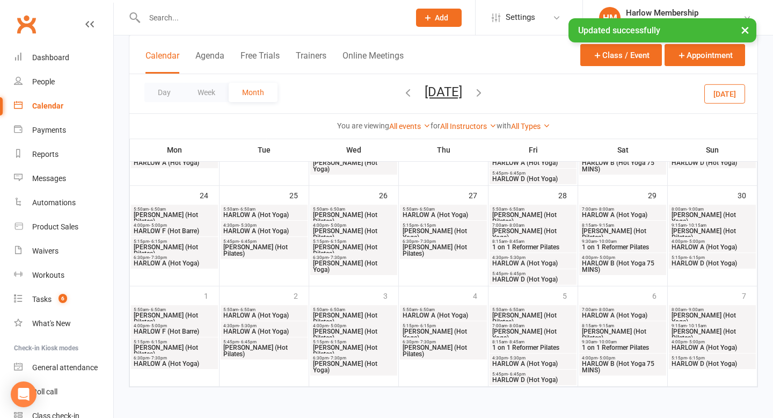
click at [348, 344] on span "[PERSON_NAME] (Hot Pilates)" at bounding box center [353, 350] width 83 height 13
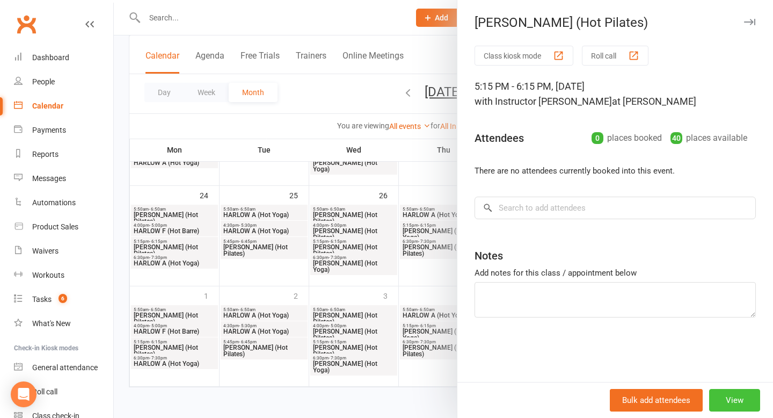
click at [728, 406] on button "View" at bounding box center [734, 400] width 51 height 23
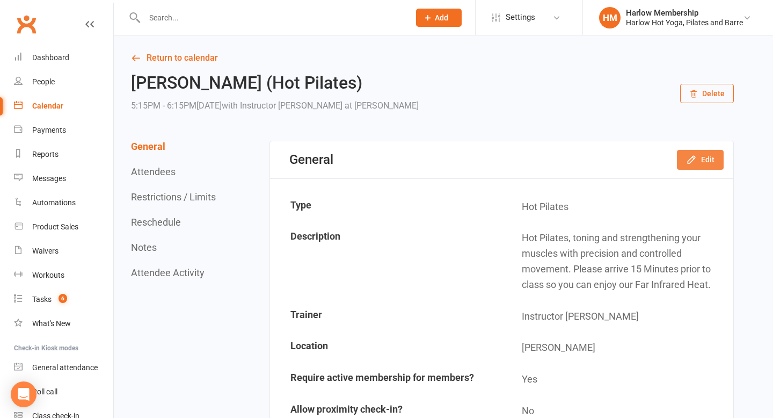
click at [698, 150] on button "Edit" at bounding box center [700, 159] width 47 height 19
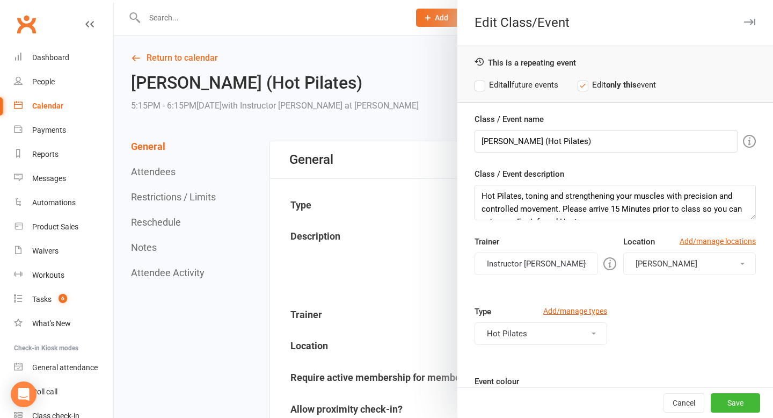
click at [522, 257] on button "Instructor Jess" at bounding box center [535, 263] width 123 height 23
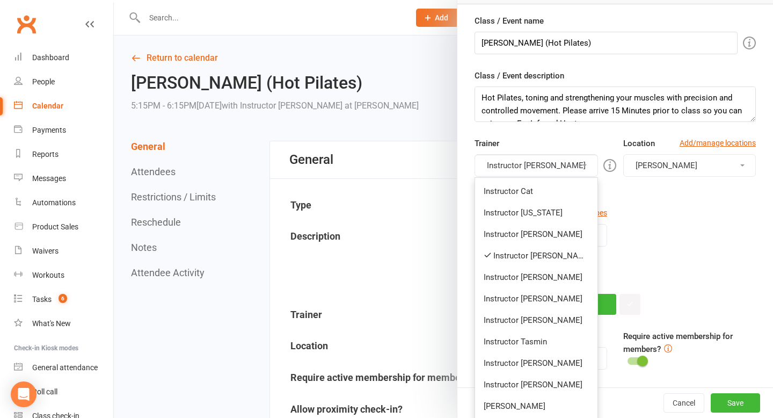
scroll to position [99, 0]
click at [525, 295] on link "Instructor Claudia" at bounding box center [536, 297] width 122 height 21
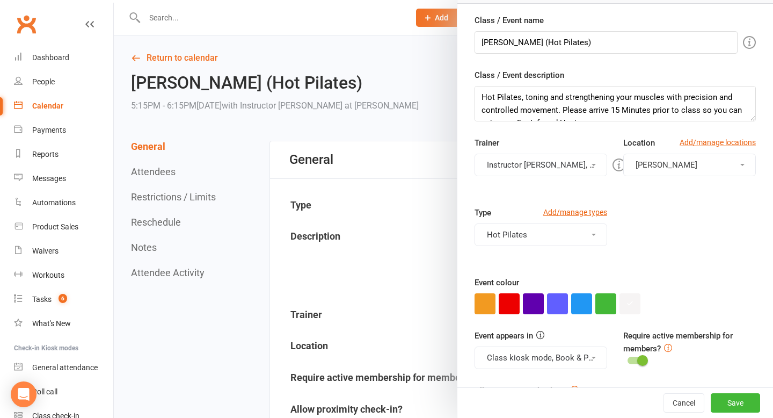
click at [523, 168] on button "Instructor Jess, Instructor Claudia" at bounding box center [540, 164] width 133 height 23
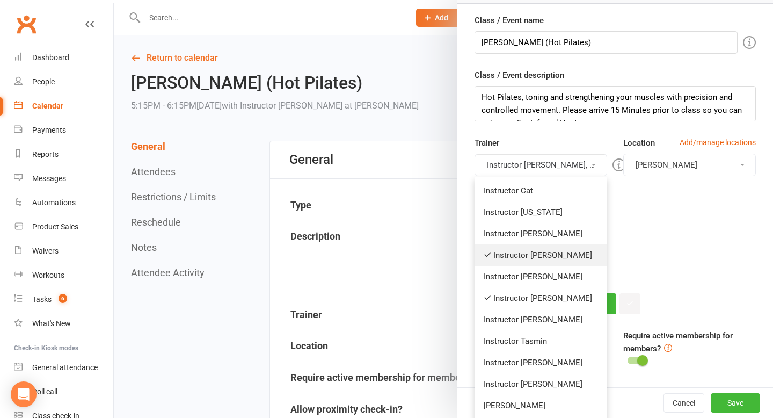
click at [529, 252] on link "Instructor Jess" at bounding box center [540, 254] width 131 height 21
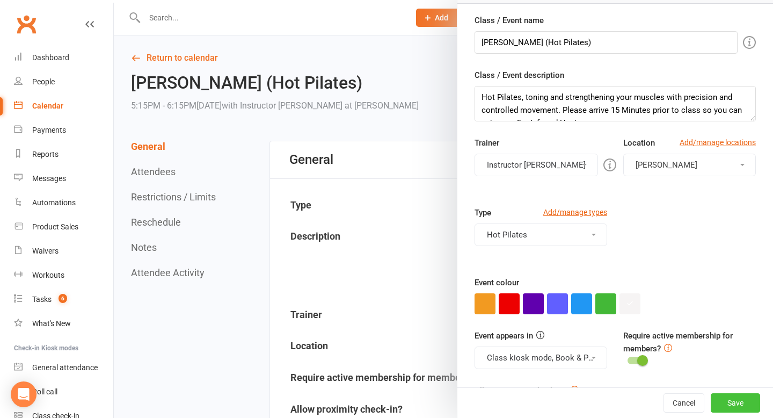
click at [725, 397] on button "Save" at bounding box center [735, 402] width 49 height 19
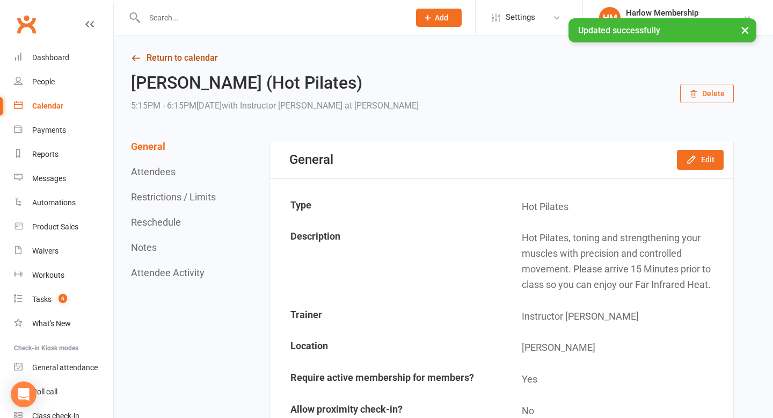
click at [140, 52] on link "Return to calendar" at bounding box center [432, 57] width 603 height 15
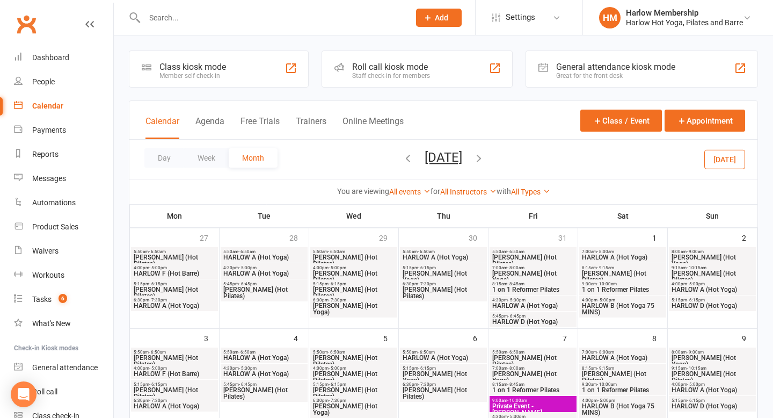
click at [485, 162] on icon "button" at bounding box center [479, 158] width 12 height 12
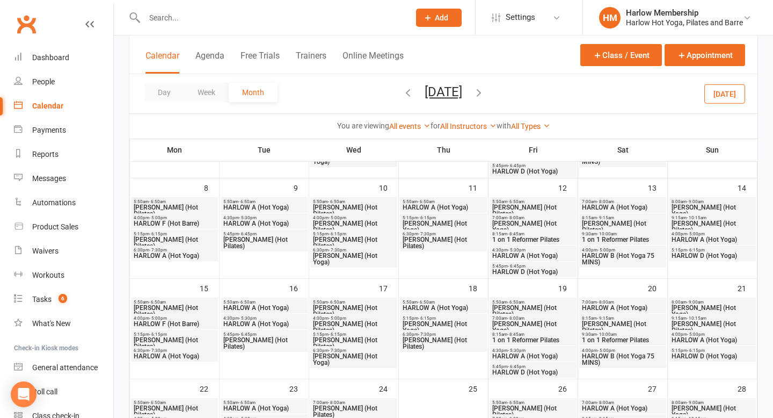
scroll to position [157, 0]
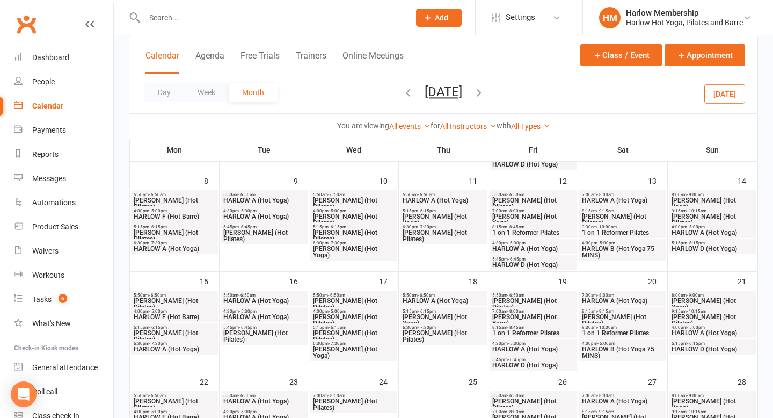
click at [342, 314] on span "[PERSON_NAME] (Hot Pilates)" at bounding box center [353, 319] width 83 height 13
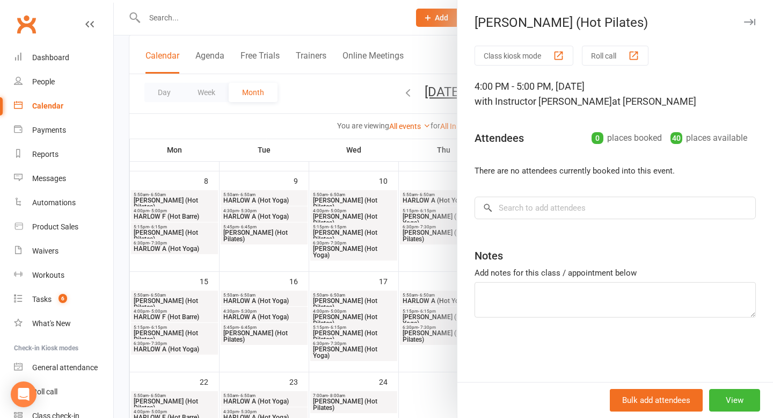
click at [343, 330] on div at bounding box center [443, 209] width 659 height 418
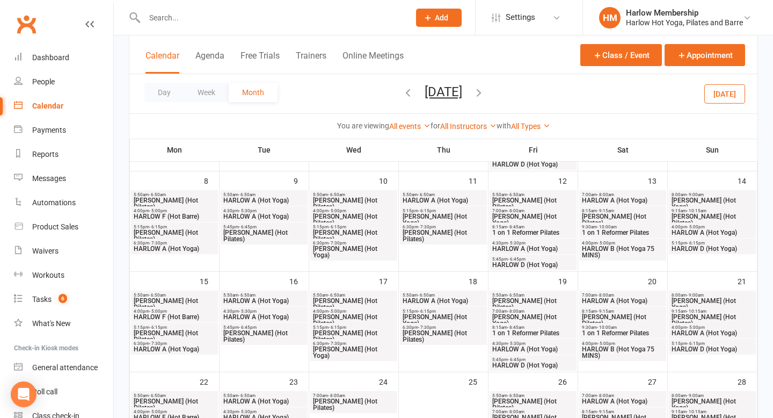
click at [344, 331] on span "[PERSON_NAME] (Hot Pilates)" at bounding box center [353, 336] width 83 height 13
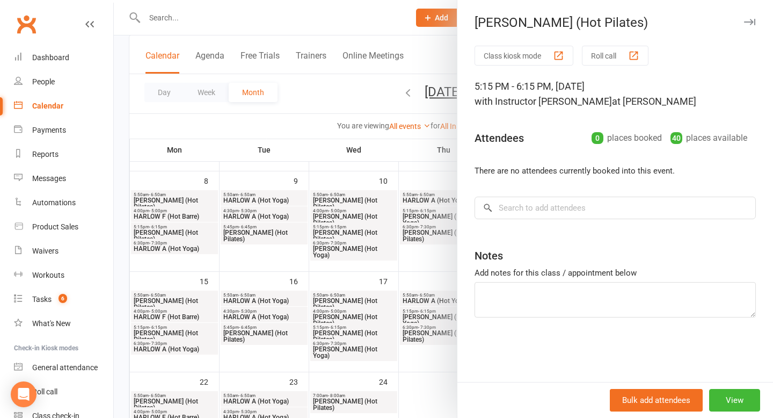
click at [345, 125] on div at bounding box center [443, 209] width 659 height 418
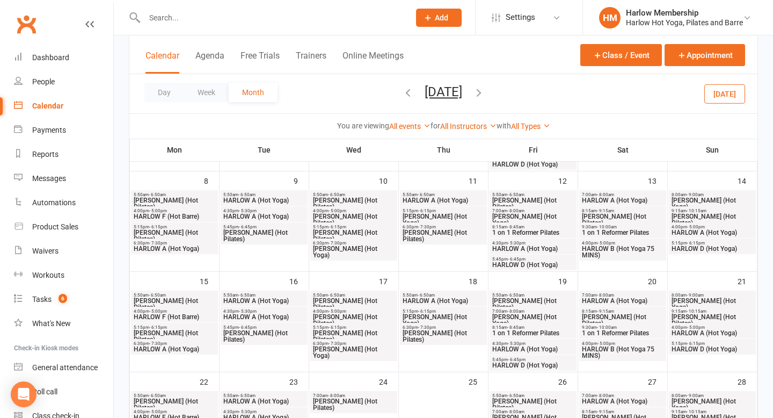
click at [353, 215] on span "[PERSON_NAME] (Hot Pilates)" at bounding box center [353, 219] width 83 height 13
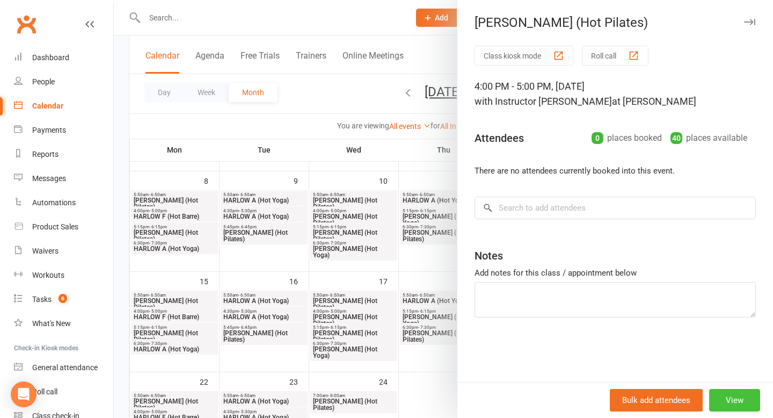
click at [727, 403] on button "View" at bounding box center [734, 400] width 51 height 23
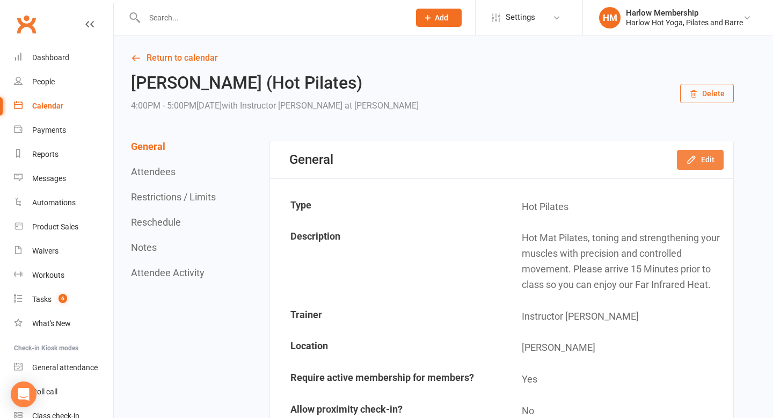
click at [688, 161] on icon "button" at bounding box center [690, 159] width 7 height 7
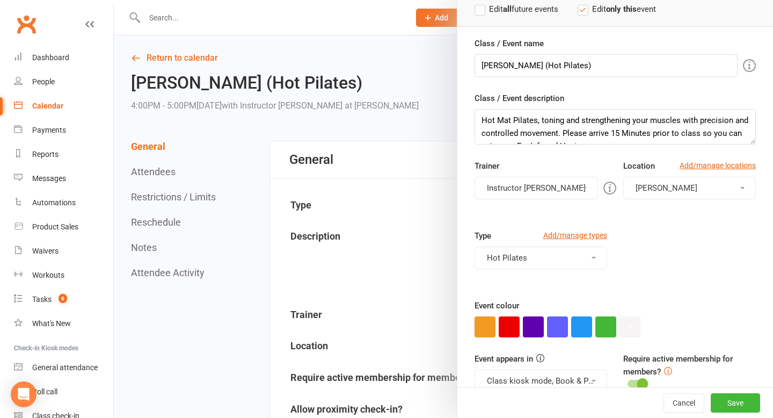
scroll to position [86, 0]
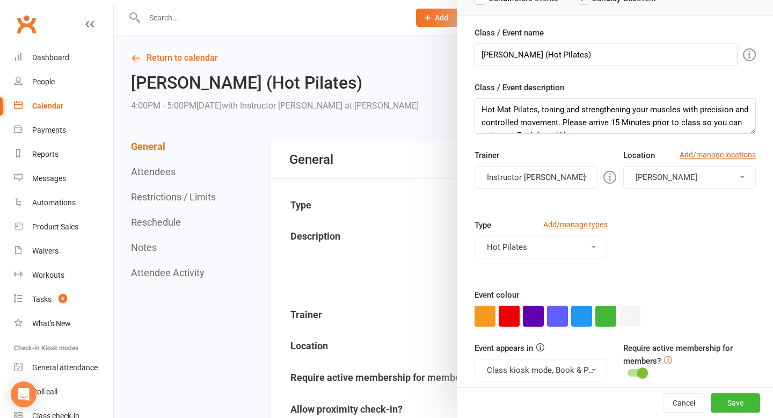
click at [537, 170] on button "Instructor Jess" at bounding box center [535, 177] width 123 height 23
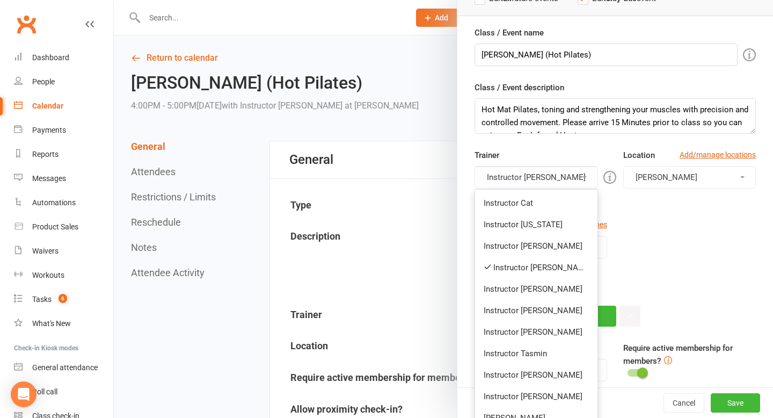
click at [537, 309] on link "Instructor Claudia" at bounding box center [536, 309] width 122 height 21
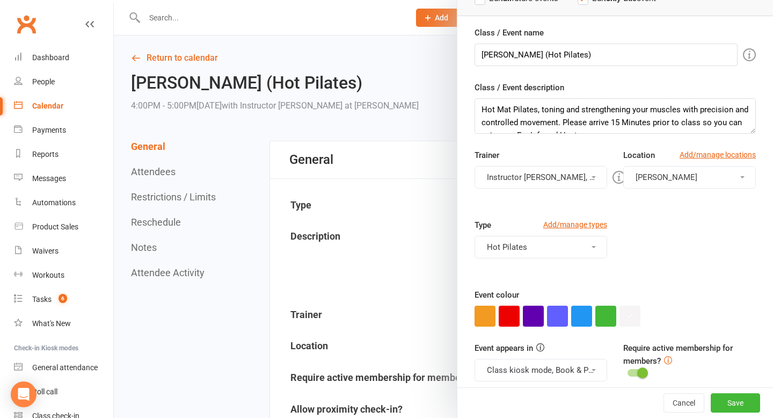
click at [535, 171] on button "Instructor Jess, Instructor Claudia" at bounding box center [540, 177] width 133 height 23
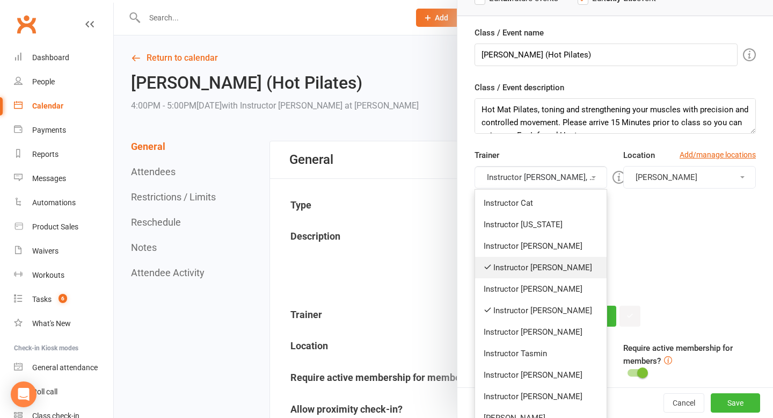
click at [539, 267] on link "Instructor Jess" at bounding box center [540, 267] width 131 height 21
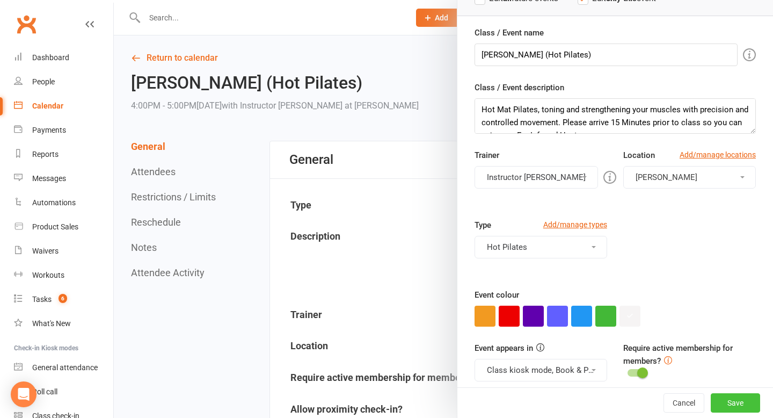
click at [734, 399] on button "Save" at bounding box center [735, 402] width 49 height 19
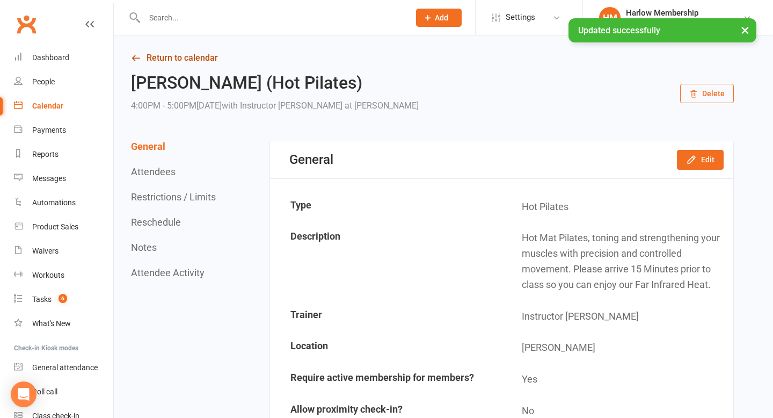
click at [136, 57] on icon at bounding box center [136, 58] width 10 height 10
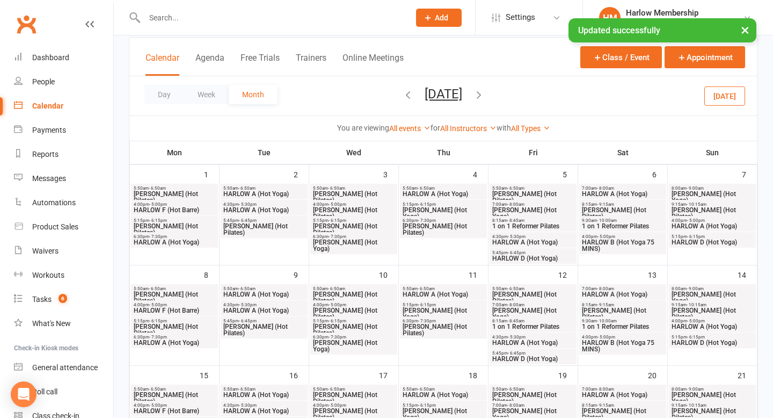
scroll to position [68, 0]
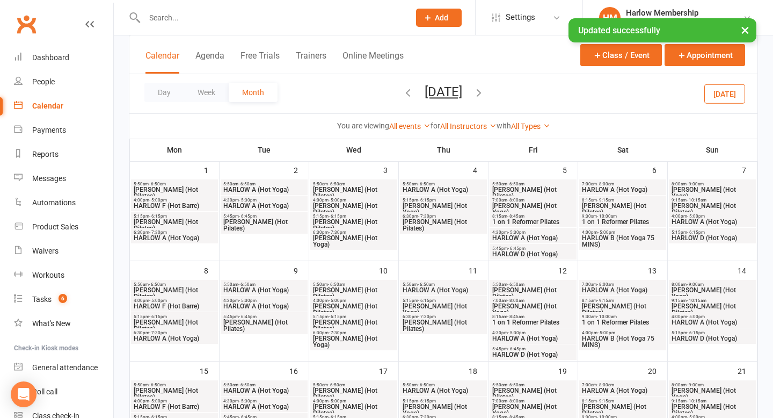
click at [374, 321] on span "[PERSON_NAME] (Hot Pilates)" at bounding box center [353, 325] width 83 height 13
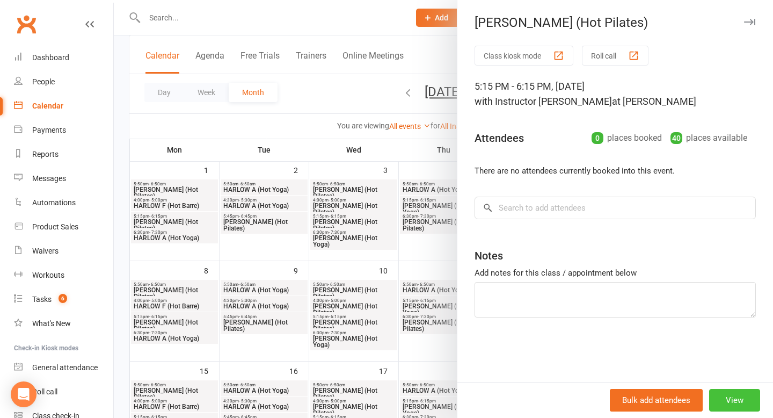
click at [741, 397] on button "View" at bounding box center [734, 400] width 51 height 23
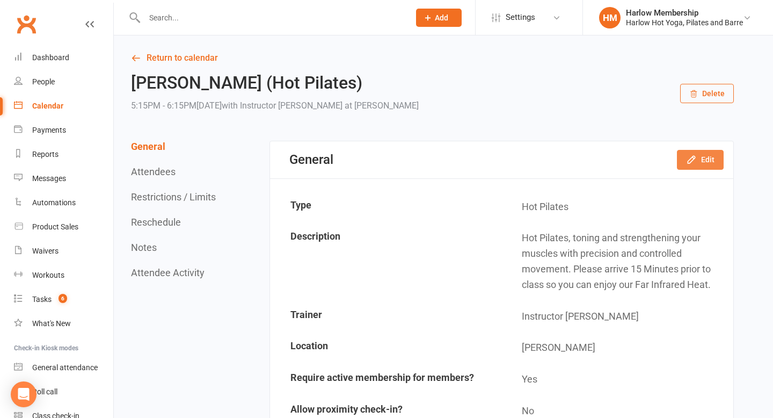
click at [694, 158] on icon "button" at bounding box center [690, 159] width 7 height 7
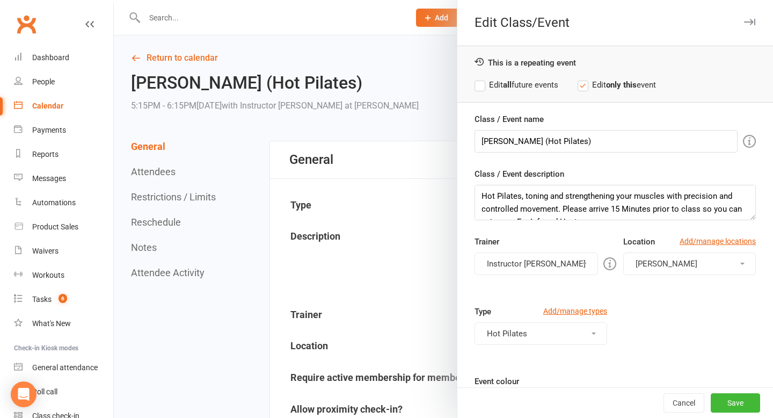
click at [515, 262] on button "Instructor Jess" at bounding box center [535, 263] width 123 height 23
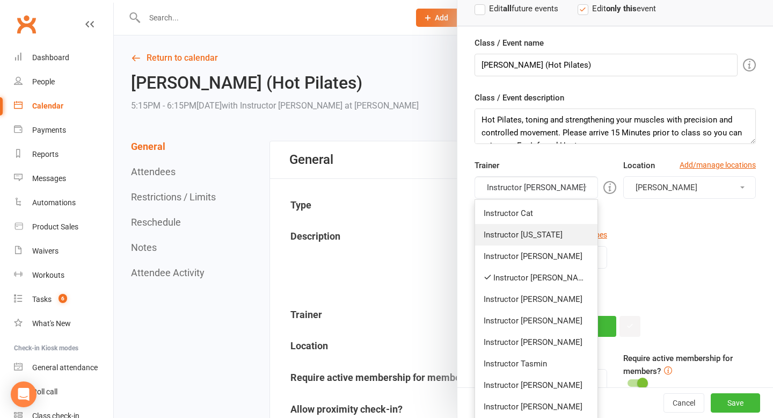
scroll to position [77, 0]
click at [526, 320] on link "Instructor Claudia" at bounding box center [536, 319] width 122 height 21
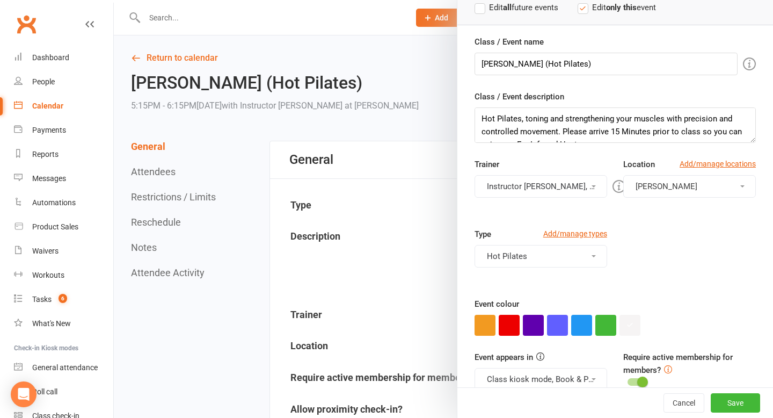
click at [526, 186] on button "Instructor Jess, Instructor Claudia" at bounding box center [540, 186] width 133 height 23
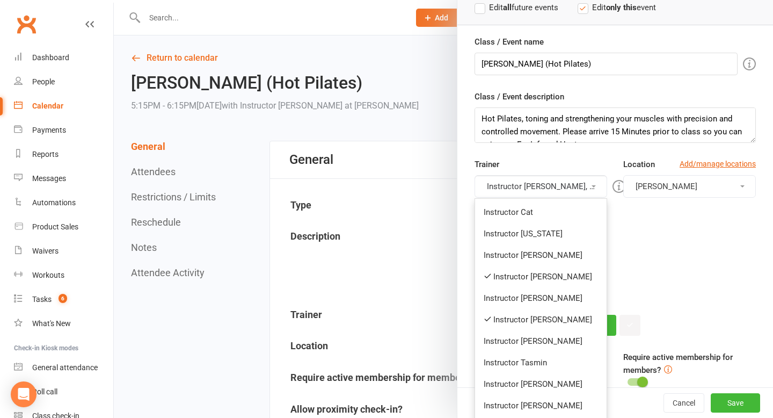
click at [532, 274] on link "Instructor Jess" at bounding box center [540, 276] width 131 height 21
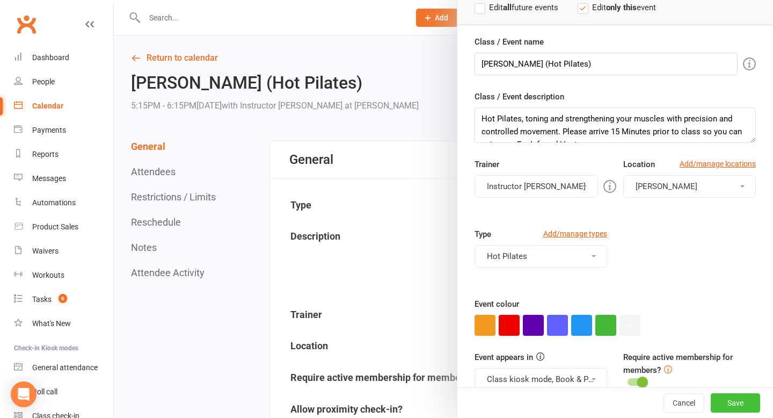
click at [751, 407] on button "Save" at bounding box center [735, 402] width 49 height 19
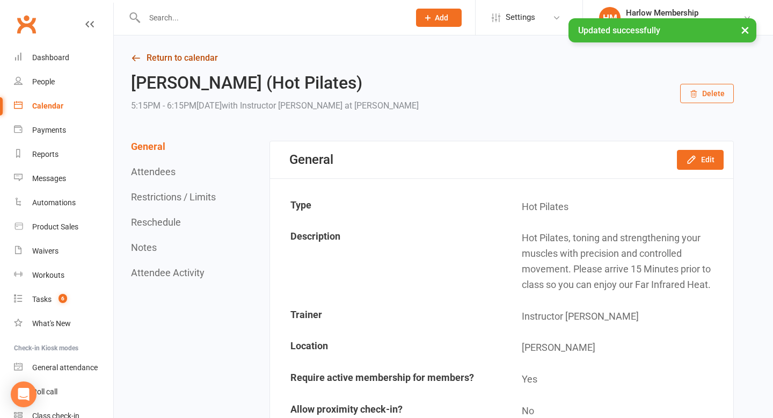
click at [140, 58] on icon at bounding box center [136, 58] width 10 height 10
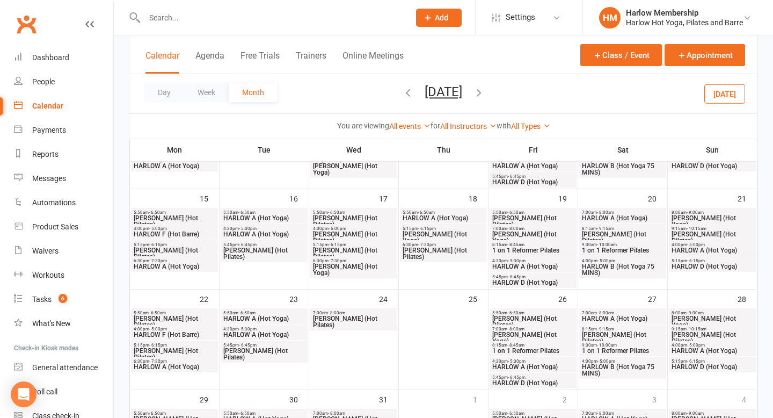
scroll to position [228, 0]
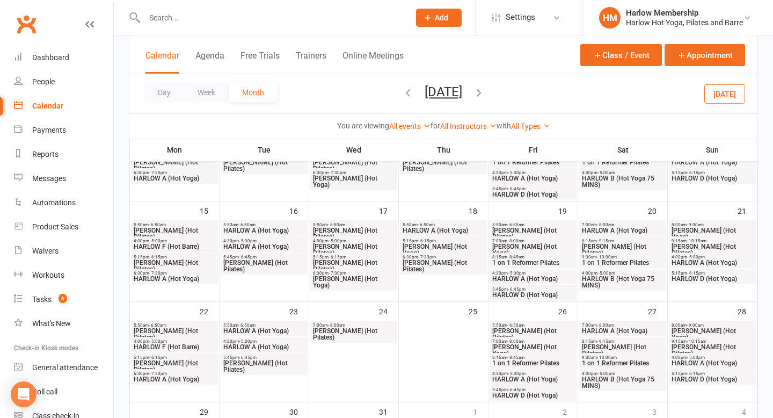
click at [352, 245] on span "[PERSON_NAME] (Hot Pilates)" at bounding box center [353, 249] width 83 height 13
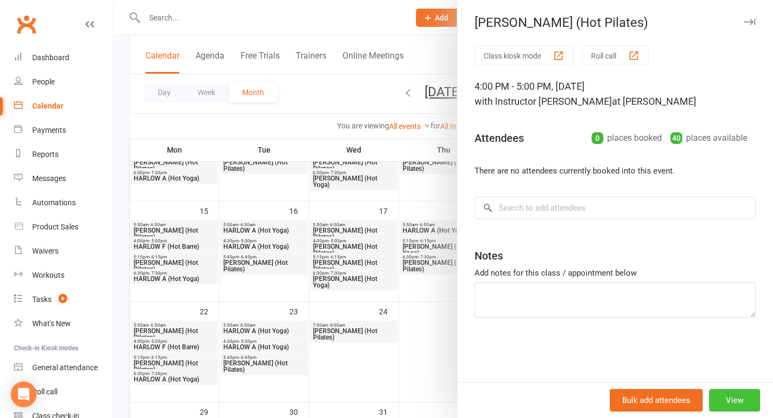
click at [752, 402] on button "View" at bounding box center [734, 400] width 51 height 23
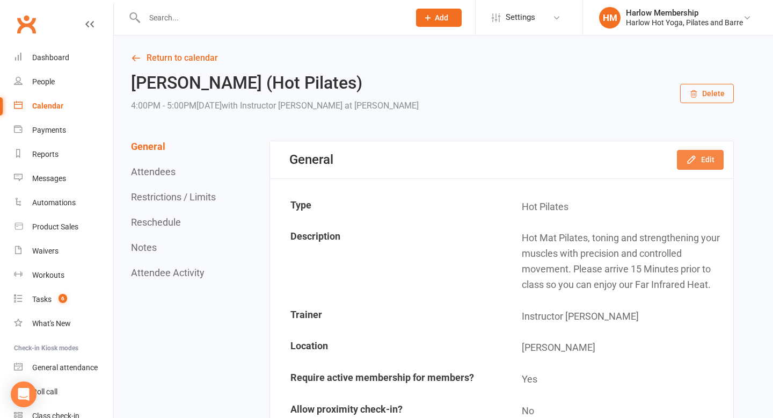
click at [701, 156] on button "Edit" at bounding box center [700, 159] width 47 height 19
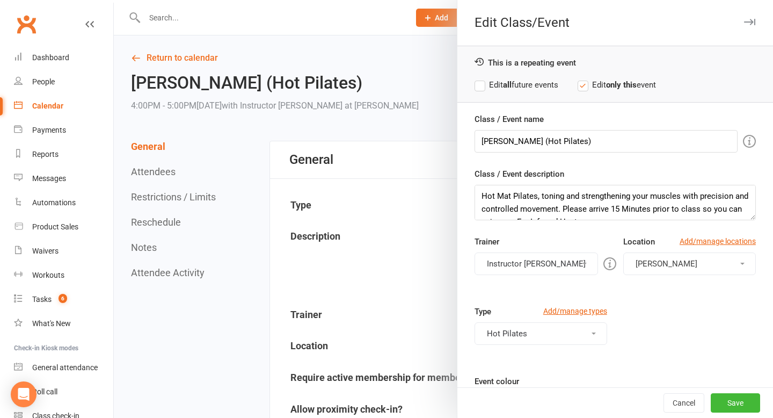
click at [548, 266] on button "Instructor Jess" at bounding box center [535, 263] width 123 height 23
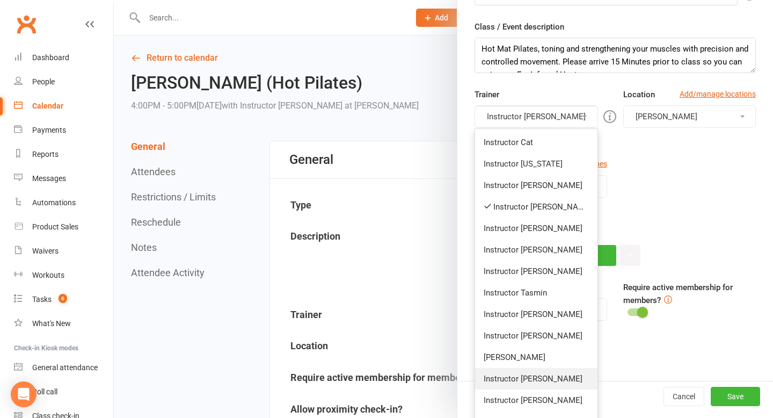
click at [538, 372] on link "Instructor Nicole" at bounding box center [536, 378] width 122 height 21
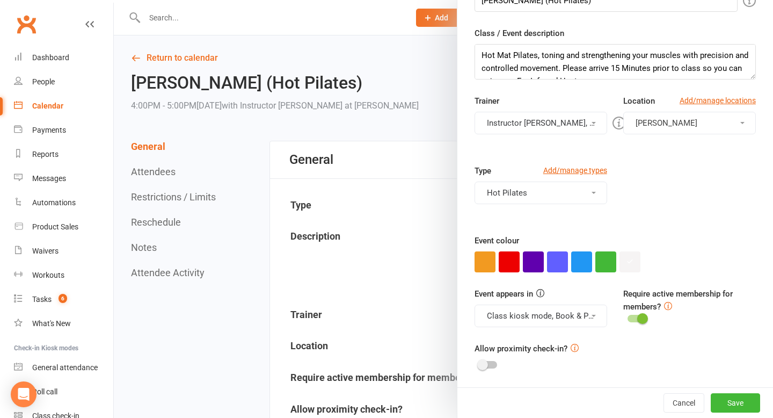
click at [540, 120] on button "Instructor Jess, Instructor Nicole" at bounding box center [540, 123] width 133 height 23
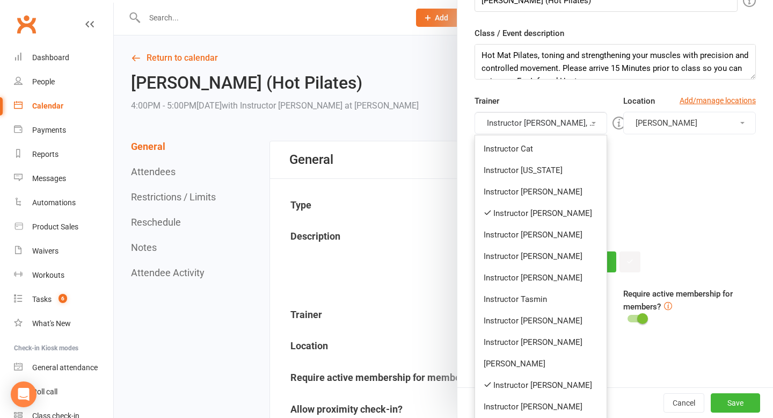
click at [546, 214] on link "Instructor Jess" at bounding box center [540, 212] width 131 height 21
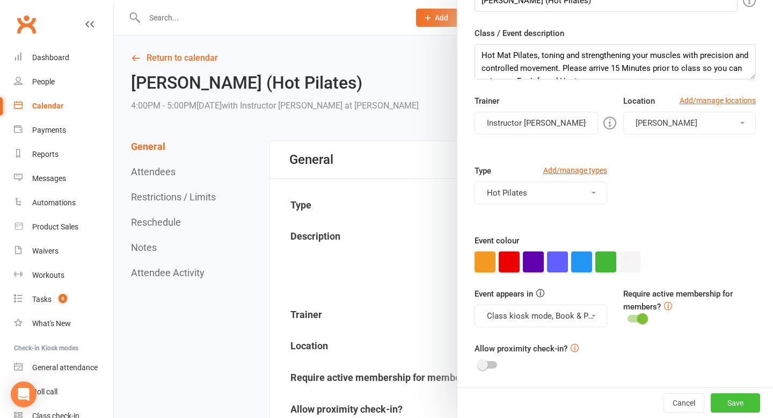
click at [730, 400] on button "Save" at bounding box center [735, 402] width 49 height 19
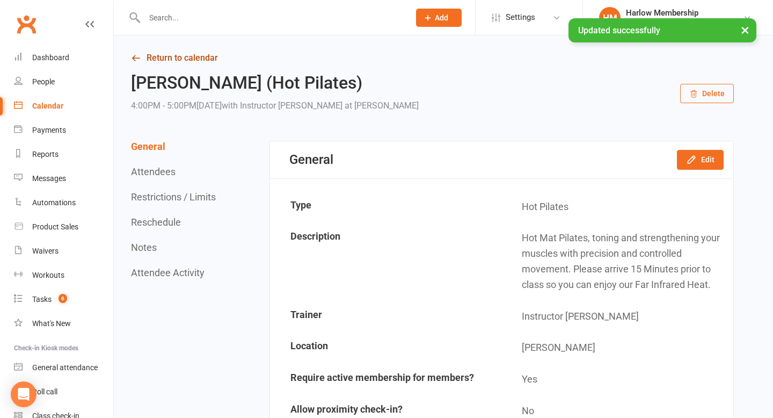
click at [171, 57] on link "Return to calendar" at bounding box center [432, 57] width 603 height 15
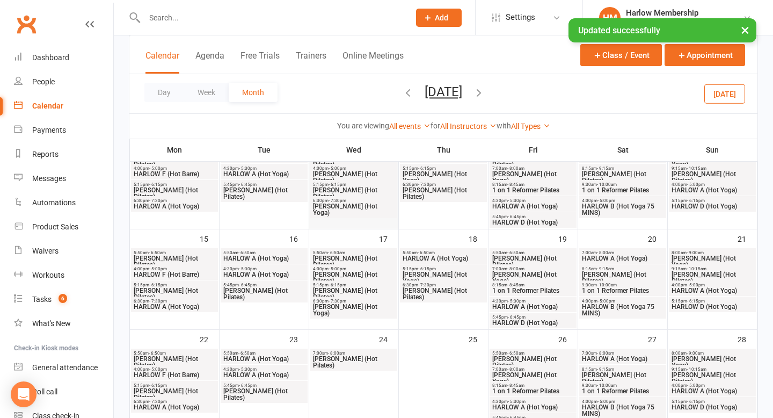
scroll to position [200, 0]
click at [347, 287] on span "[PERSON_NAME] (Hot Pilates)" at bounding box center [353, 293] width 83 height 13
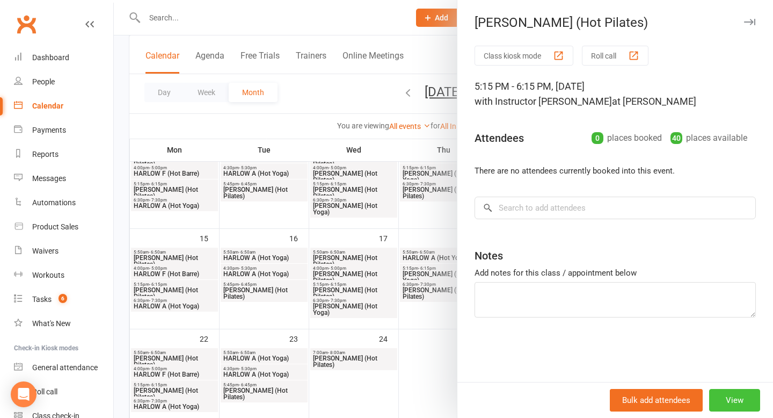
click at [728, 398] on button "View" at bounding box center [734, 400] width 51 height 23
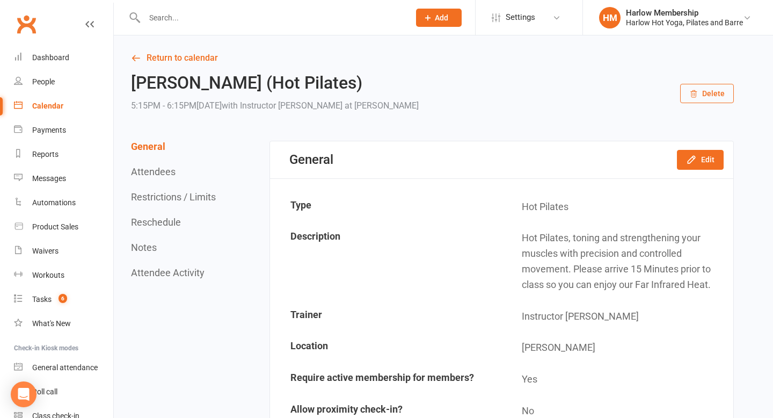
click at [699, 170] on div "General Edit" at bounding box center [501, 159] width 463 height 37
click at [698, 168] on button "Edit" at bounding box center [700, 159] width 47 height 19
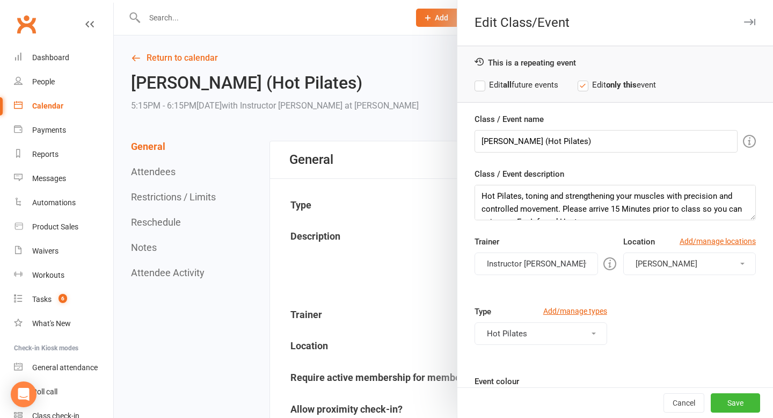
click at [547, 269] on button "Instructor Jess" at bounding box center [535, 263] width 123 height 23
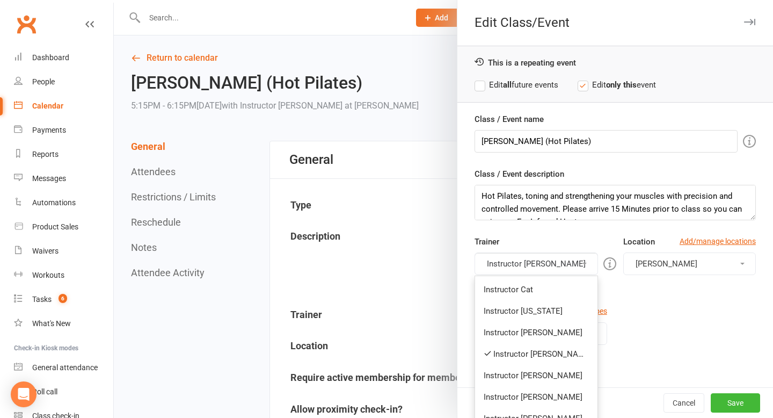
scroll to position [72, 0]
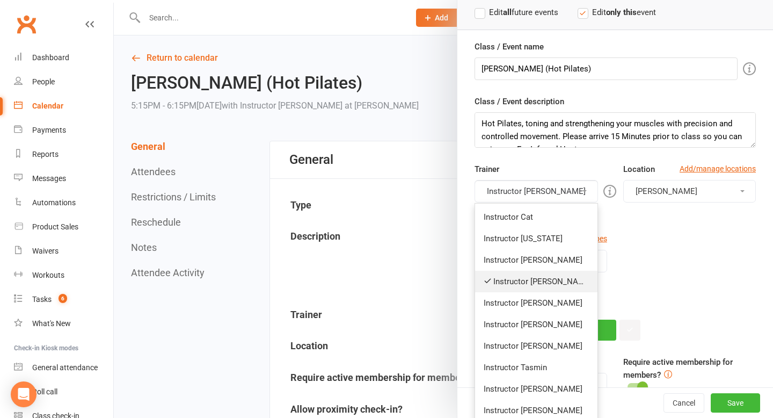
click at [548, 273] on link "Instructor Jess" at bounding box center [536, 280] width 122 height 21
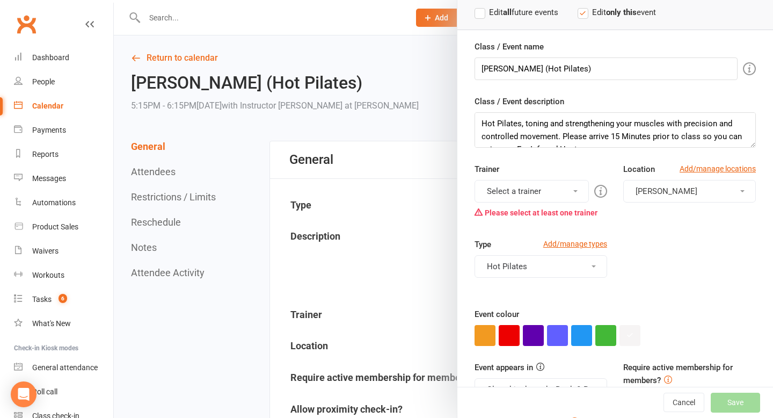
click at [543, 190] on button "Select a trainer" at bounding box center [531, 191] width 114 height 23
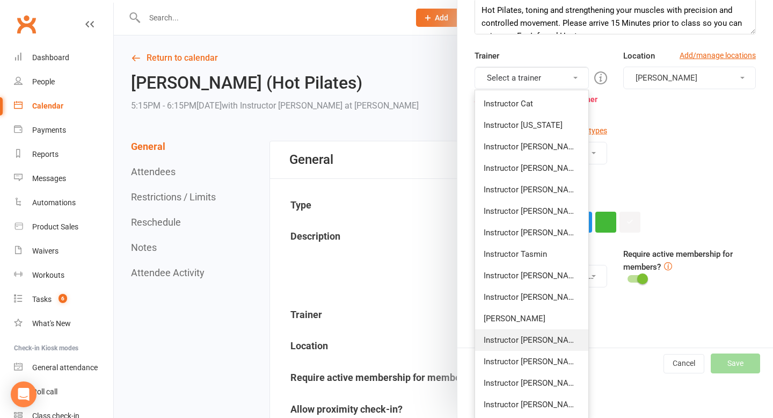
click at [542, 338] on link "Instructor Nicole" at bounding box center [531, 339] width 113 height 21
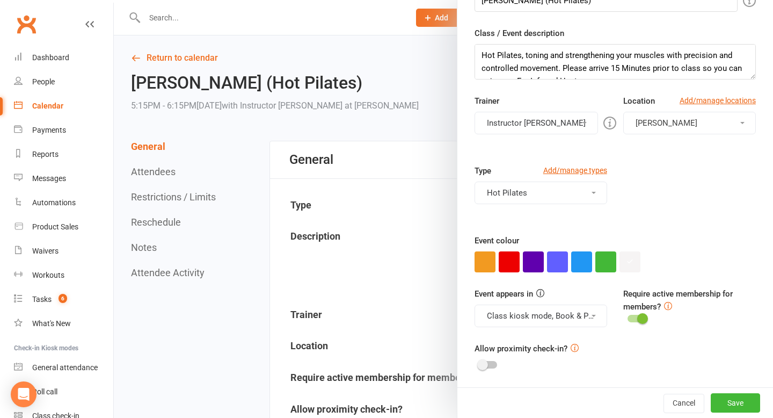
scroll to position [141, 0]
click at [744, 410] on button "Save" at bounding box center [735, 402] width 49 height 19
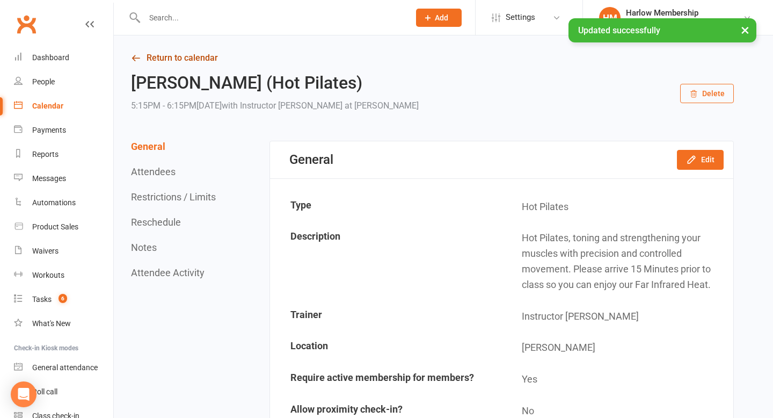
click at [152, 54] on link "Return to calendar" at bounding box center [432, 57] width 603 height 15
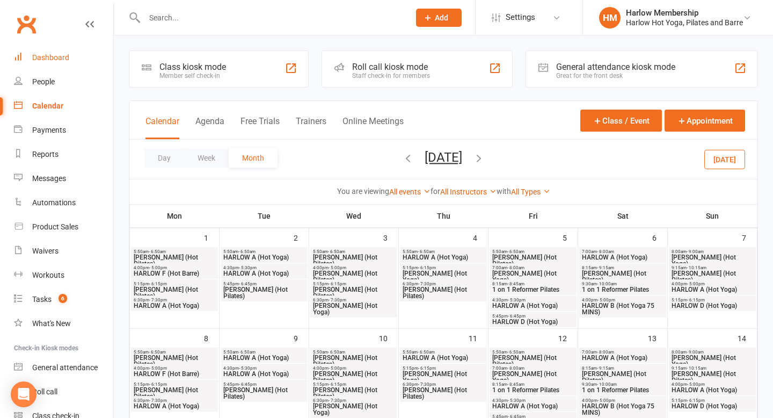
click at [63, 52] on link "Dashboard" at bounding box center [63, 58] width 99 height 24
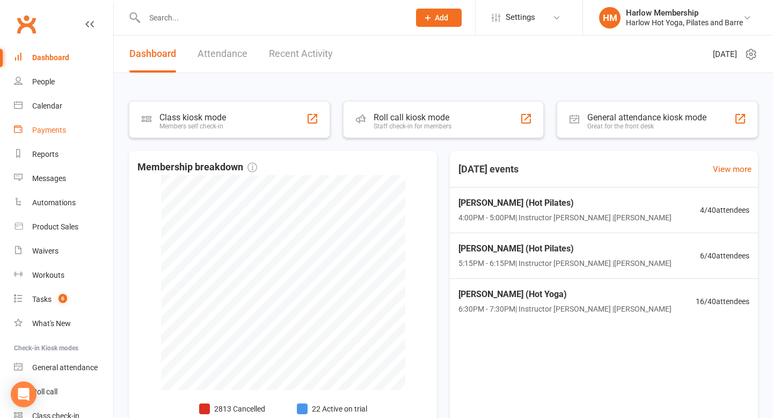
click at [48, 128] on div "Payments" at bounding box center [49, 130] width 34 height 9
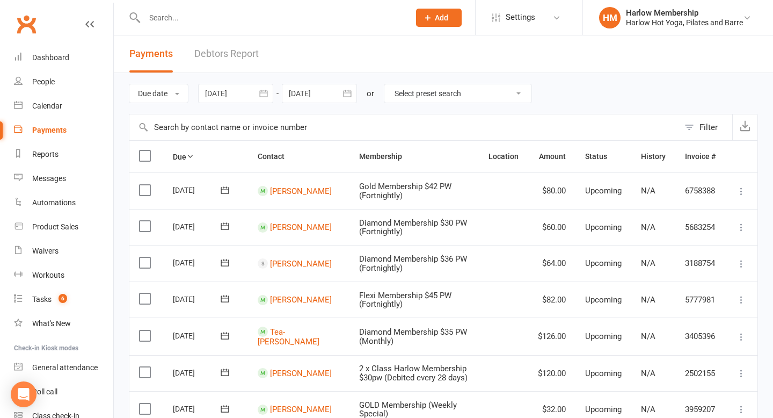
click at [701, 127] on div "Filter" at bounding box center [708, 127] width 18 height 13
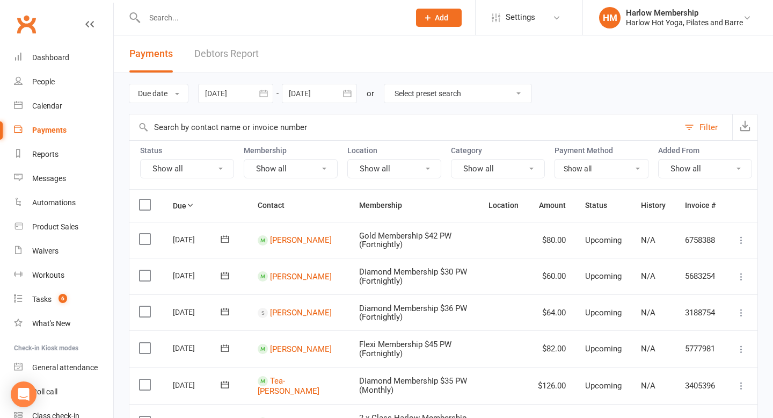
click at [215, 172] on button "Show all" at bounding box center [187, 168] width 94 height 19
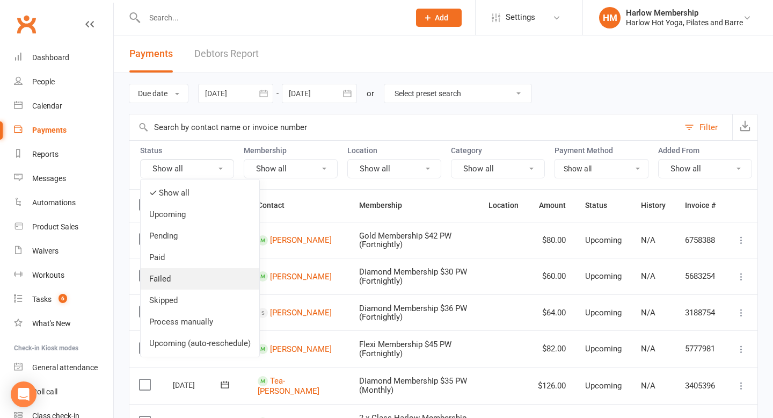
click at [191, 276] on link "Failed" at bounding box center [200, 278] width 119 height 21
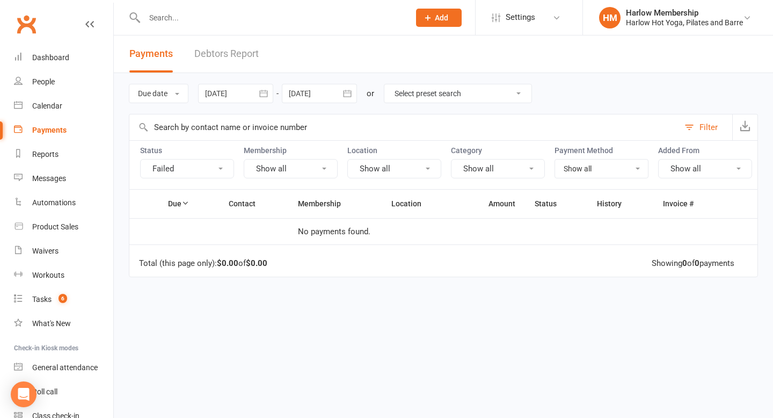
click at [192, 170] on button "Failed" at bounding box center [187, 168] width 94 height 19
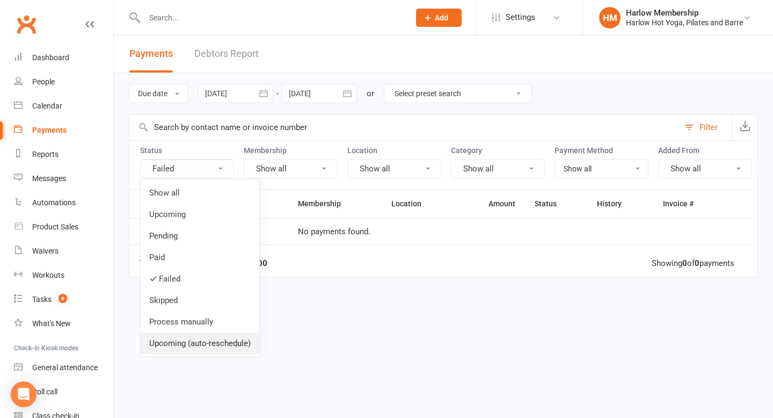
click at [188, 346] on link "Upcoming (auto-reschedule)" at bounding box center [200, 342] width 119 height 21
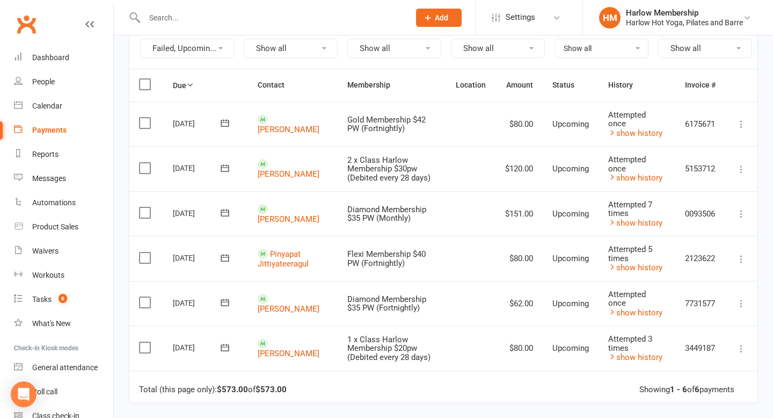
scroll to position [128, 0]
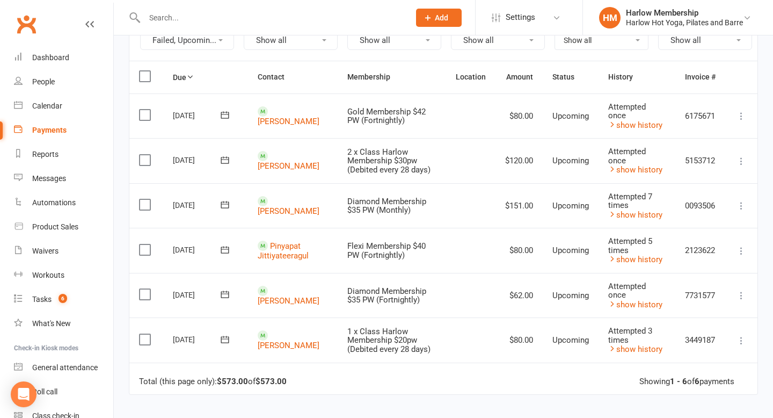
click at [745, 200] on icon at bounding box center [741, 205] width 11 height 11
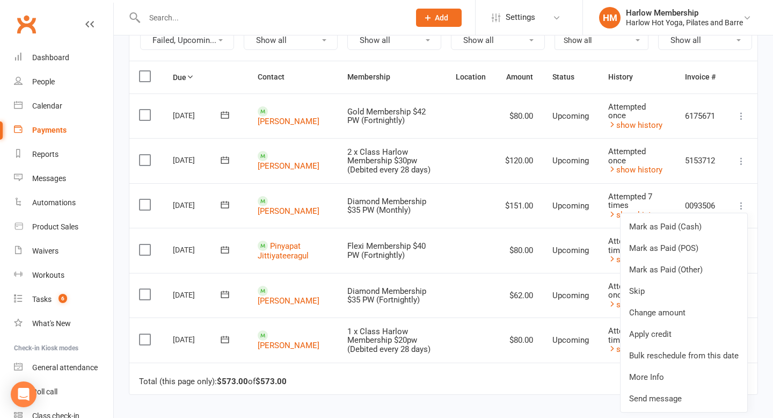
click at [143, 199] on label at bounding box center [146, 204] width 14 height 11
click at [143, 199] on input "checkbox" at bounding box center [142, 199] width 7 height 0
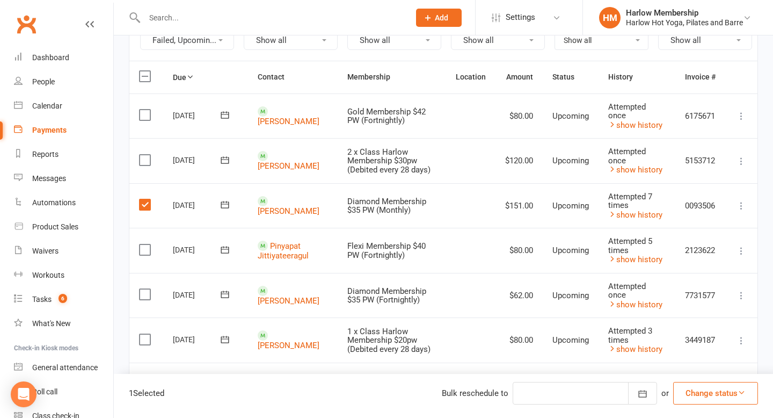
click at [145, 244] on label at bounding box center [146, 249] width 14 height 11
click at [145, 244] on input "checkbox" at bounding box center [142, 244] width 7 height 0
click at [144, 334] on label at bounding box center [146, 339] width 14 height 11
click at [144, 334] on input "checkbox" at bounding box center [142, 334] width 7 height 0
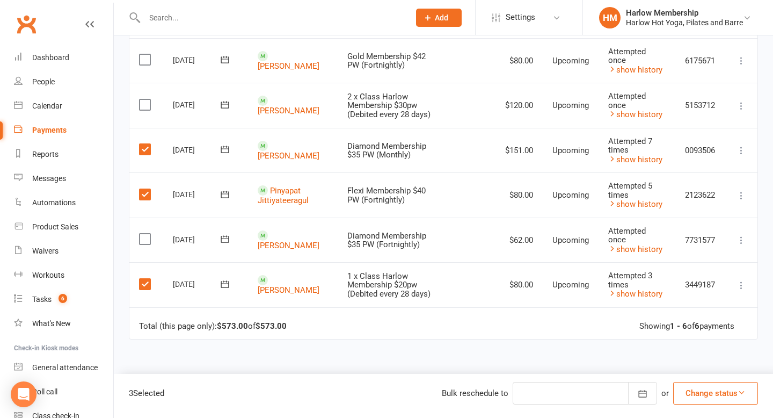
scroll to position [177, 0]
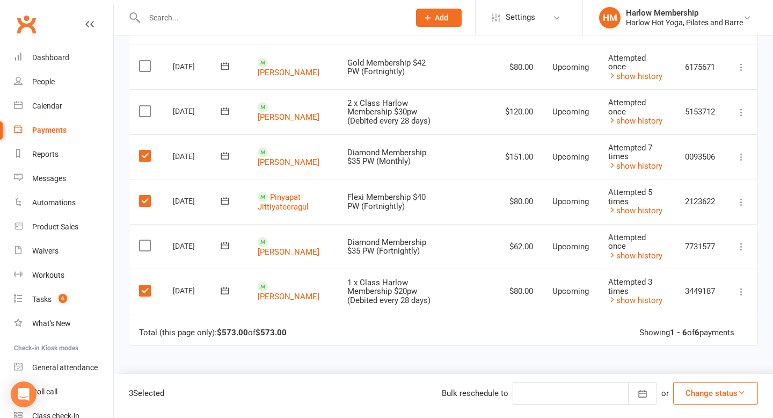
click at [144, 150] on label at bounding box center [146, 155] width 14 height 11
click at [144, 150] on input "checkbox" at bounding box center [142, 150] width 7 height 0
click at [144, 195] on label at bounding box center [146, 200] width 14 height 11
click at [144, 195] on input "checkbox" at bounding box center [142, 195] width 7 height 0
click at [148, 280] on td "Select this" at bounding box center [146, 290] width 34 height 45
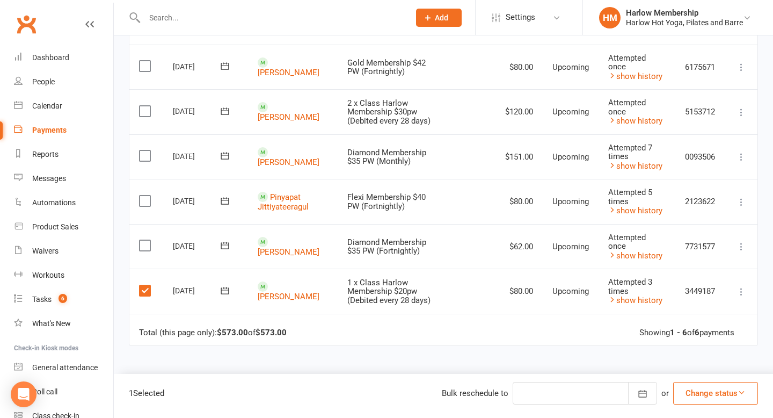
click at [146, 285] on label at bounding box center [146, 290] width 14 height 11
click at [146, 285] on input "checkbox" at bounding box center [142, 285] width 7 height 0
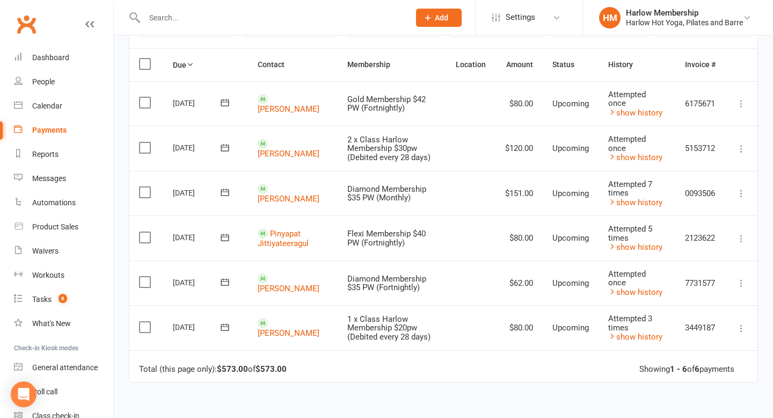
scroll to position [127, 0]
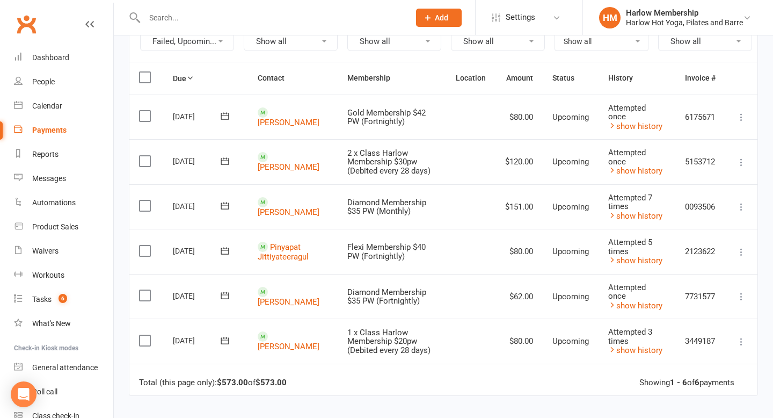
click at [741, 201] on icon at bounding box center [741, 206] width 11 height 11
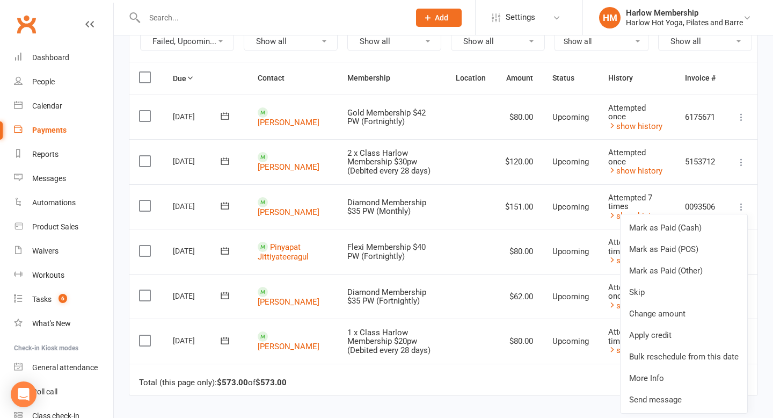
click at [741, 201] on icon at bounding box center [741, 206] width 11 height 11
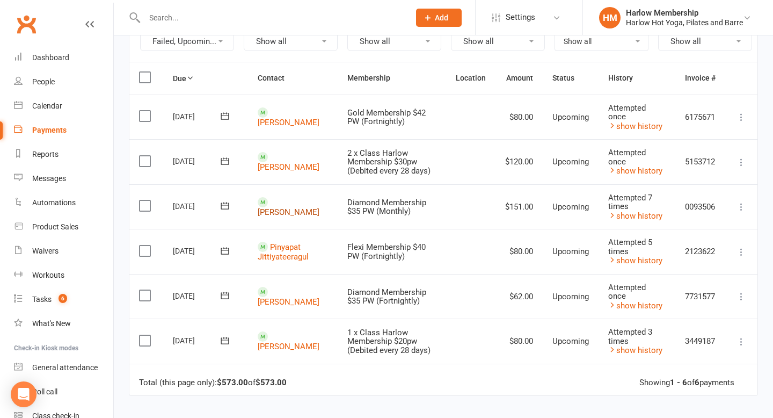
click at [300, 207] on link "Elodie Hugo" at bounding box center [289, 212] width 62 height 10
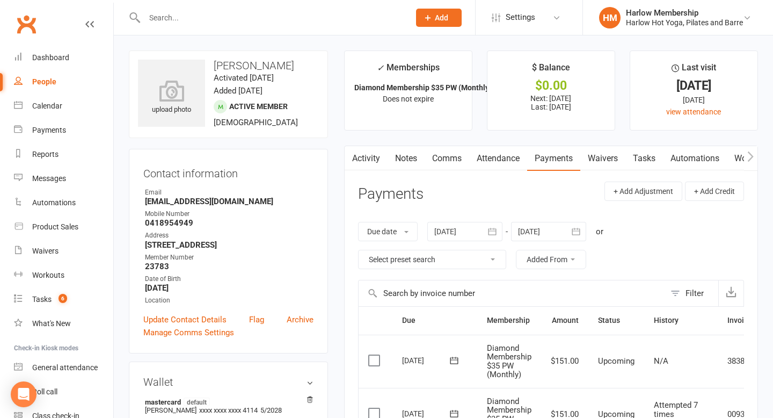
click at [647, 162] on link "Tasks" at bounding box center [644, 158] width 38 height 25
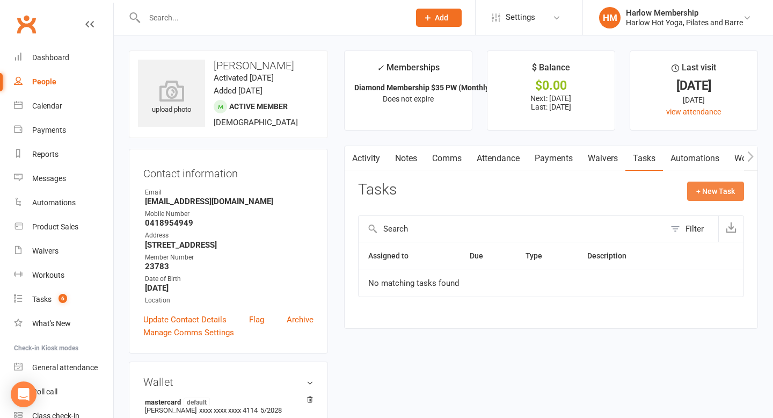
click at [713, 195] on button "+ New Task" at bounding box center [715, 190] width 57 height 19
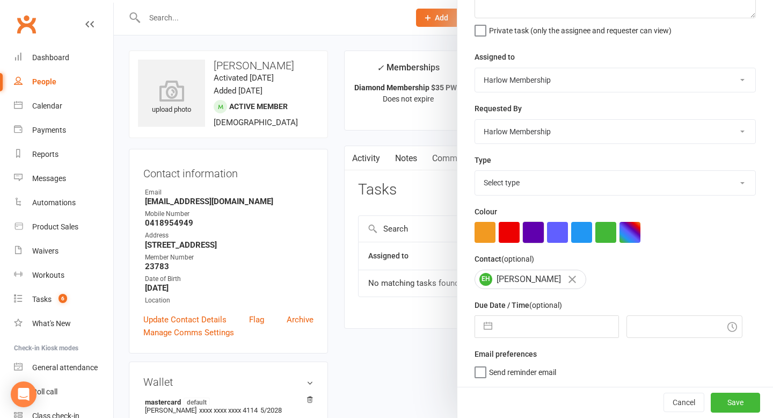
scroll to position [94, 0]
click at [521, 322] on input "text" at bounding box center [557, 326] width 121 height 21
select select "8"
select select "2025"
select select "9"
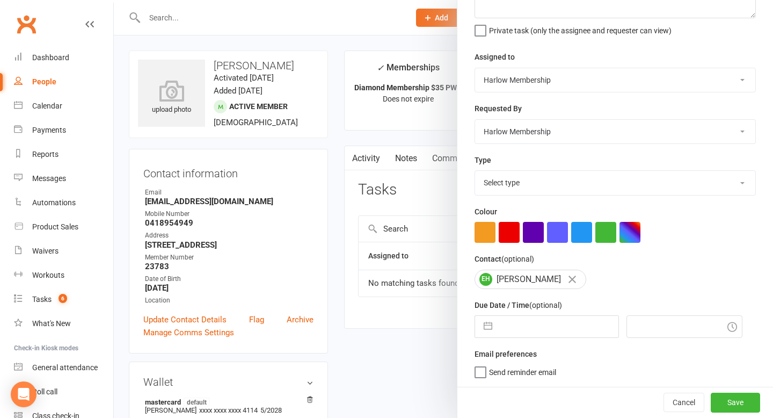
select select "2025"
select select "10"
select select "2025"
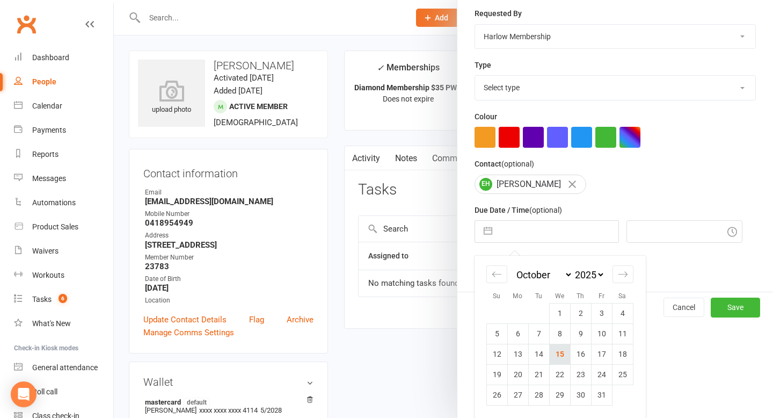
click at [552, 352] on td "15" at bounding box center [559, 353] width 21 height 20
type input "15 Oct 2025"
type input "7:45am"
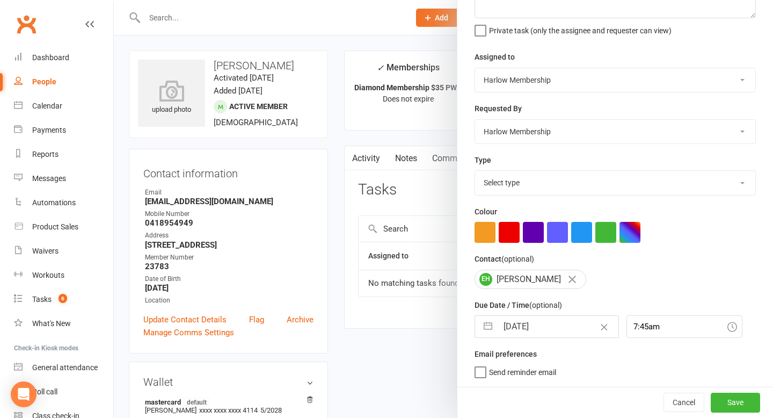
click at [528, 177] on select "Select type 1.new lead - induction 1. won membership 2. hot lead - attended 3. …" at bounding box center [615, 183] width 280 height 24
select select "24241"
click at [475, 171] on select "Select type 1.new lead - induction 1. won membership 2. hot lead - attended 3. …" at bounding box center [615, 183] width 280 height 24
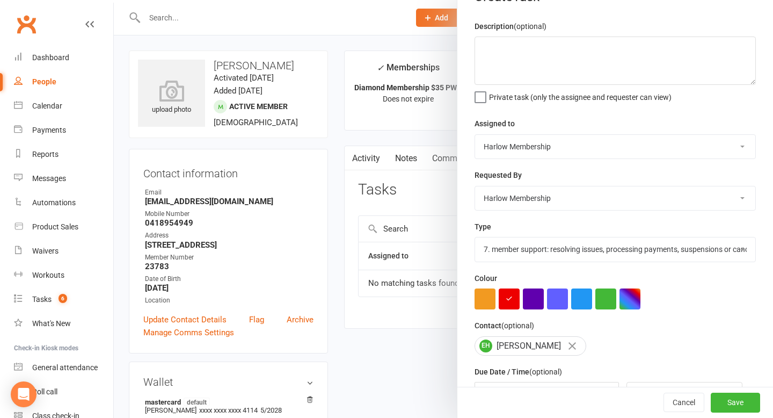
scroll to position [8, 0]
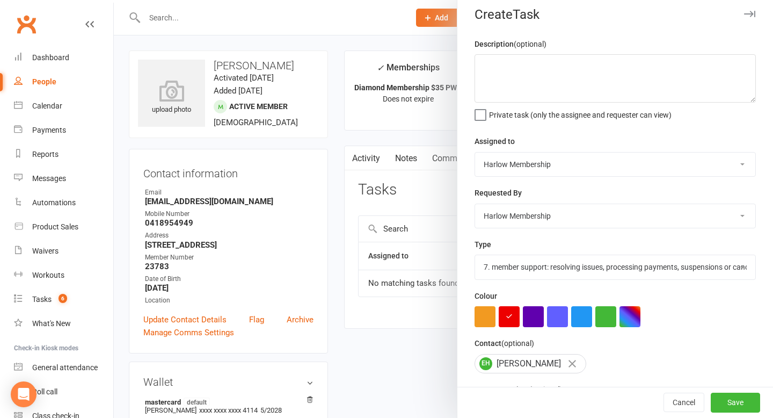
click at [539, 45] on small "(optional)" at bounding box center [530, 44] width 33 height 9
click at [537, 65] on textarea at bounding box center [614, 78] width 281 height 48
click at [526, 62] on textarea "overdue payment" at bounding box center [614, 78] width 281 height 48
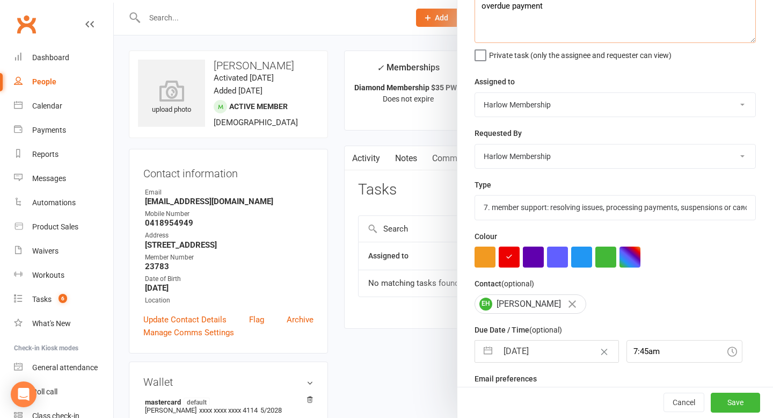
scroll to position [94, 0]
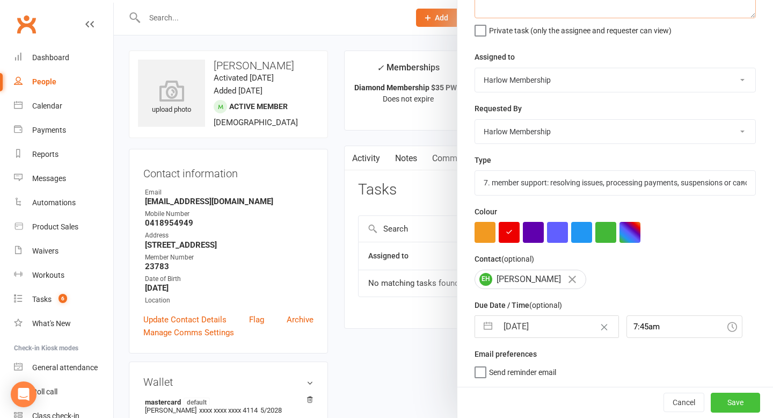
type textarea "overdue payment"
click at [726, 398] on button "Save" at bounding box center [735, 401] width 49 height 19
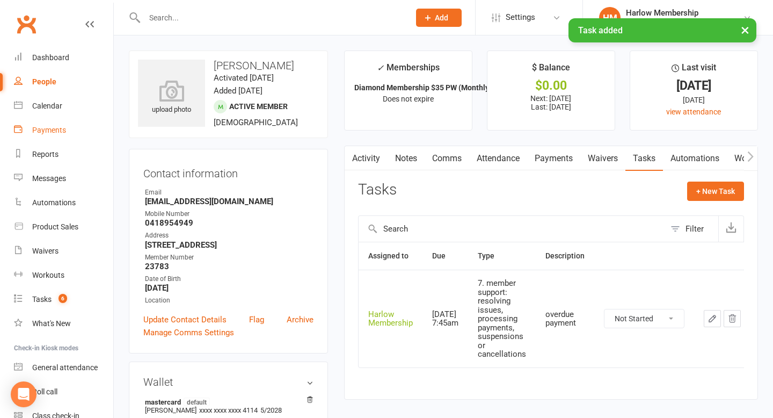
click at [64, 130] on div "Payments" at bounding box center [49, 130] width 34 height 9
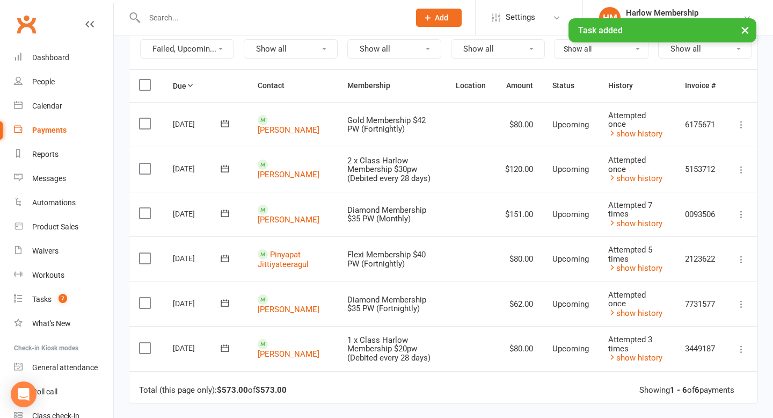
scroll to position [123, 0]
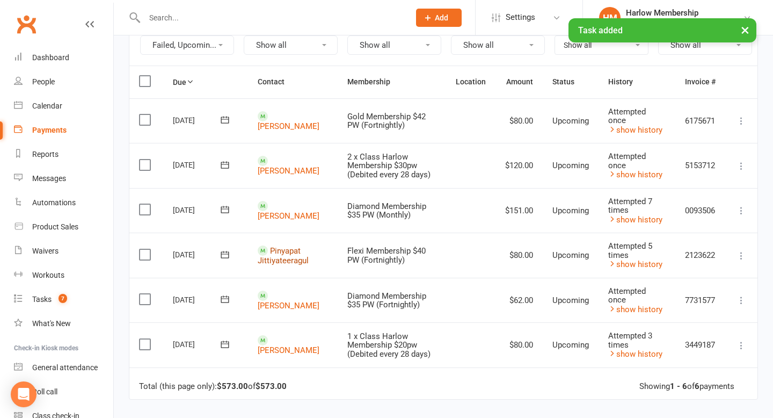
click at [290, 250] on link "Pinyapat Jittiyateeragul" at bounding box center [283, 256] width 51 height 20
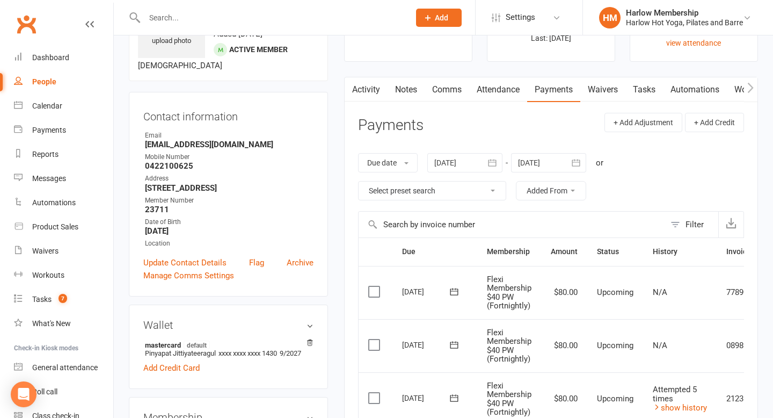
scroll to position [69, 0]
click at [645, 87] on link "Tasks" at bounding box center [644, 89] width 38 height 25
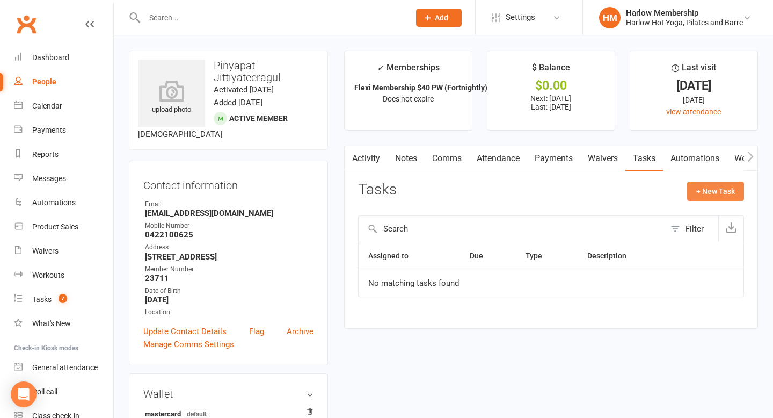
click at [700, 194] on button "+ New Task" at bounding box center [715, 190] width 57 height 19
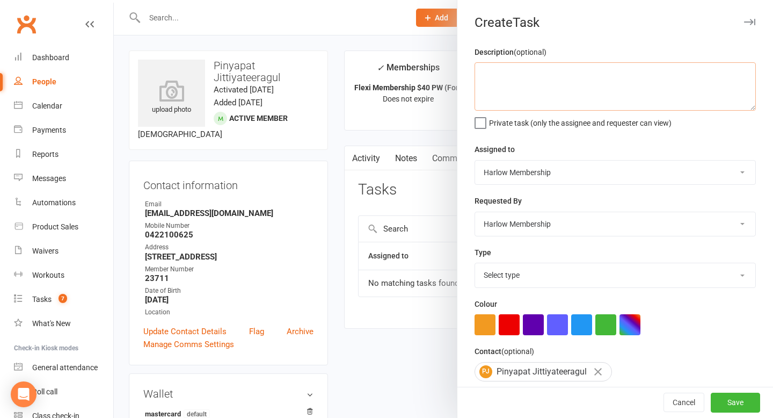
click at [500, 98] on textarea at bounding box center [614, 86] width 281 height 48
paste textarea "overdue payment"
type textarea "overdue payment"
click at [523, 276] on select "Select type 1.new lead - induction 1. won membership 2. hot lead - attended 3. …" at bounding box center [615, 275] width 280 height 24
select select "24241"
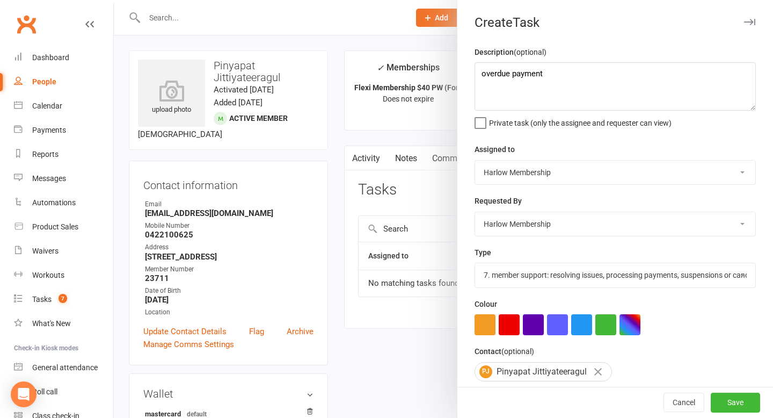
click at [475, 264] on select "Select type 1.new lead - induction 1. won membership 2. hot lead - attended 3. …" at bounding box center [615, 275] width 280 height 24
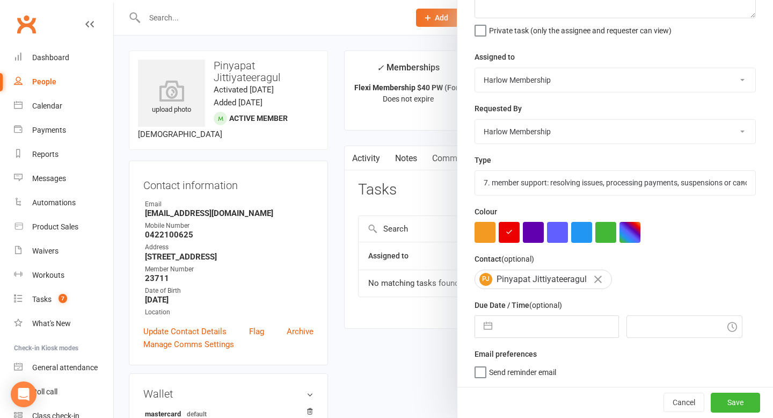
select select "8"
select select "2025"
select select "9"
select select "2025"
select select "10"
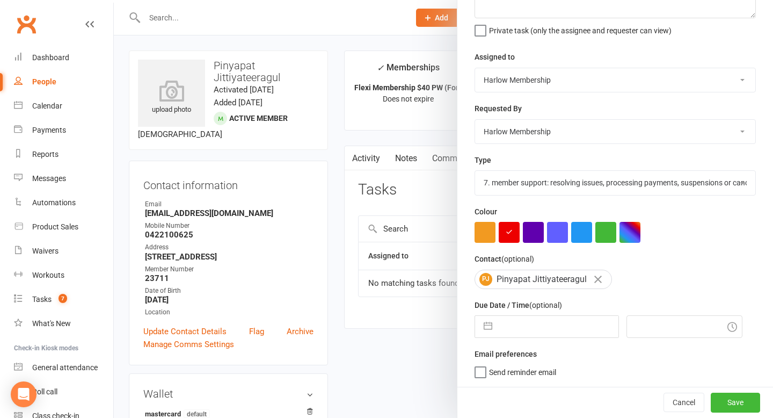
select select "2025"
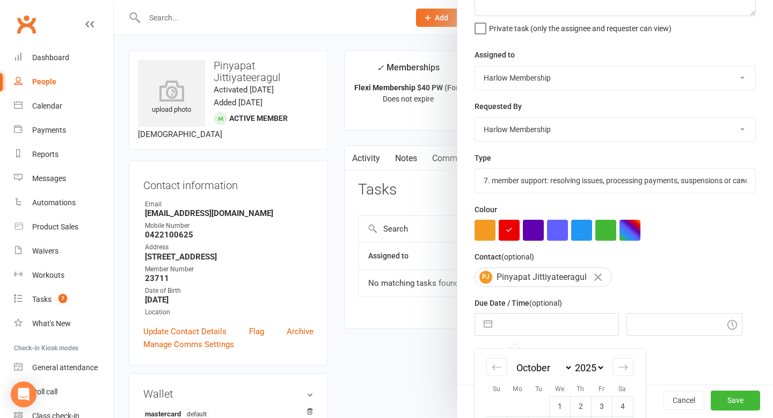
click at [582, 326] on input "text" at bounding box center [557, 323] width 121 height 21
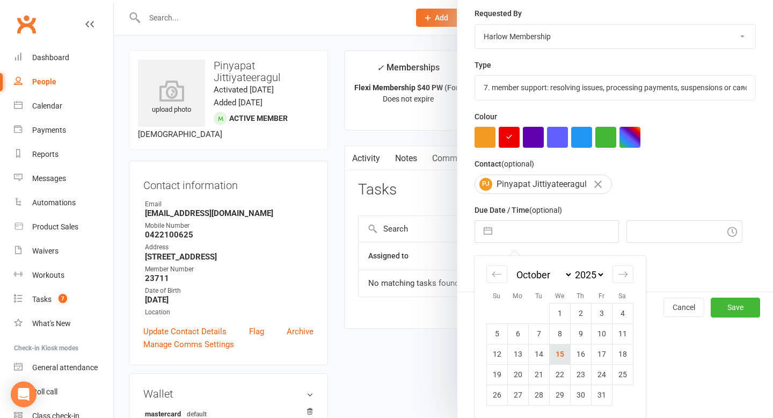
click at [559, 361] on td "15" at bounding box center [559, 353] width 21 height 20
type input "15 Oct 2025"
type input "7:45am"
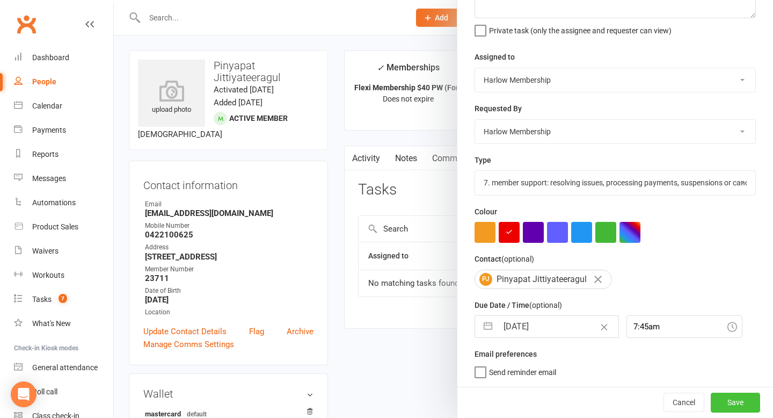
click at [744, 404] on button "Save" at bounding box center [735, 401] width 49 height 19
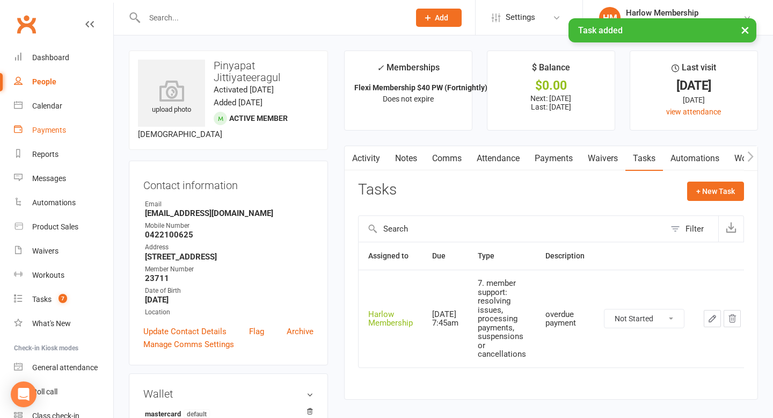
click at [54, 133] on div "Payments" at bounding box center [49, 130] width 34 height 9
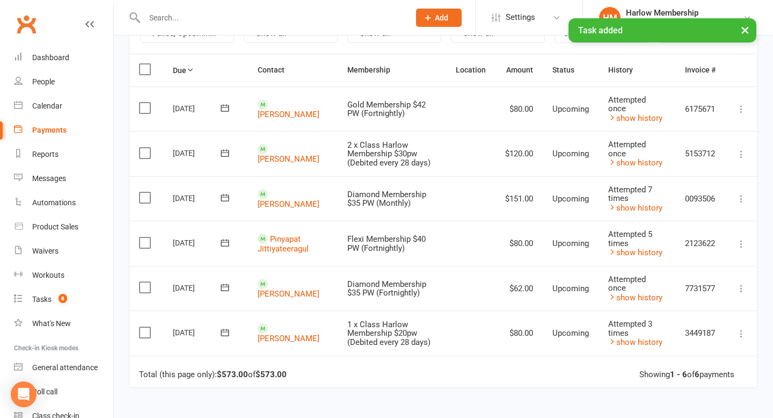
scroll to position [136, 0]
click at [295, 333] on link "Sam Sharifi" at bounding box center [289, 338] width 62 height 10
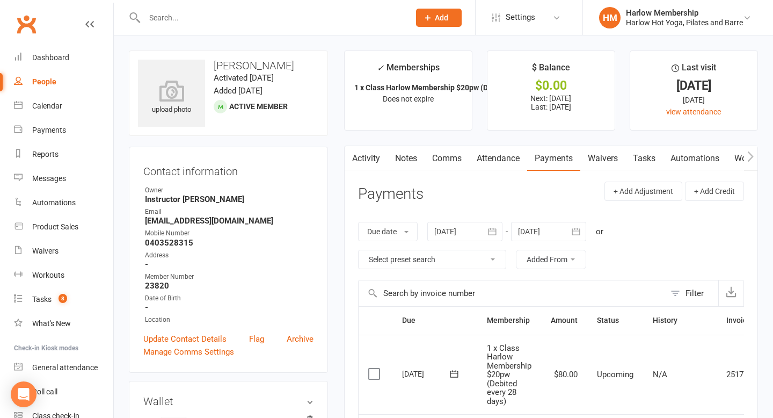
click at [661, 164] on link "Tasks" at bounding box center [644, 158] width 38 height 25
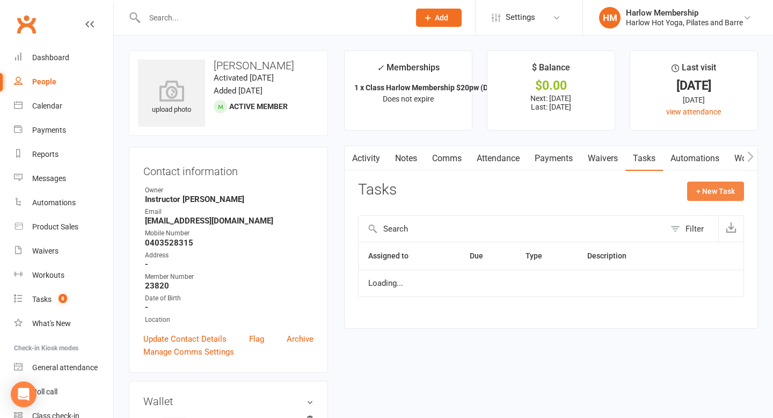
click at [703, 192] on button "+ New Task" at bounding box center [715, 190] width 57 height 19
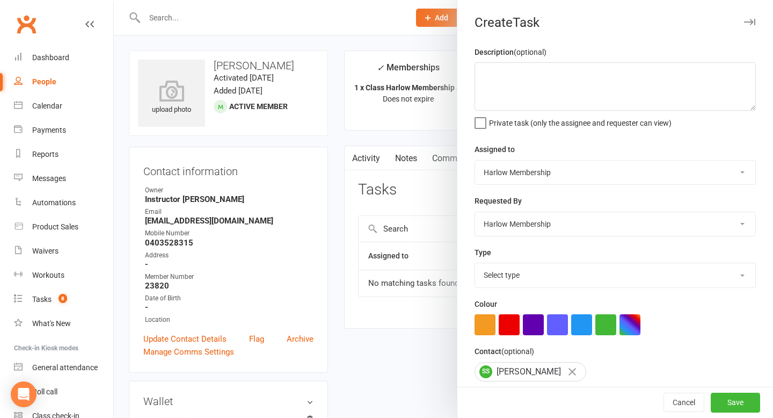
click at [564, 272] on select "Select type 1.new lead - induction 1. won membership 2. hot lead - attended 3. …" at bounding box center [615, 275] width 280 height 24
select select "24241"
click at [475, 264] on select "Select type 1.new lead - induction 1. won membership 2. hot lead - attended 3. …" at bounding box center [615, 275] width 280 height 24
click at [529, 89] on textarea at bounding box center [614, 86] width 281 height 48
paste textarea "overdue payment"
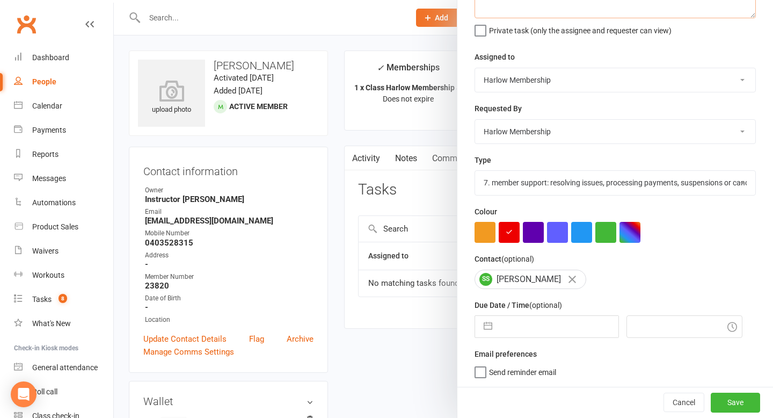
type textarea "overdue payment"
click at [526, 328] on input "text" at bounding box center [557, 326] width 121 height 21
select select "8"
select select "2025"
select select "9"
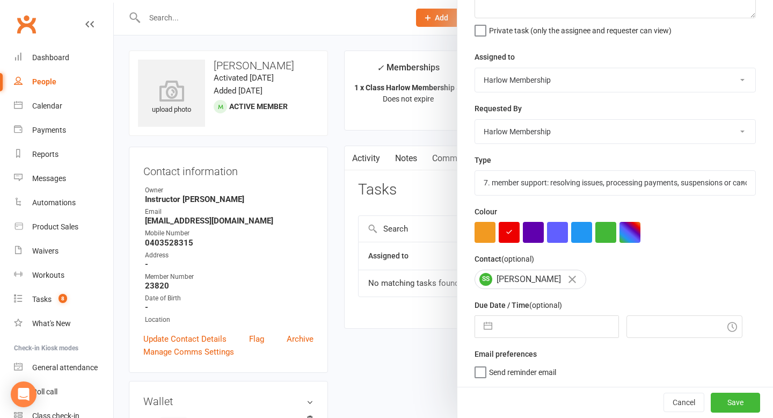
select select "2025"
select select "10"
select select "2025"
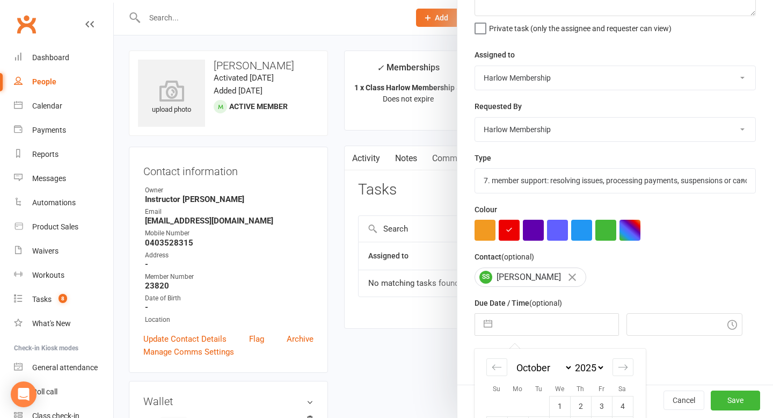
scroll to position [189, 0]
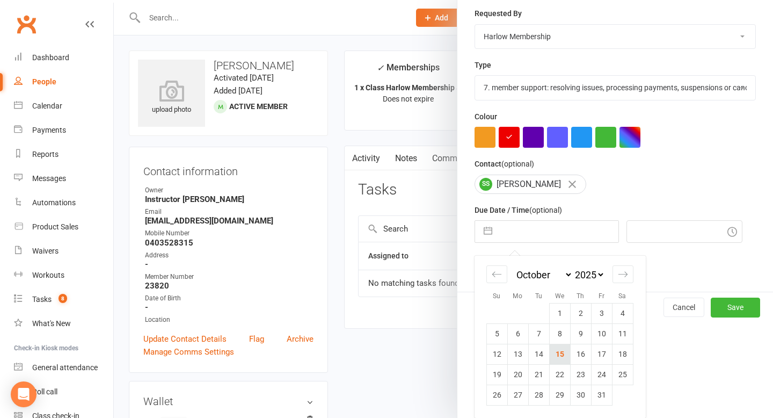
click at [558, 357] on td "15" at bounding box center [559, 353] width 21 height 20
type input "15 Oct 2025"
type input "7:45am"
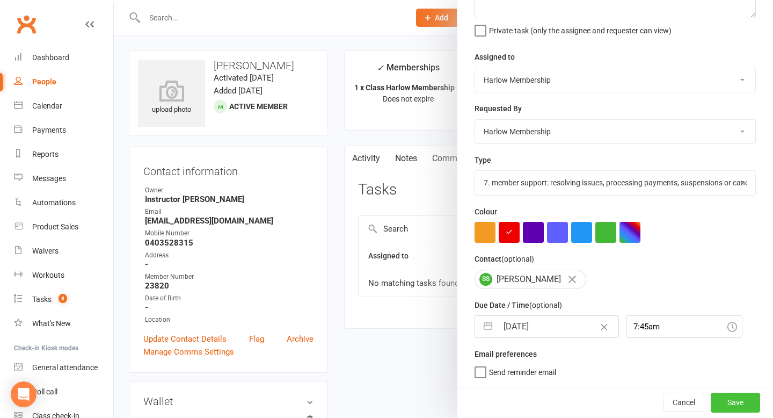
click at [733, 399] on button "Save" at bounding box center [735, 401] width 49 height 19
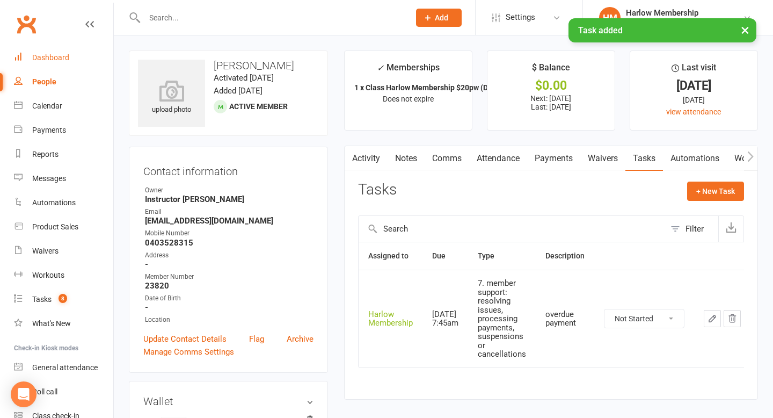
click at [67, 56] on div "Dashboard" at bounding box center [50, 57] width 37 height 9
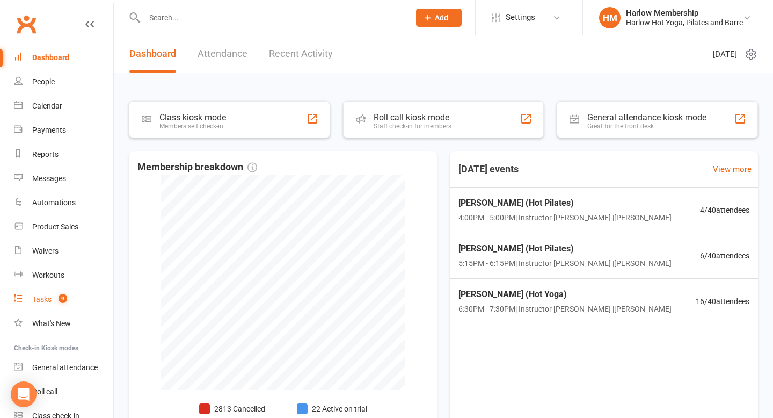
click at [56, 297] on count-badge "9" at bounding box center [60, 299] width 14 height 9
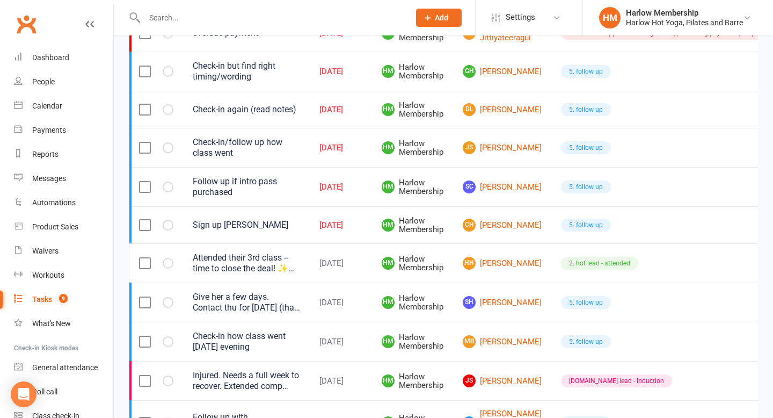
scroll to position [302, 0]
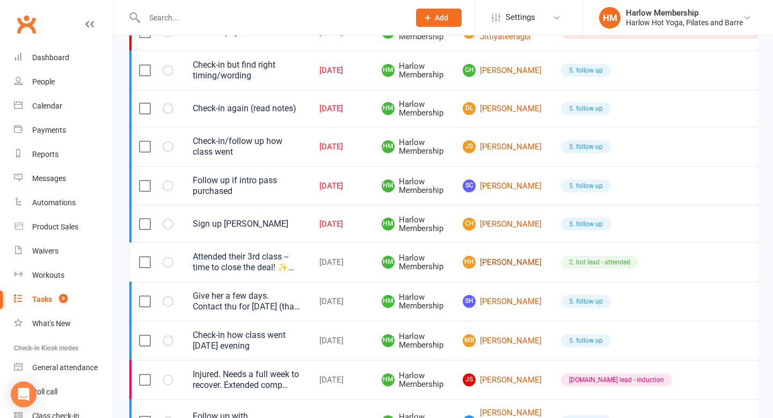
click at [503, 262] on link "HH Holly Hayden" at bounding box center [502, 261] width 79 height 13
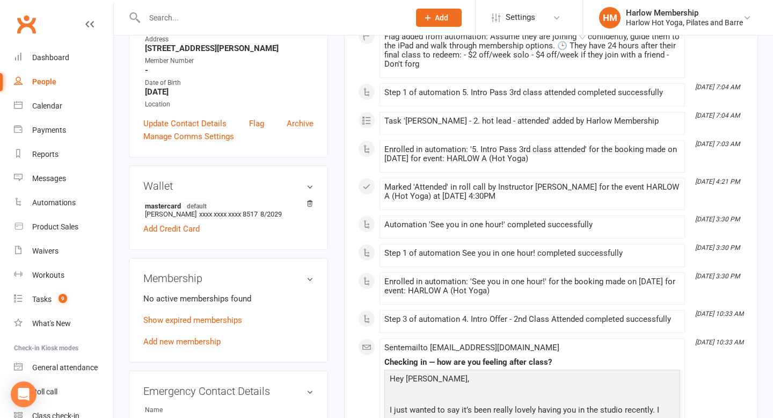
scroll to position [235, 0]
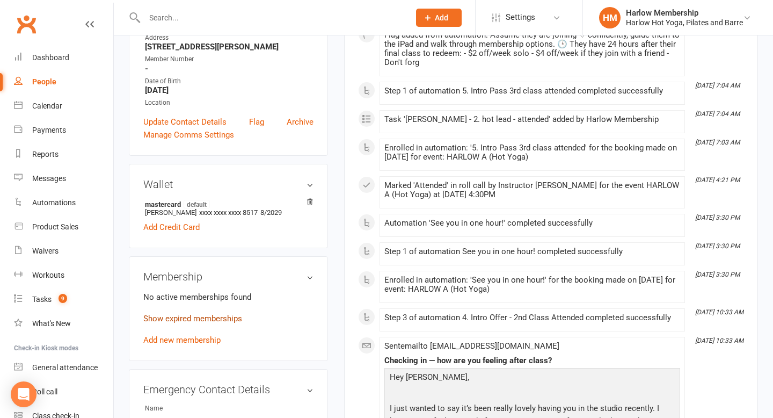
click at [224, 323] on link "Show expired memberships" at bounding box center [192, 318] width 99 height 10
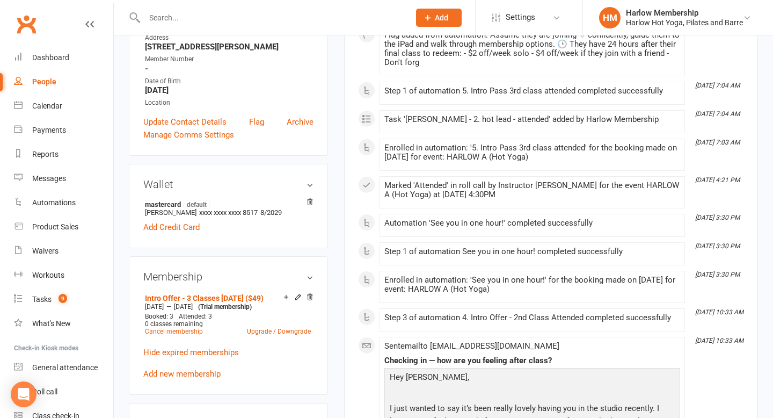
scroll to position [0, 0]
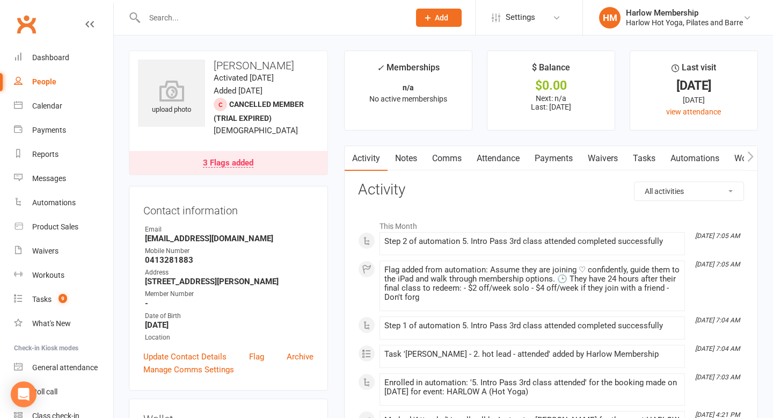
click at [650, 163] on link "Tasks" at bounding box center [644, 158] width 38 height 25
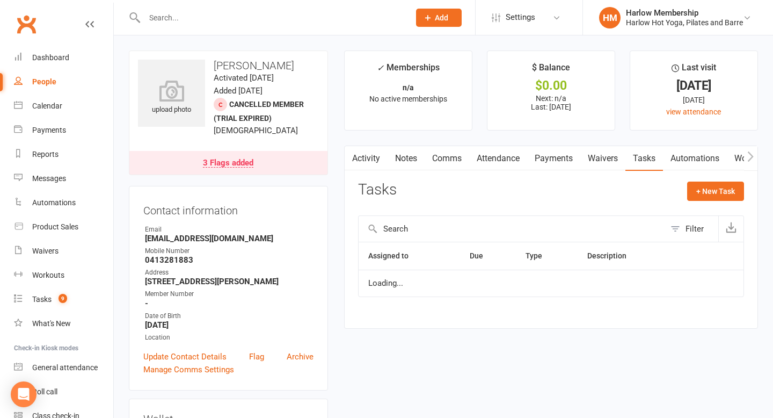
scroll to position [70, 0]
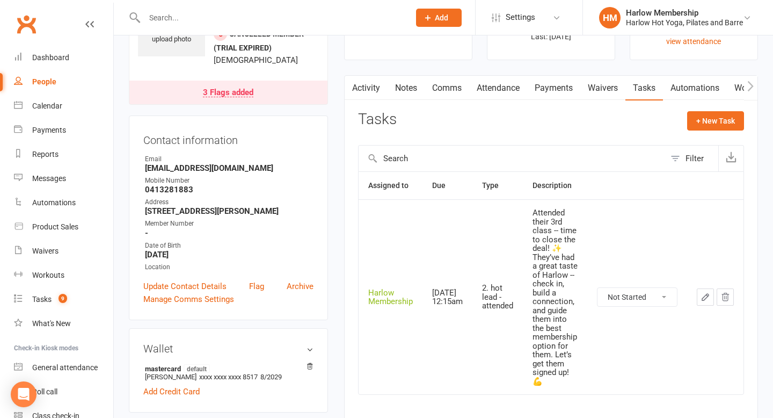
click at [703, 296] on icon "button" at bounding box center [705, 297] width 10 height 10
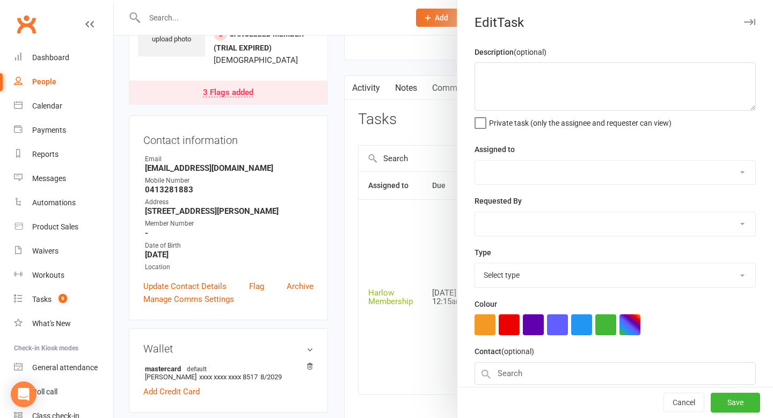
type textarea "Attended their 3rd class -- time to close the deal! ✨ They’ve had a great taste…"
select select "47368"
type input "[DATE]"
type input "12:15am"
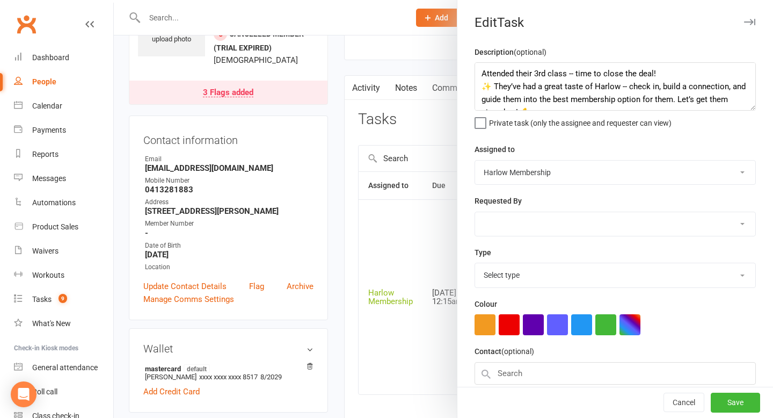
select select "27082"
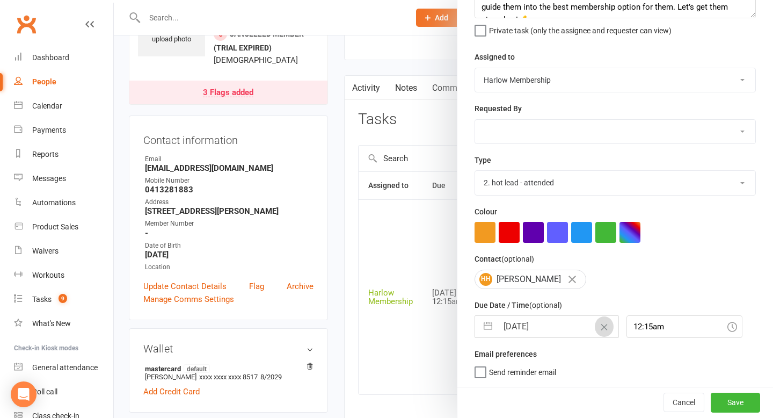
click at [600, 324] on icon "Clear Date" at bounding box center [604, 327] width 8 height 6
click at [581, 325] on input "text" at bounding box center [557, 326] width 121 height 21
select select "8"
select select "2025"
select select "9"
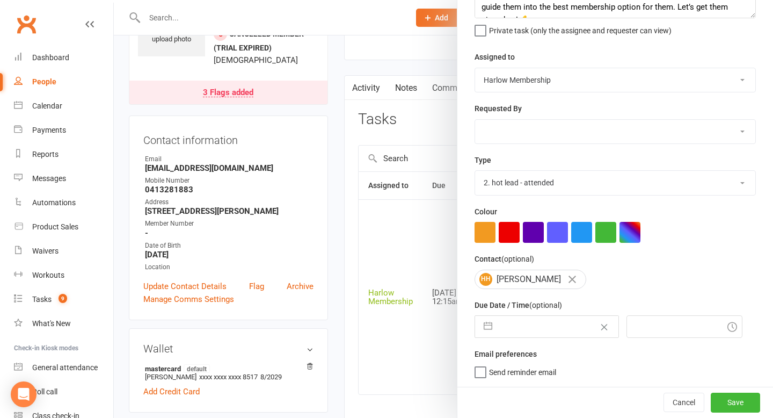
select select "2025"
select select "10"
select select "2025"
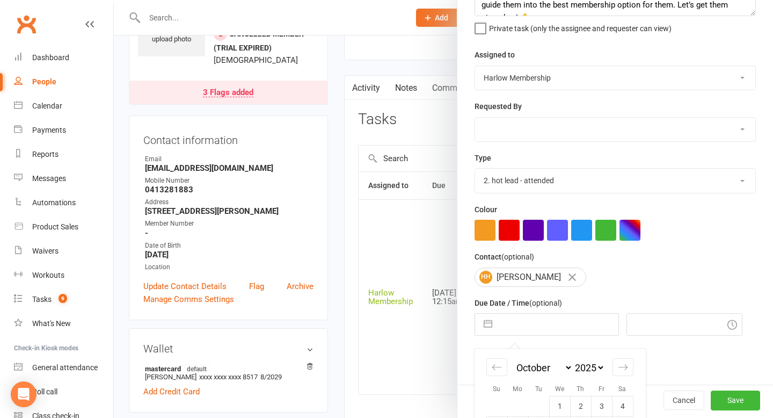
scroll to position [189, 0]
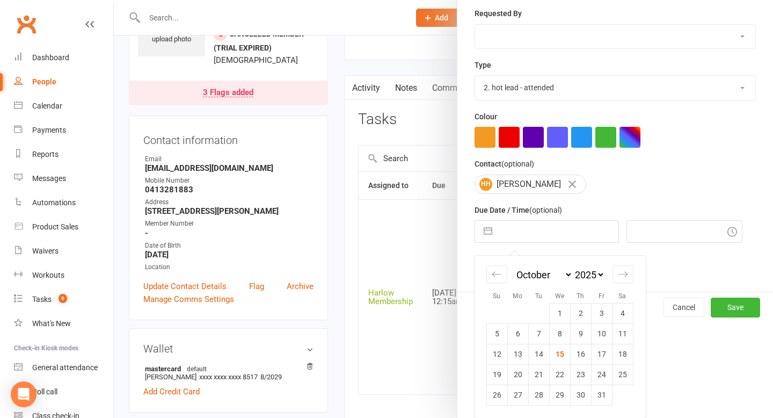
click at [565, 351] on td "15" at bounding box center [559, 353] width 21 height 20
type input "15 Oct 2025"
type input "7:45am"
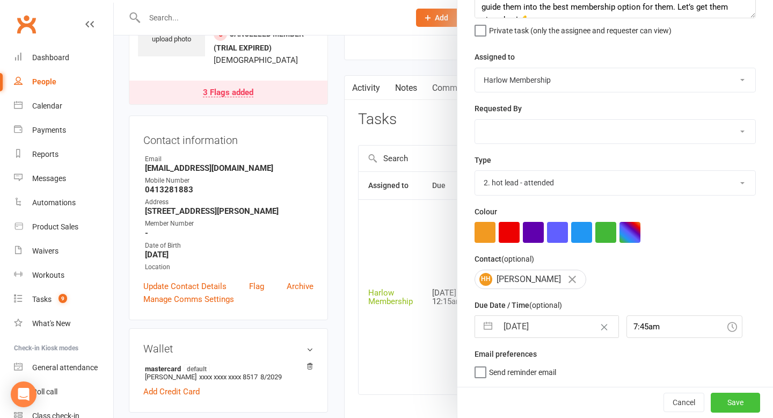
click at [731, 400] on button "Save" at bounding box center [735, 401] width 49 height 19
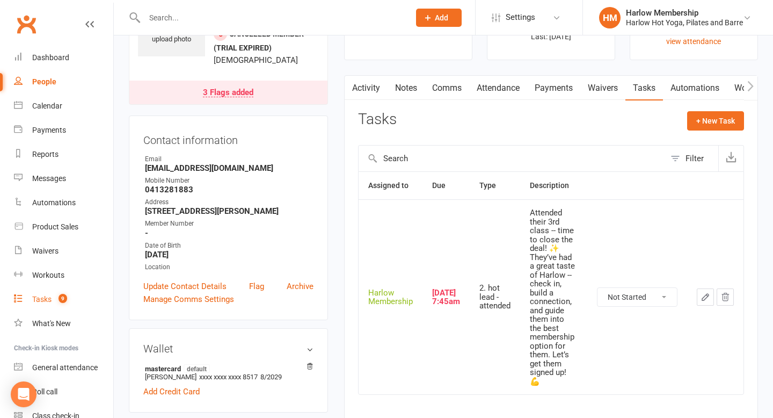
click at [54, 296] on count-badge "9" at bounding box center [60, 299] width 14 height 9
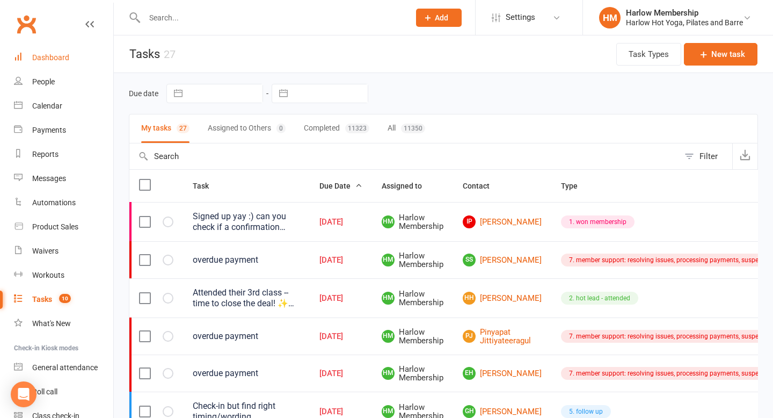
click at [62, 53] on div "Dashboard" at bounding box center [50, 57] width 37 height 9
